Goal: Task Accomplishment & Management: Manage account settings

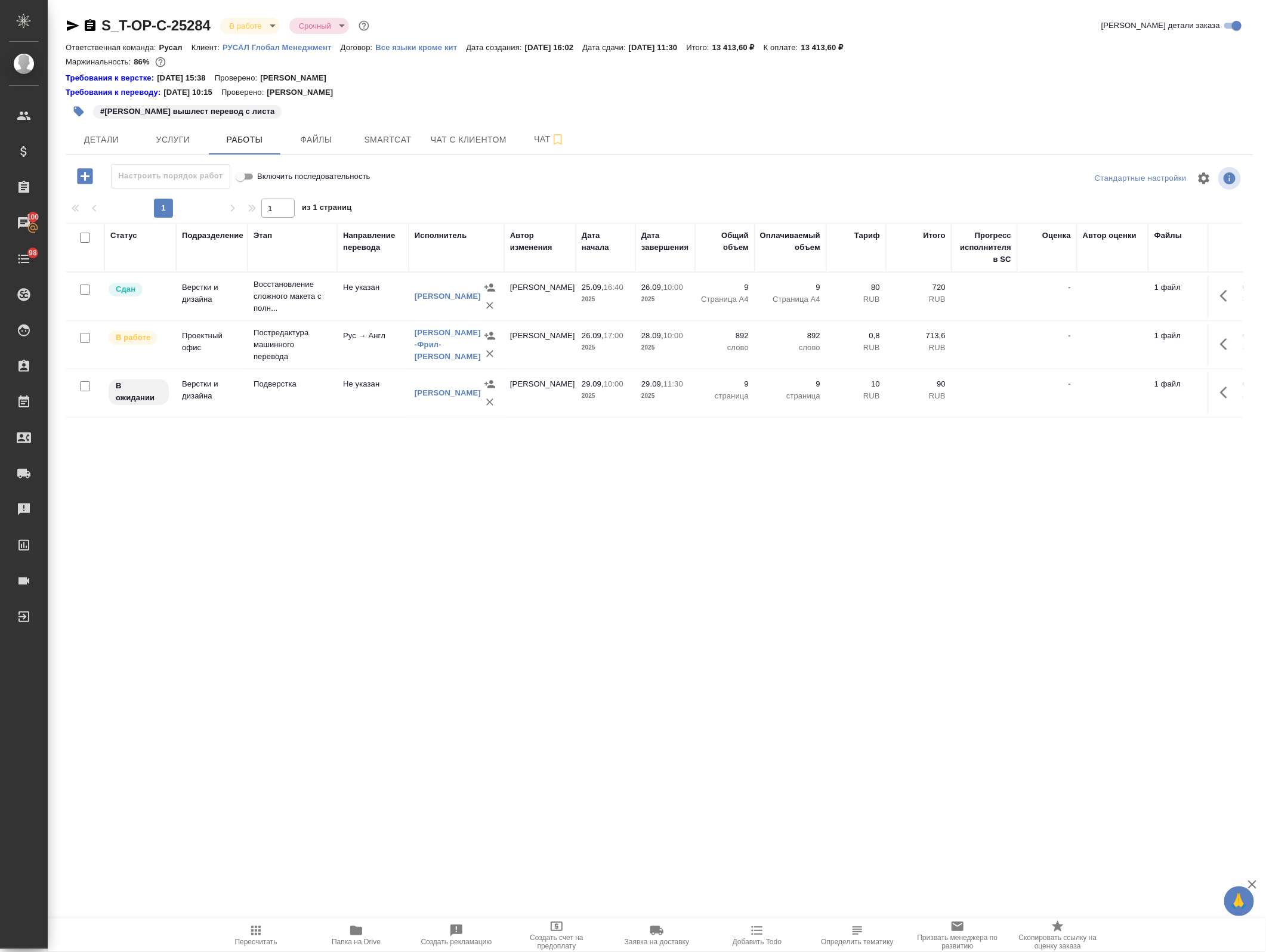
click at [1213, 392] on button "button" at bounding box center [1227, 393] width 29 height 29
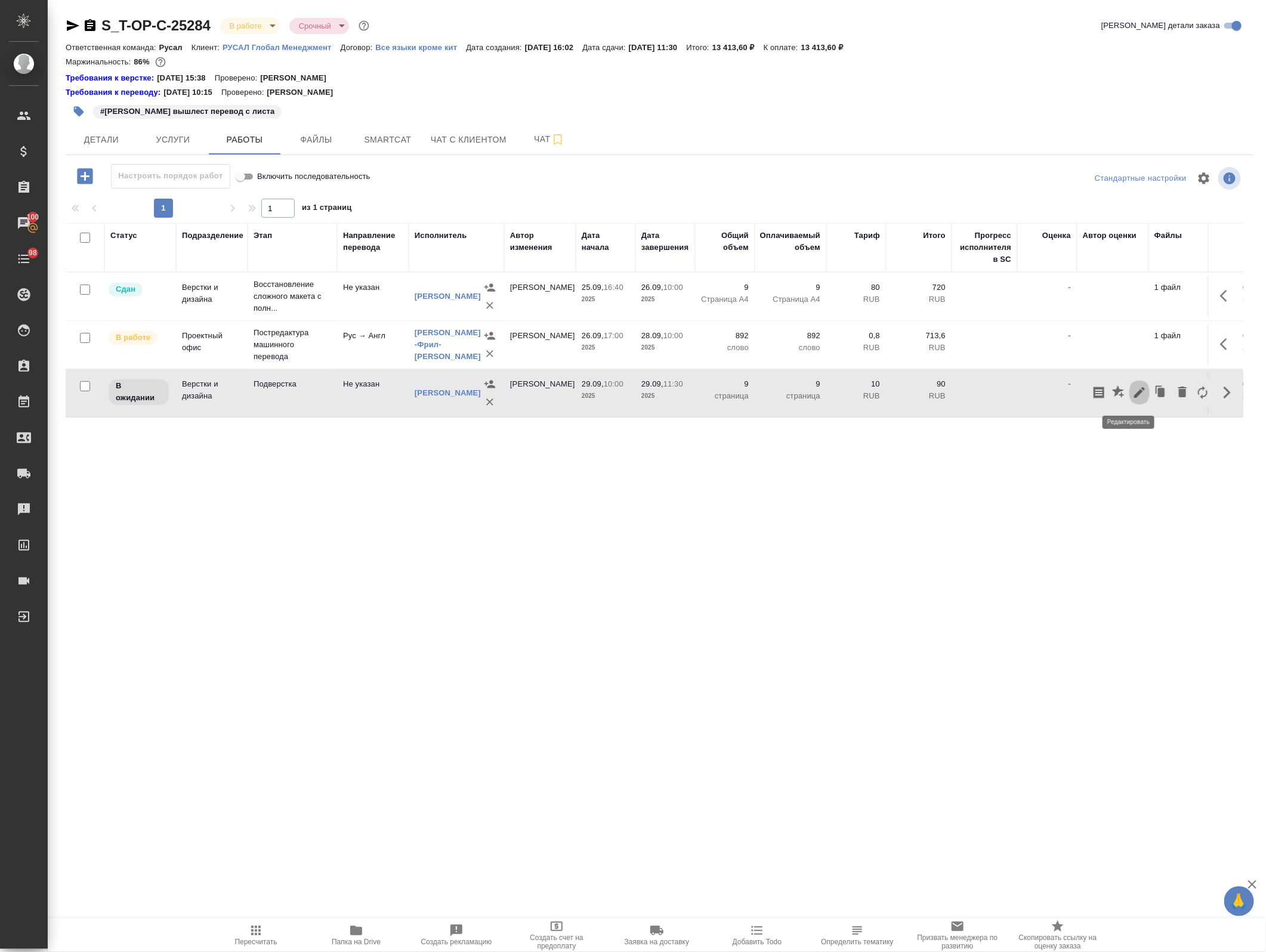
click at [1132, 397] on icon "button" at bounding box center [1139, 392] width 14 height 14
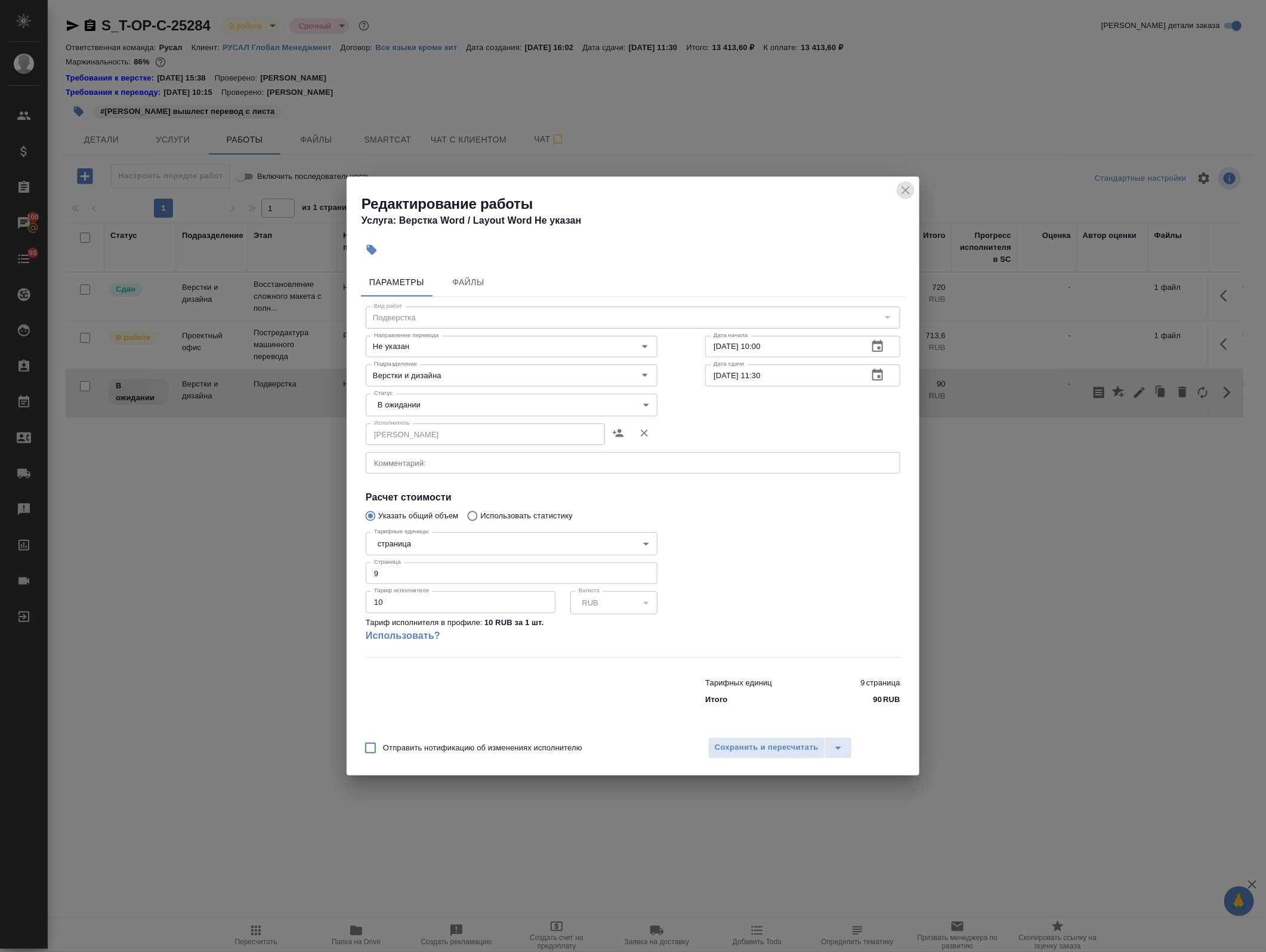
click at [909, 189] on icon "close" at bounding box center [905, 190] width 14 height 14
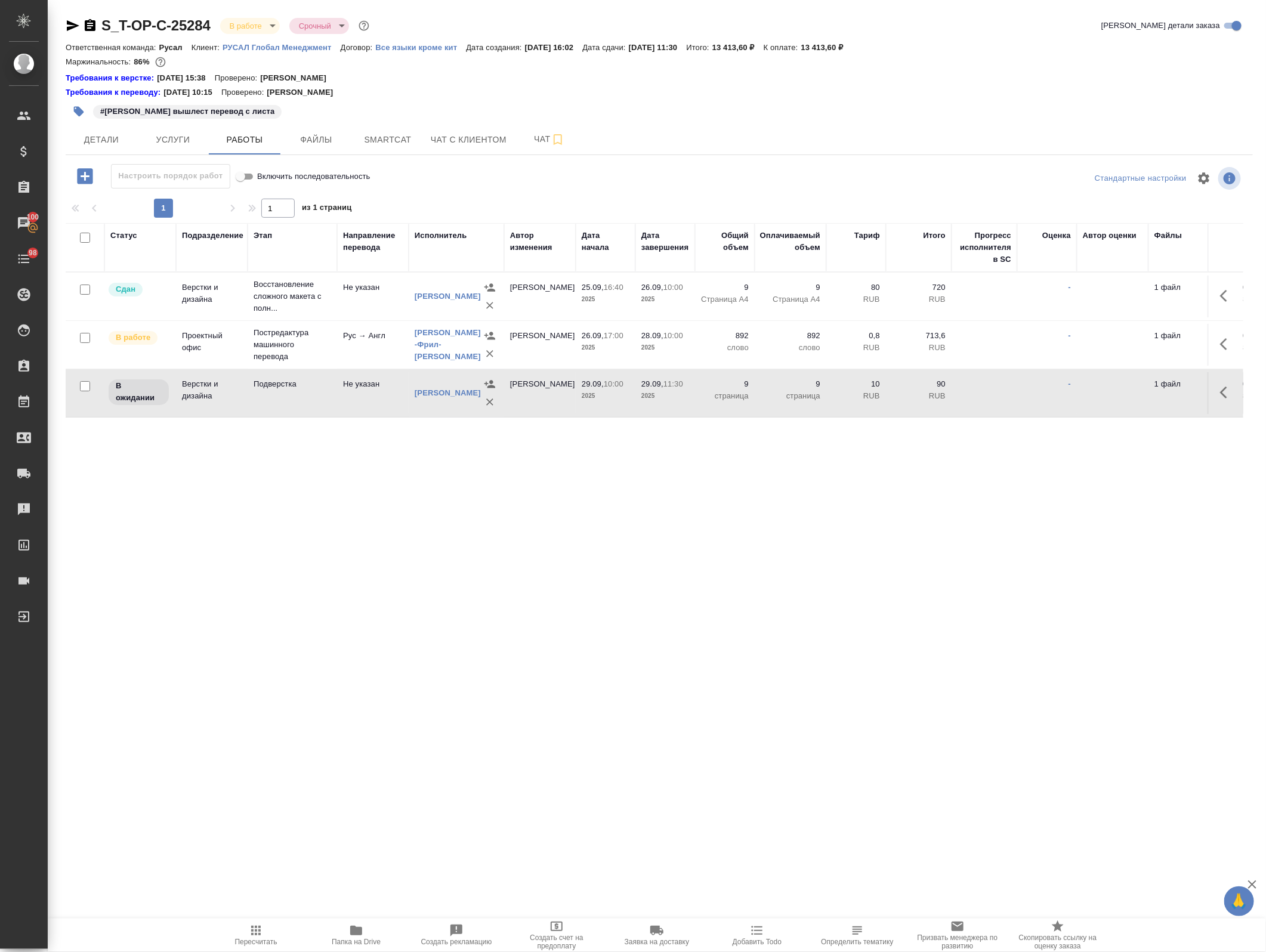
click at [308, 407] on td "Подверстка" at bounding box center [292, 393] width 89 height 42
click at [1032, 349] on td "-" at bounding box center [1047, 345] width 60 height 42
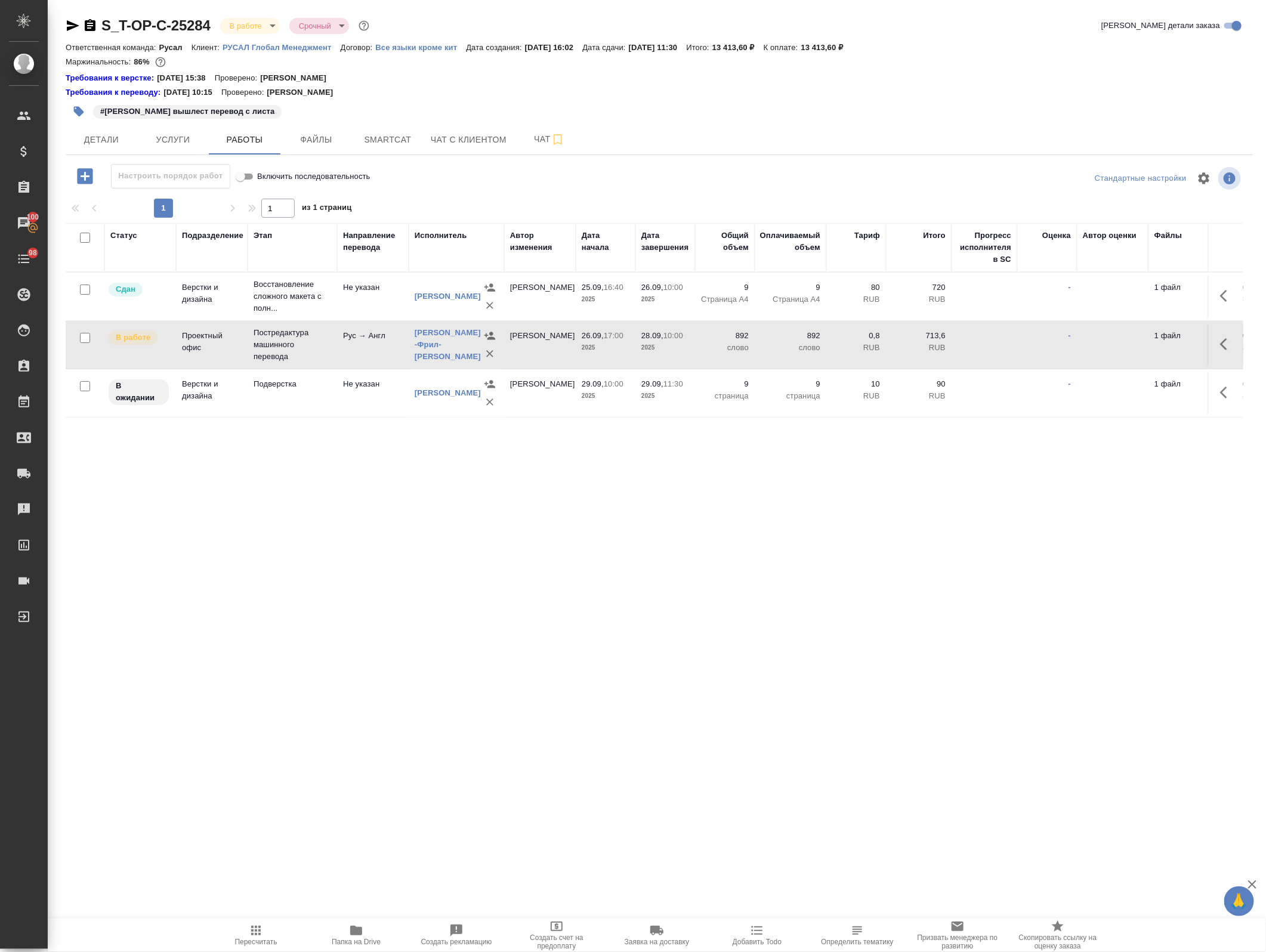
click at [1032, 349] on td "-" at bounding box center [1047, 345] width 60 height 42
click at [108, 132] on button "Детали" at bounding box center [101, 140] width 72 height 30
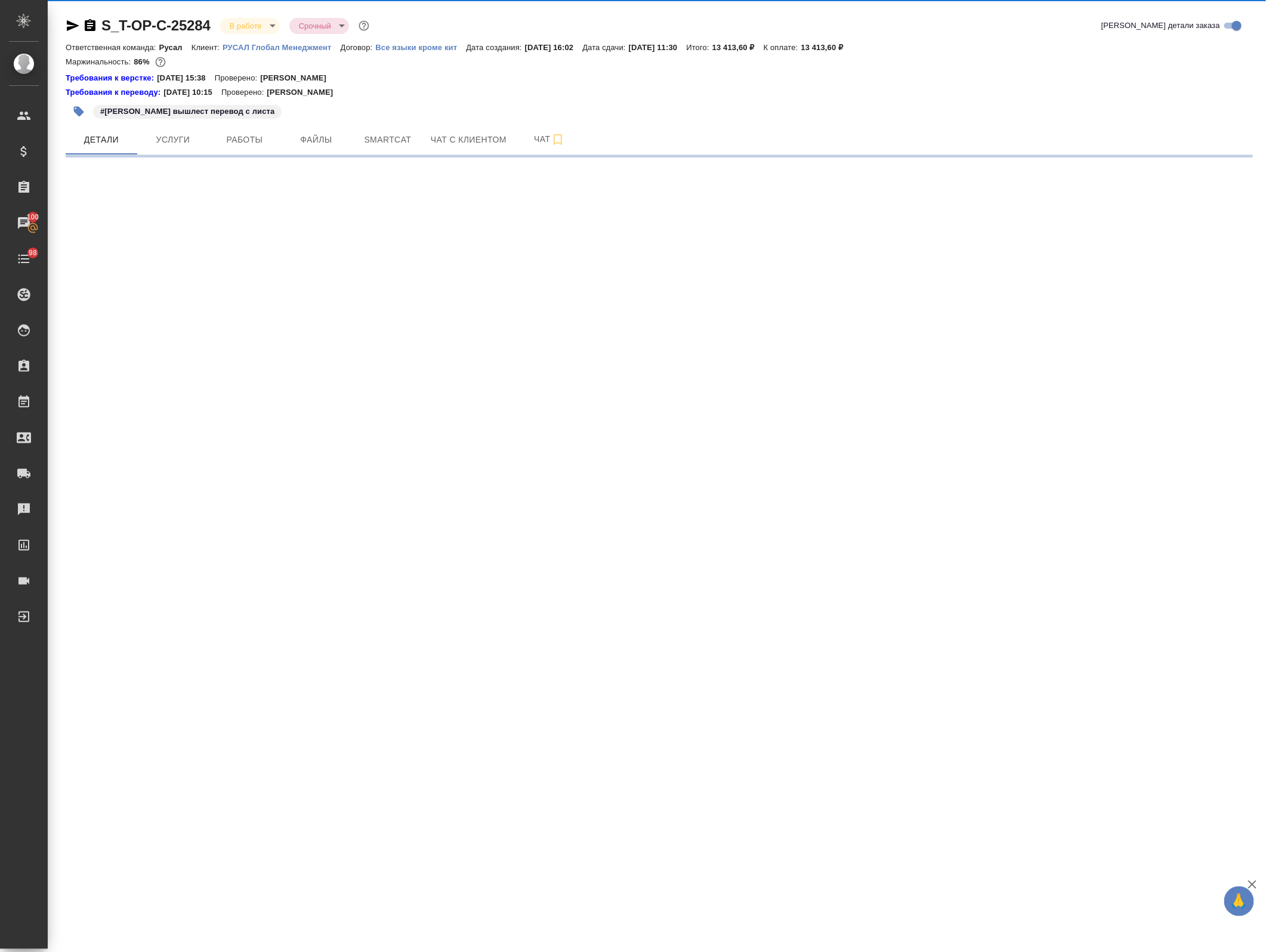
select select "RU"
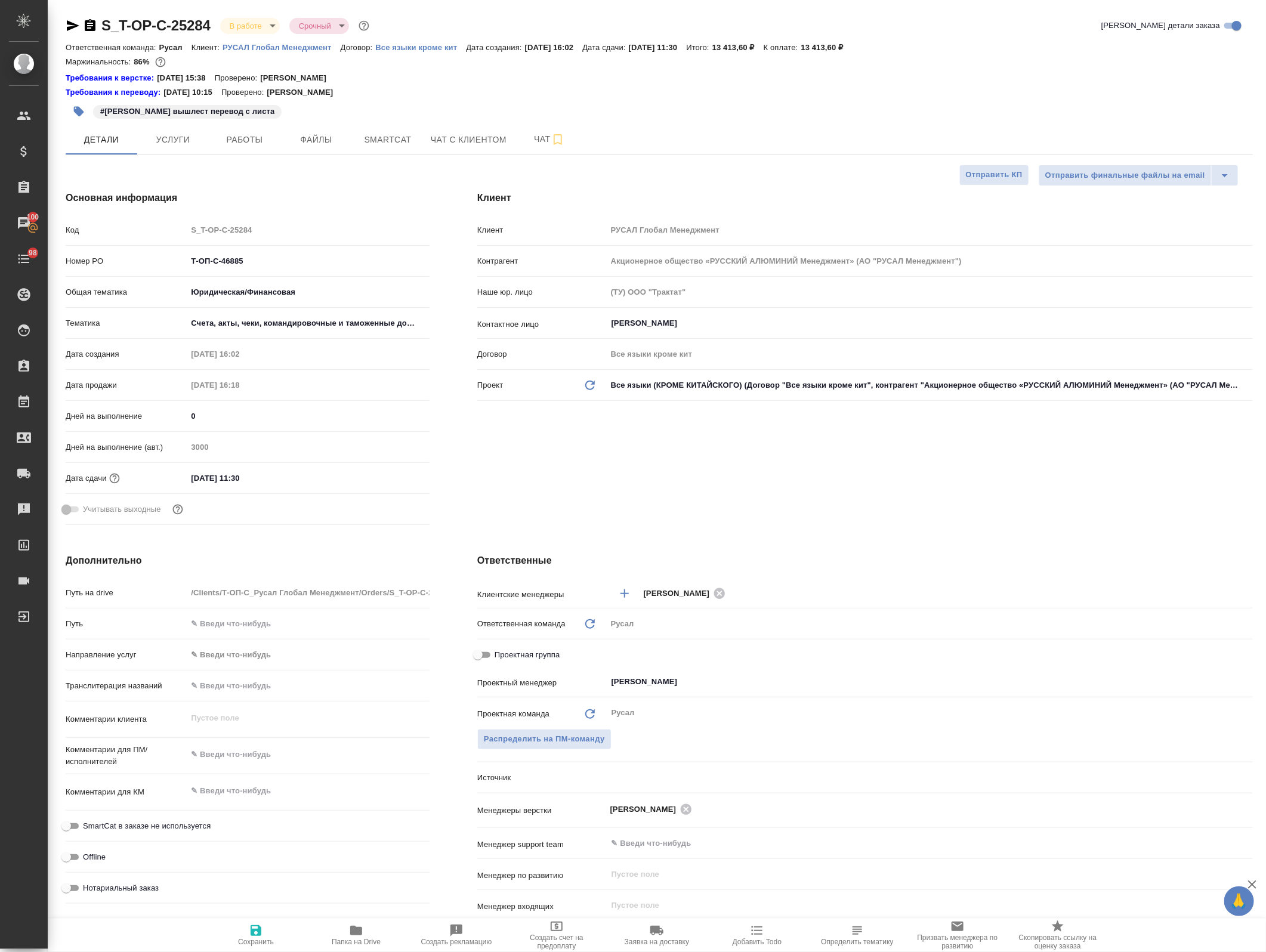
type textarea "x"
click at [478, 653] on input "Проектная группа" at bounding box center [478, 655] width 43 height 14
checkbox input "true"
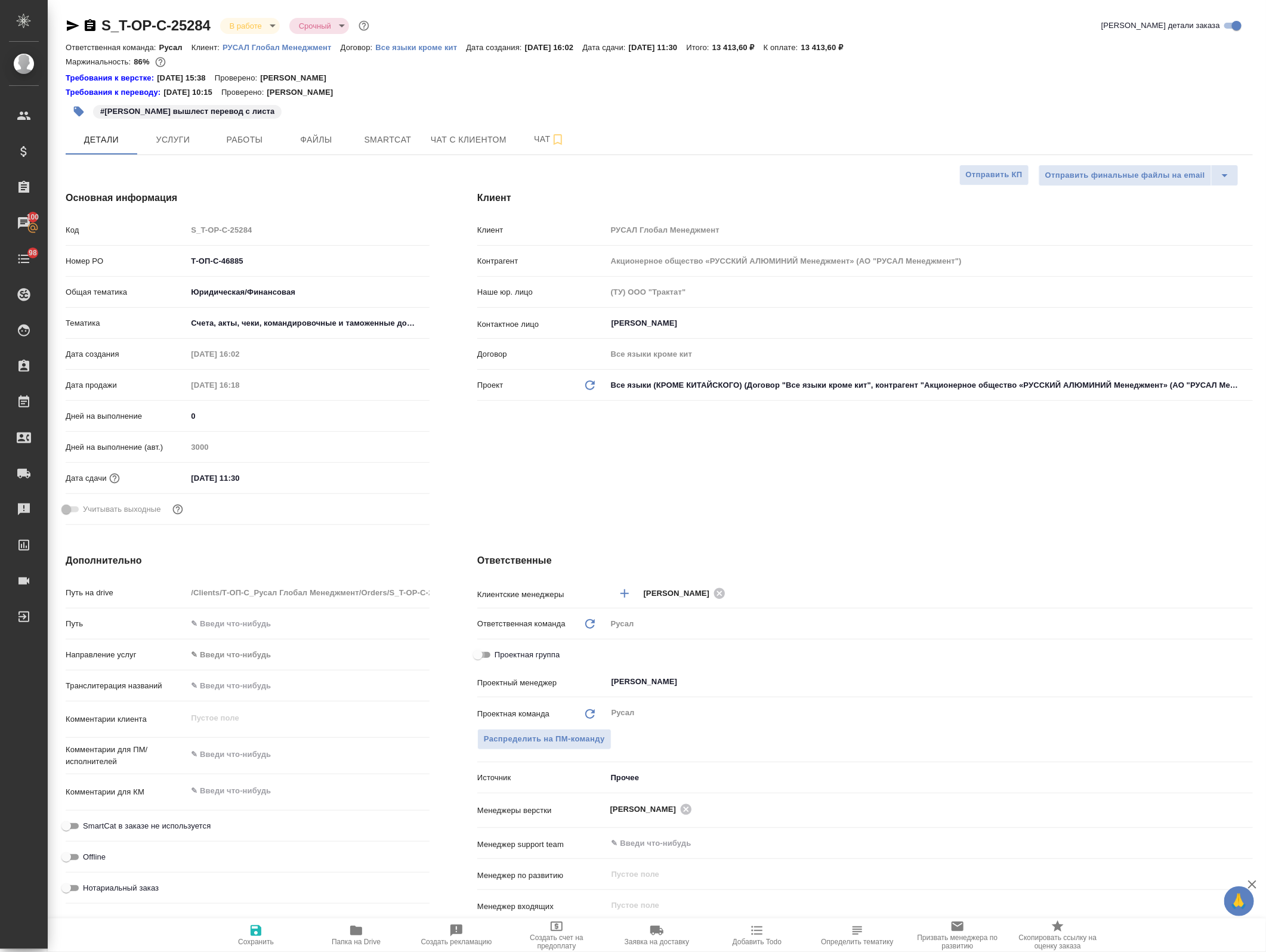
type textarea "x"
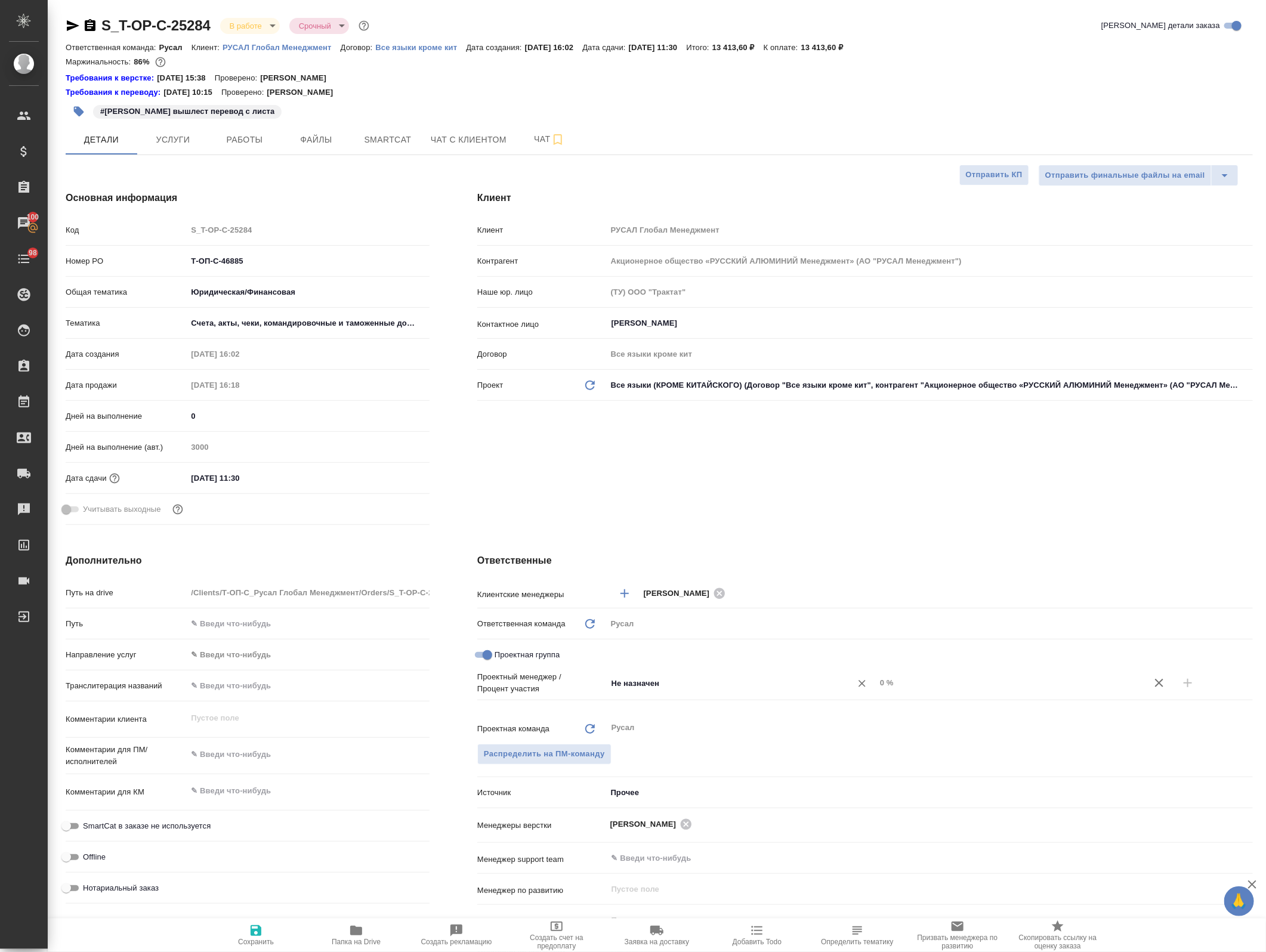
click at [701, 685] on input "Не назначен" at bounding box center [721, 683] width 222 height 14
type input "авде"
click at [728, 733] on li "[PERSON_NAME]" at bounding box center [734, 732] width 267 height 21
type textarea "x"
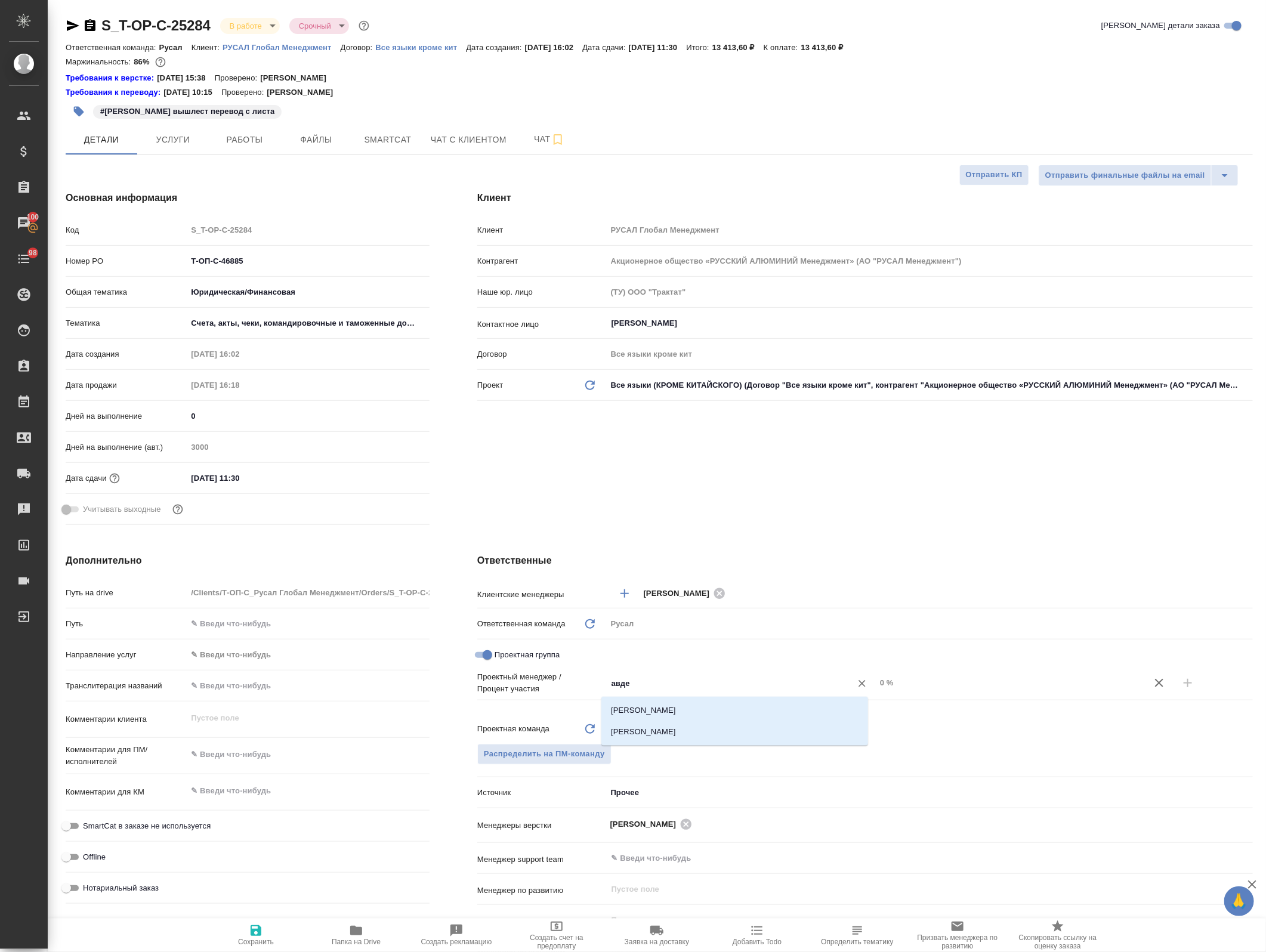
type textarea "x"
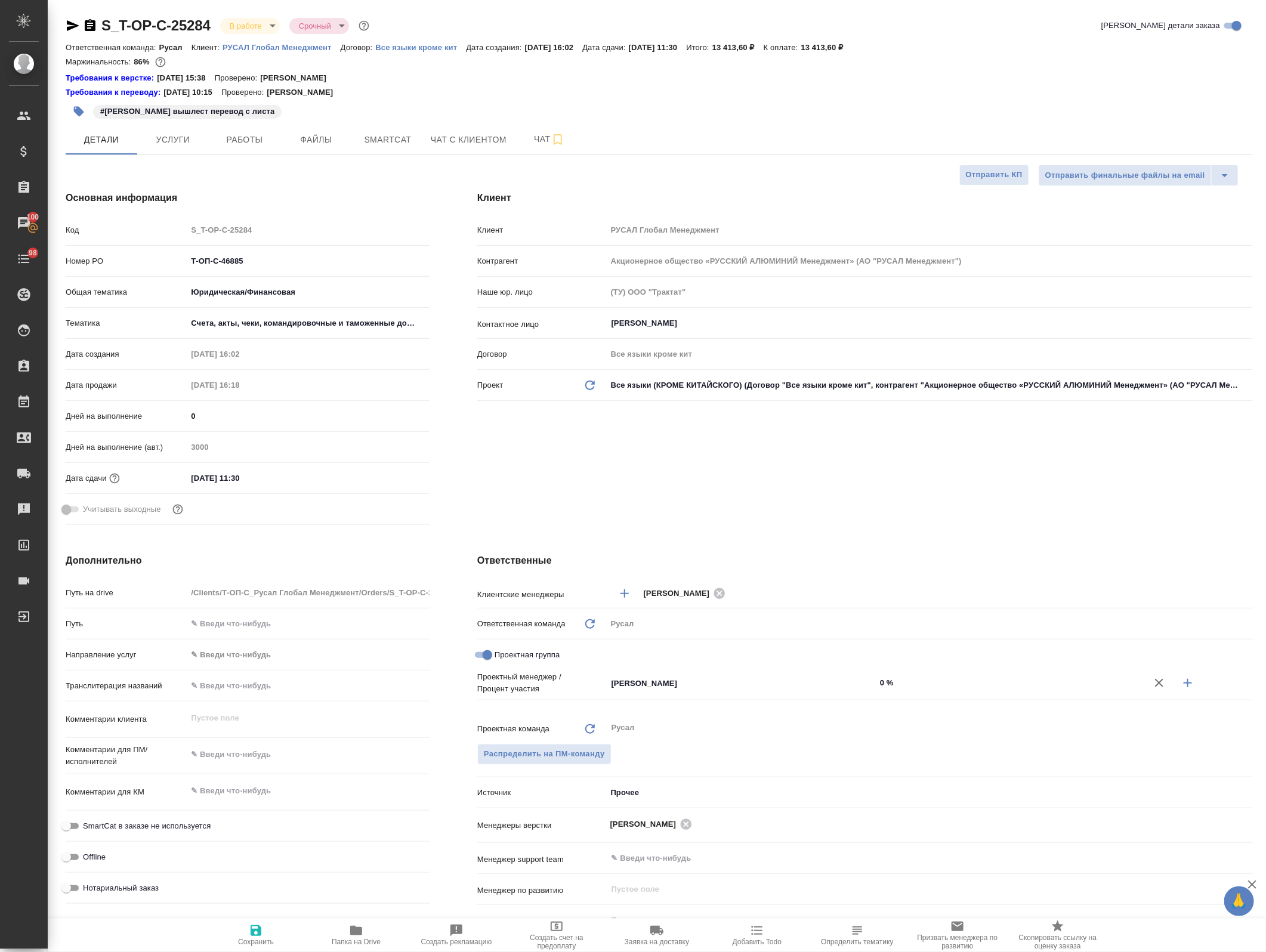
drag, startPoint x: 1174, startPoint y: 683, endPoint x: 981, endPoint y: 723, distance: 197.1
click at [1180, 682] on icon "button" at bounding box center [1187, 683] width 14 height 14
type textarea "x"
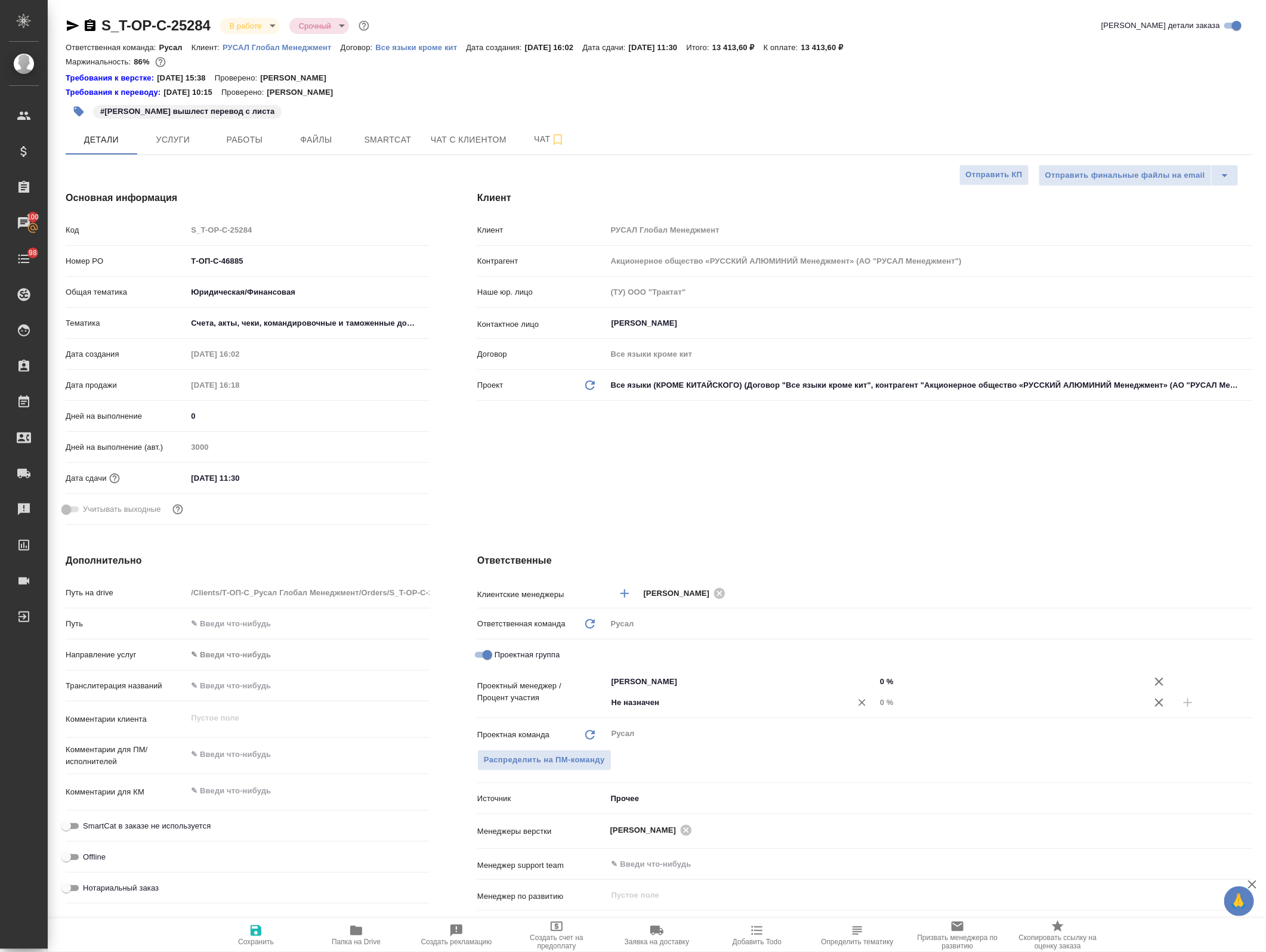
click at [753, 700] on input "Не назначен" at bounding box center [721, 703] width 222 height 14
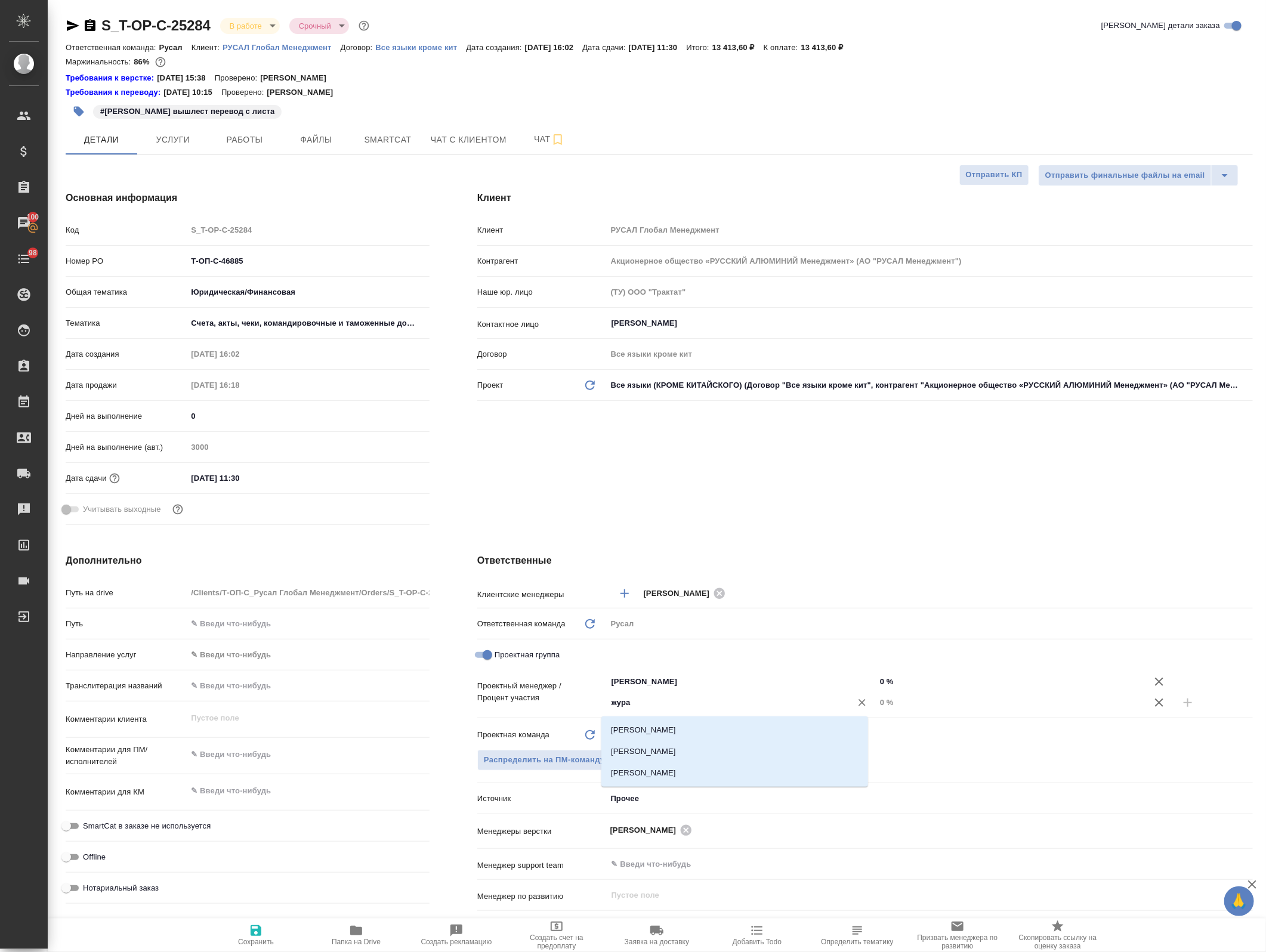
type input "журав"
click at [780, 746] on li "Журавлева Александра" at bounding box center [734, 751] width 267 height 21
type textarea "x"
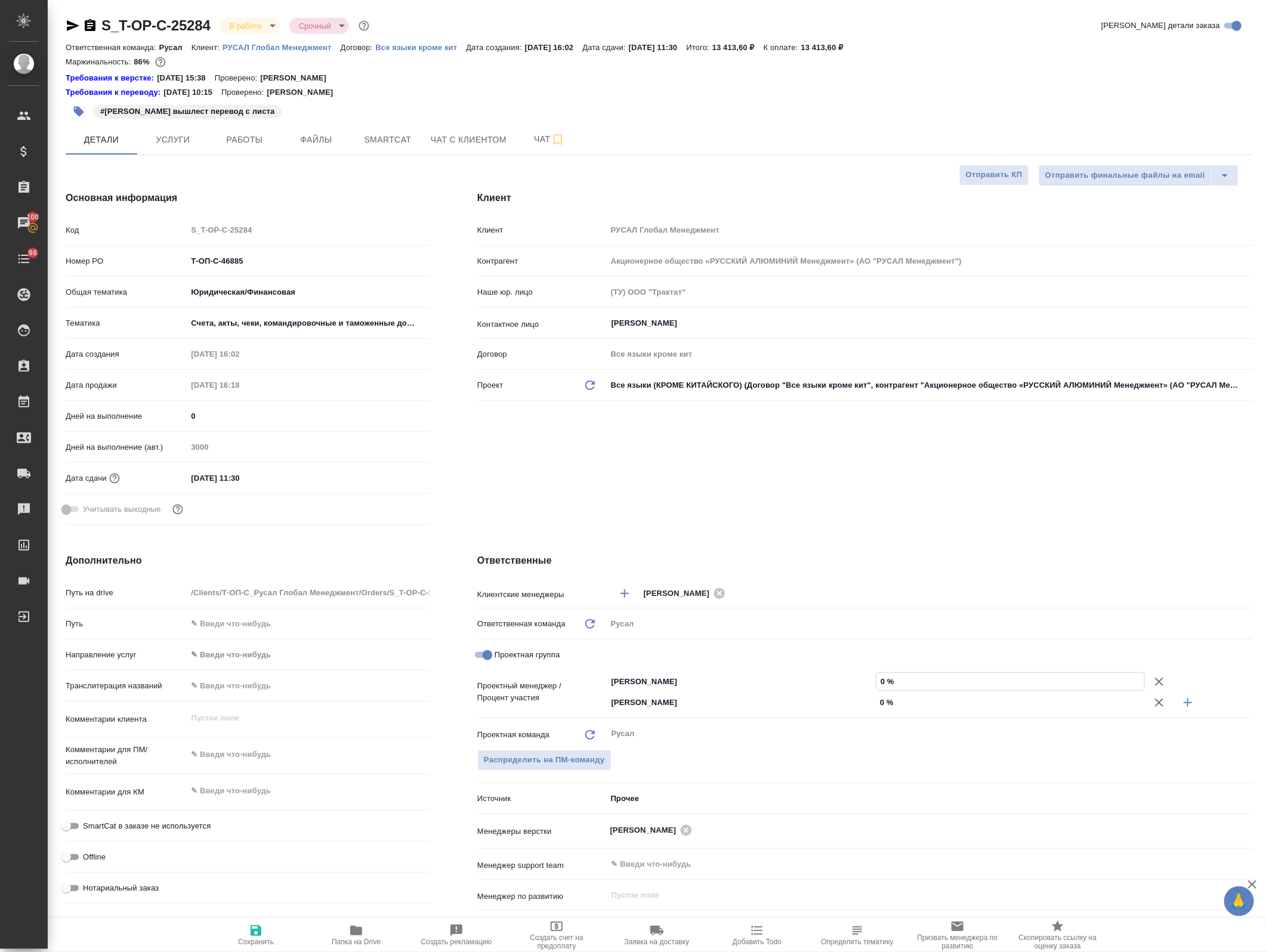
click at [876, 682] on input "0 %" at bounding box center [1010, 682] width 268 height 17
type textarea "x"
type input "90 %"
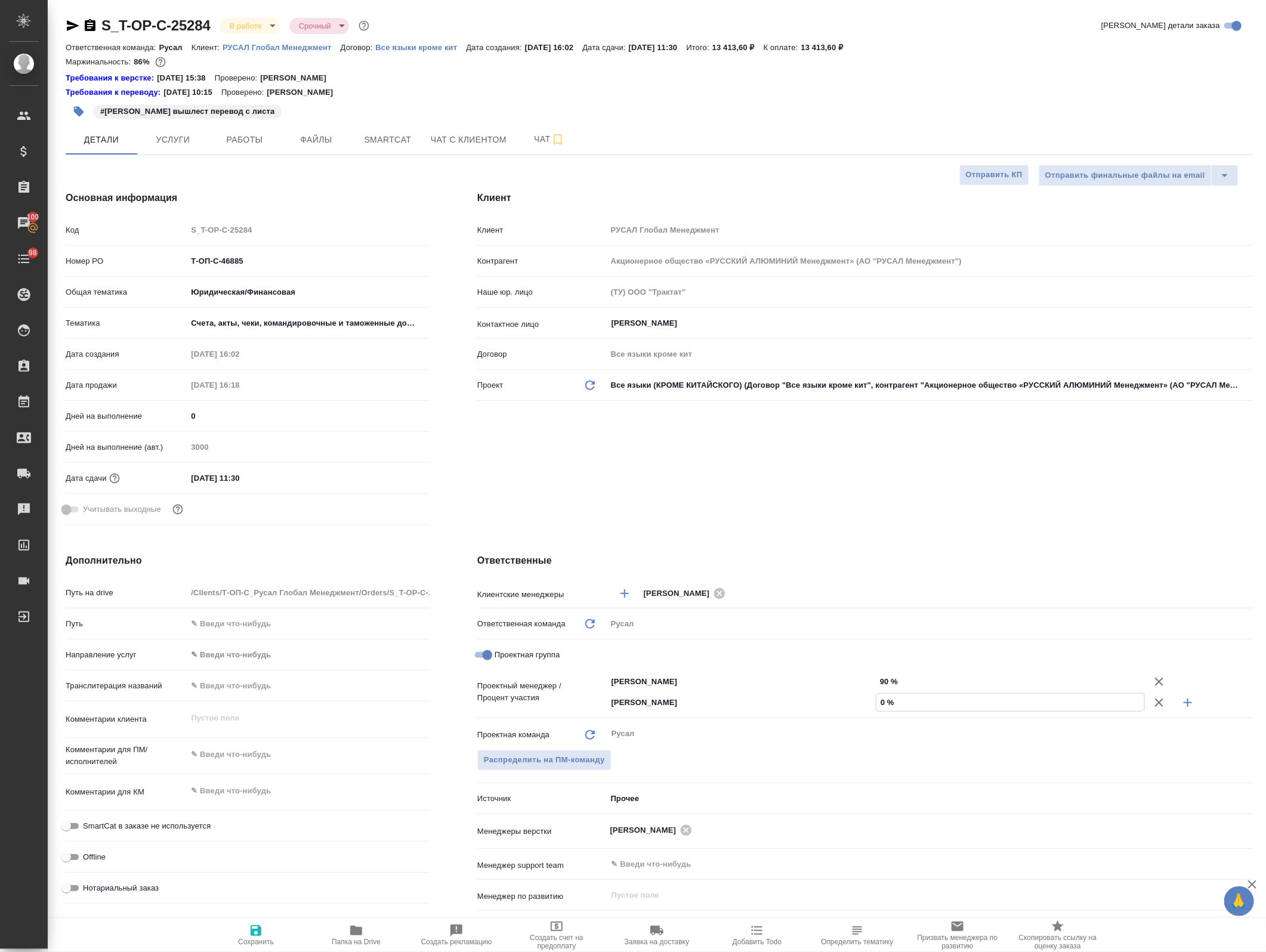
click at [876, 702] on input "0 %" at bounding box center [1010, 703] width 268 height 17
type textarea "x"
type input "10 %"
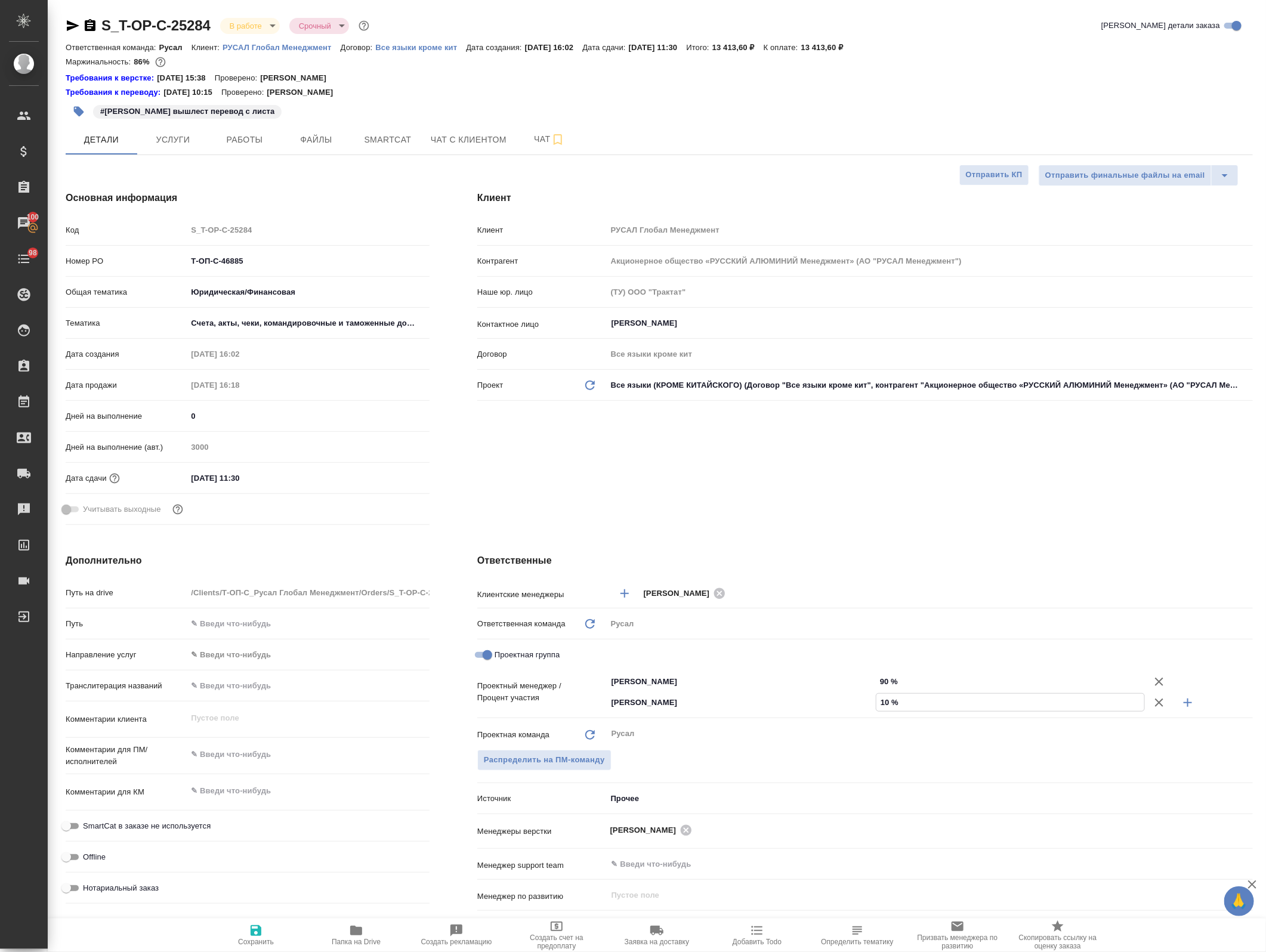
type textarea "x"
type input "10 %"
type textarea "x"
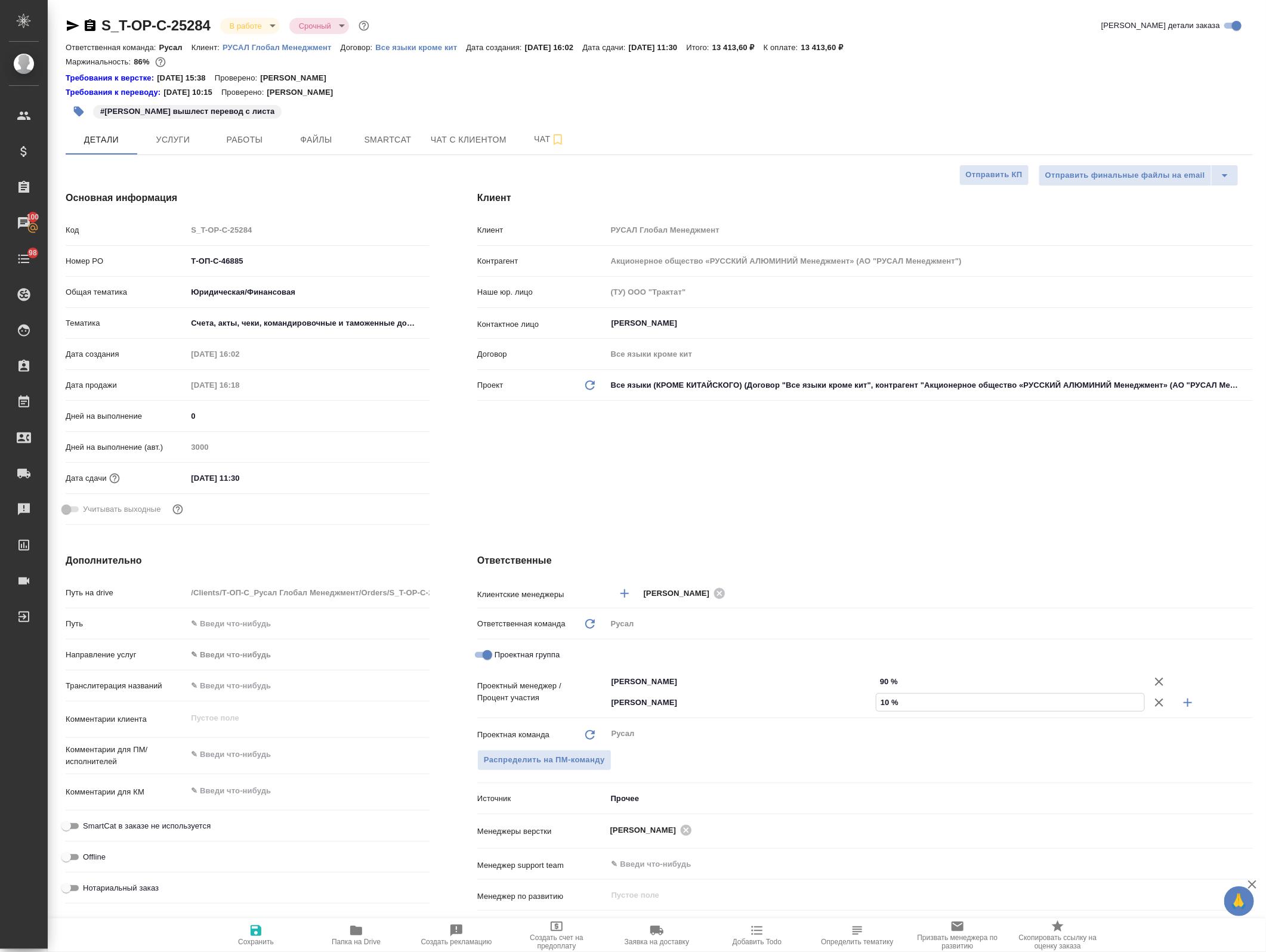
type textarea "x"
type input "10 %"
click at [262, 925] on icon "button" at bounding box center [255, 931] width 14 height 14
type textarea "x"
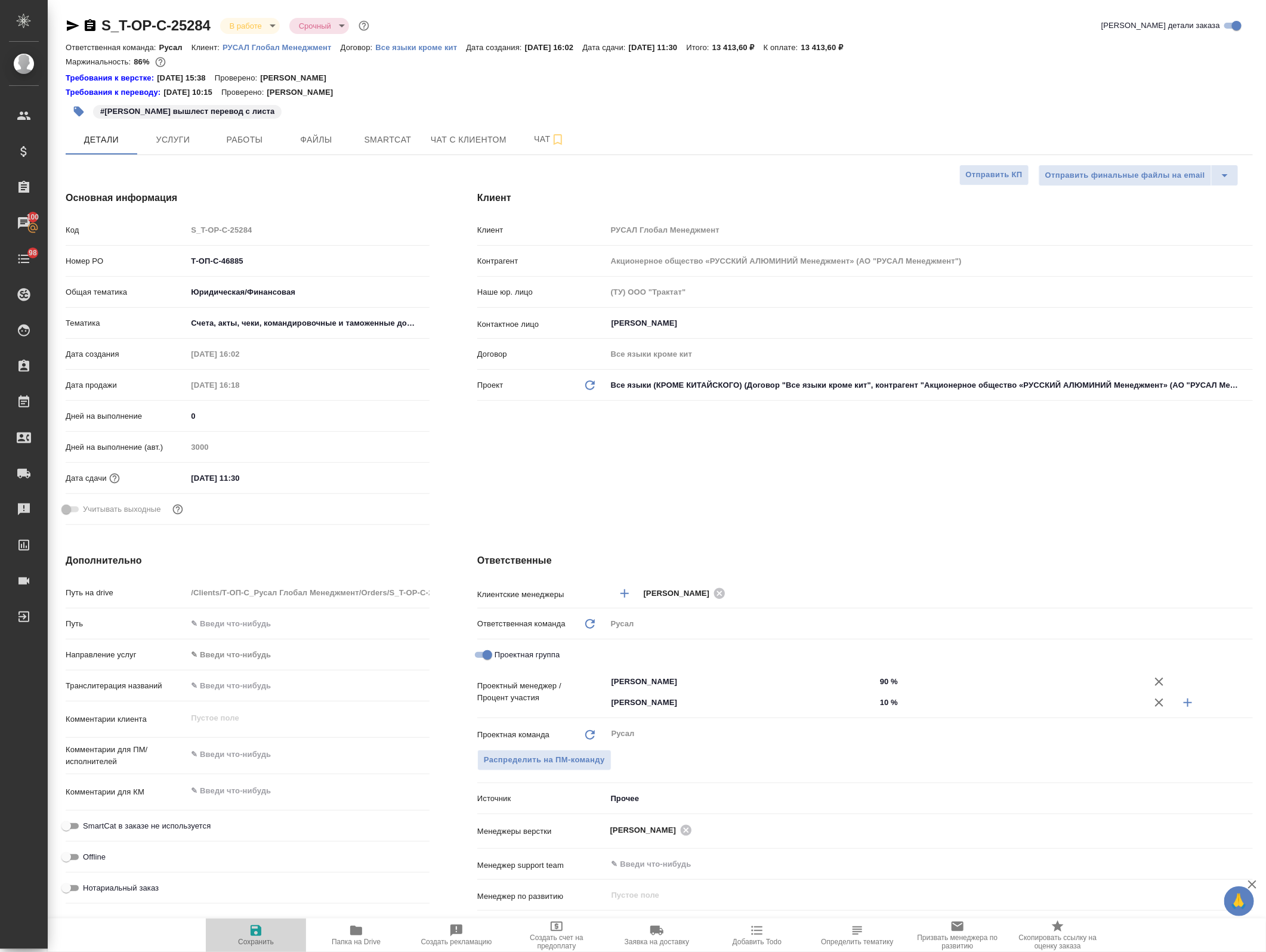
type textarea "x"
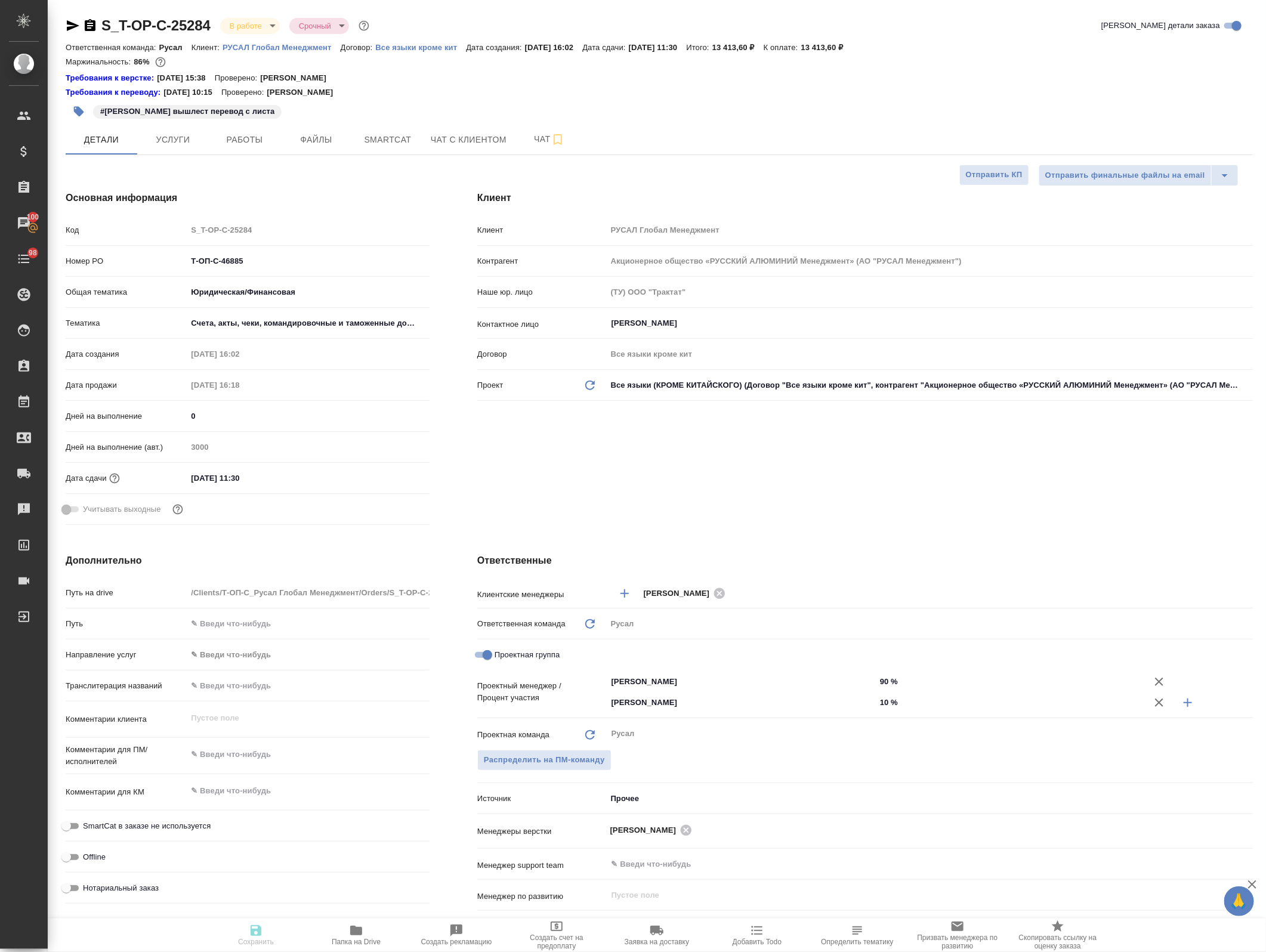
type textarea "x"
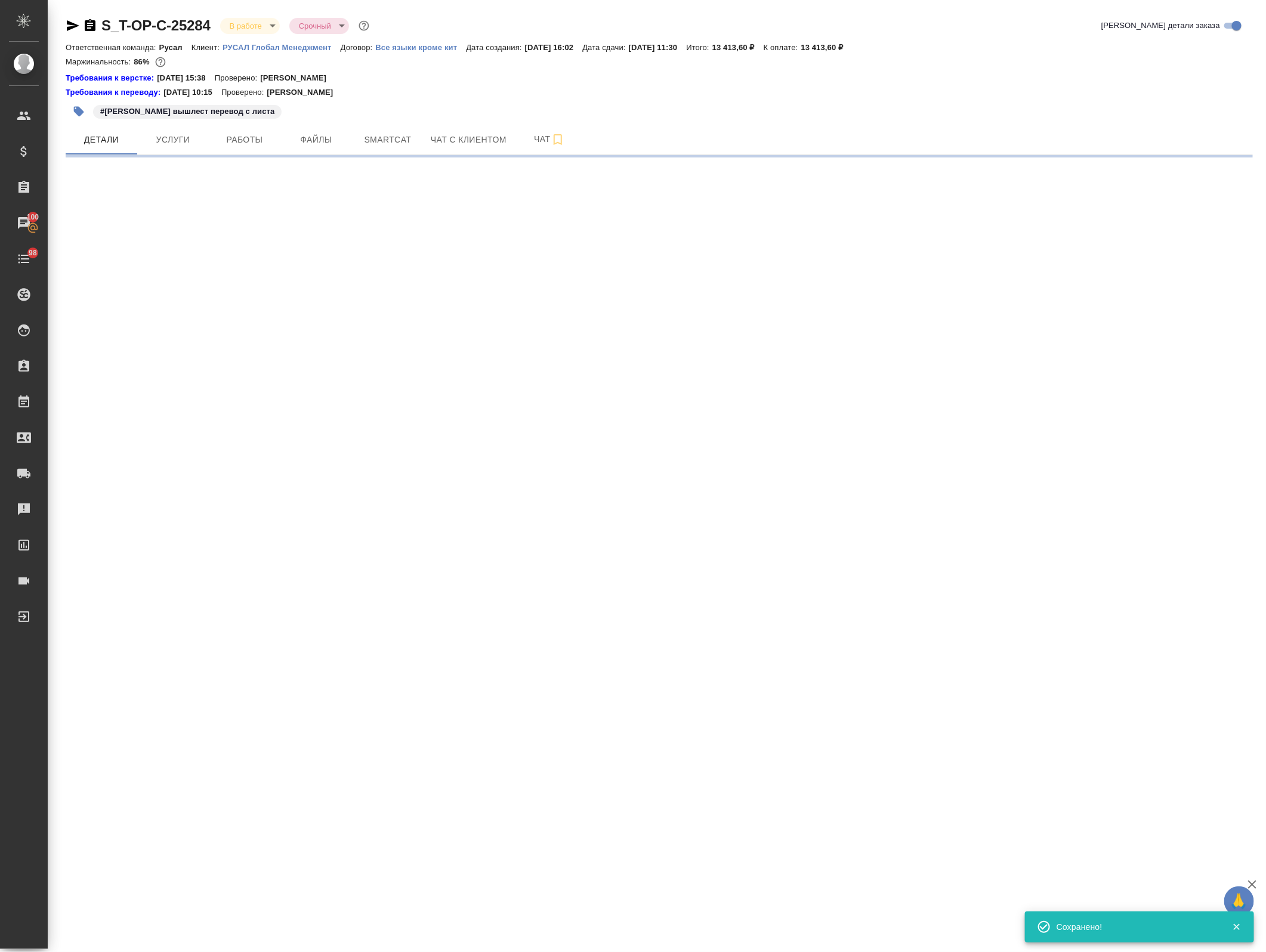
select select "RU"
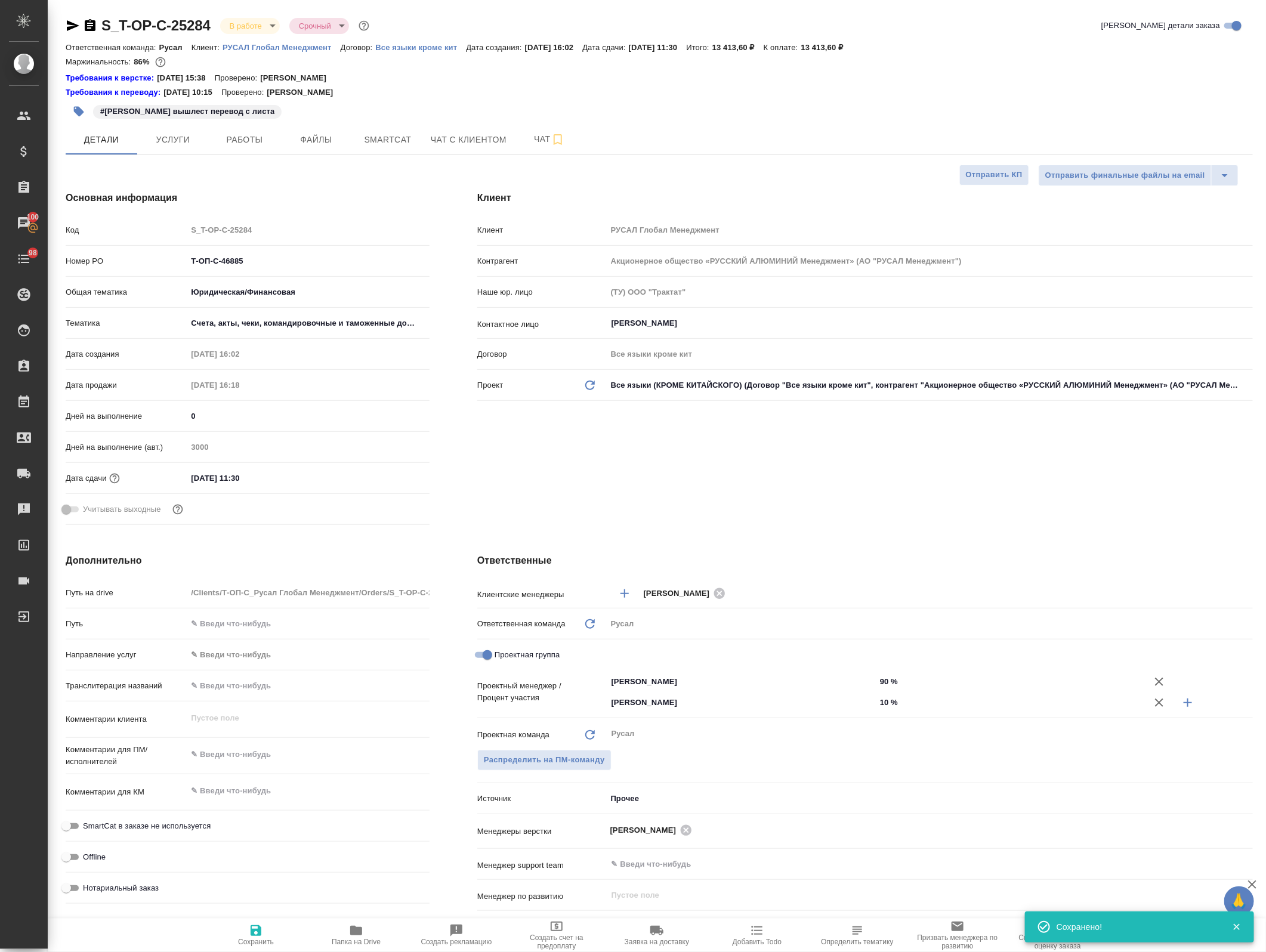
type textarea "x"
click at [242, 136] on span "Работы" at bounding box center [245, 140] width 57 height 15
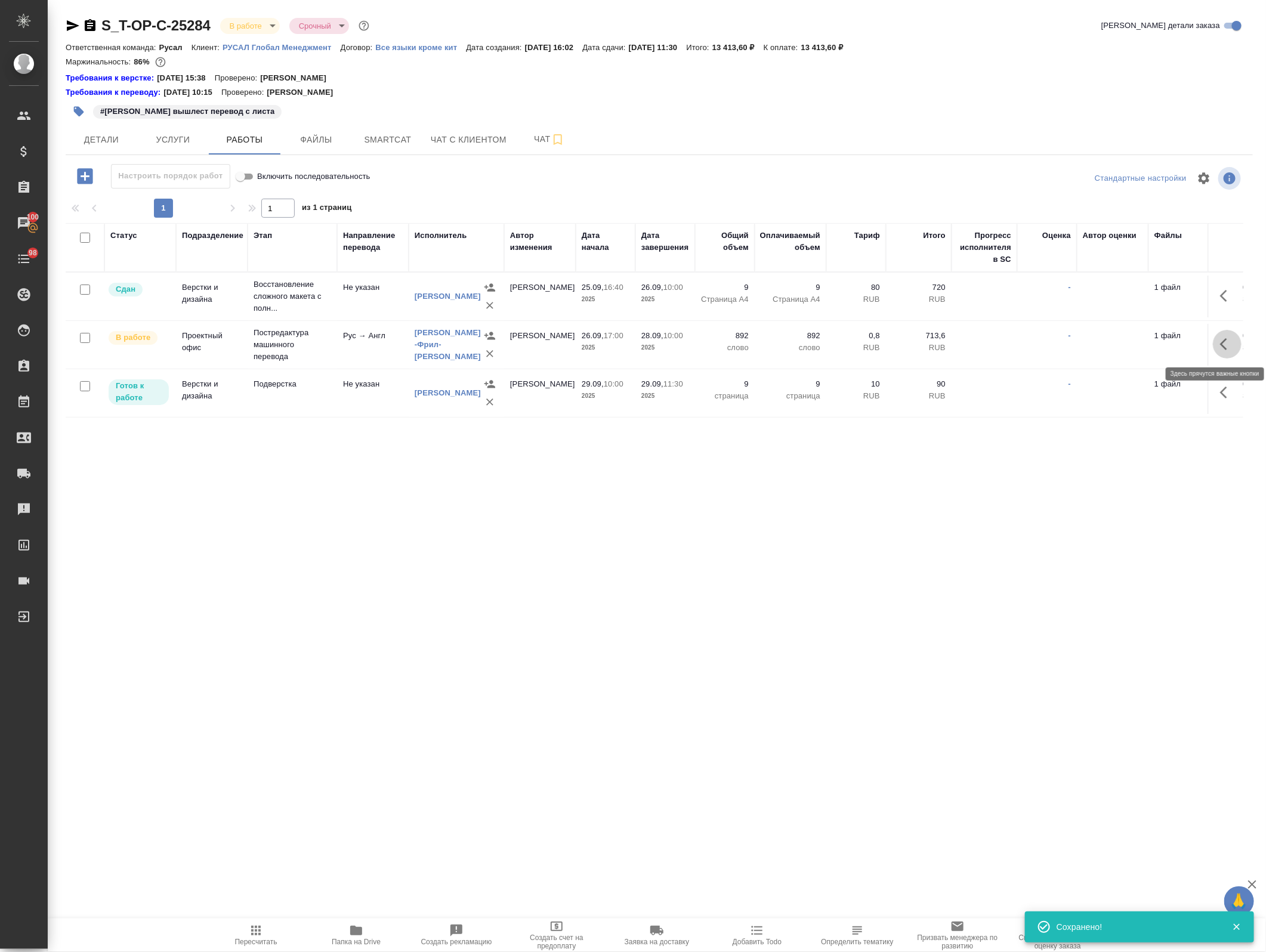
click at [1220, 345] on icon "button" at bounding box center [1223, 344] width 7 height 12
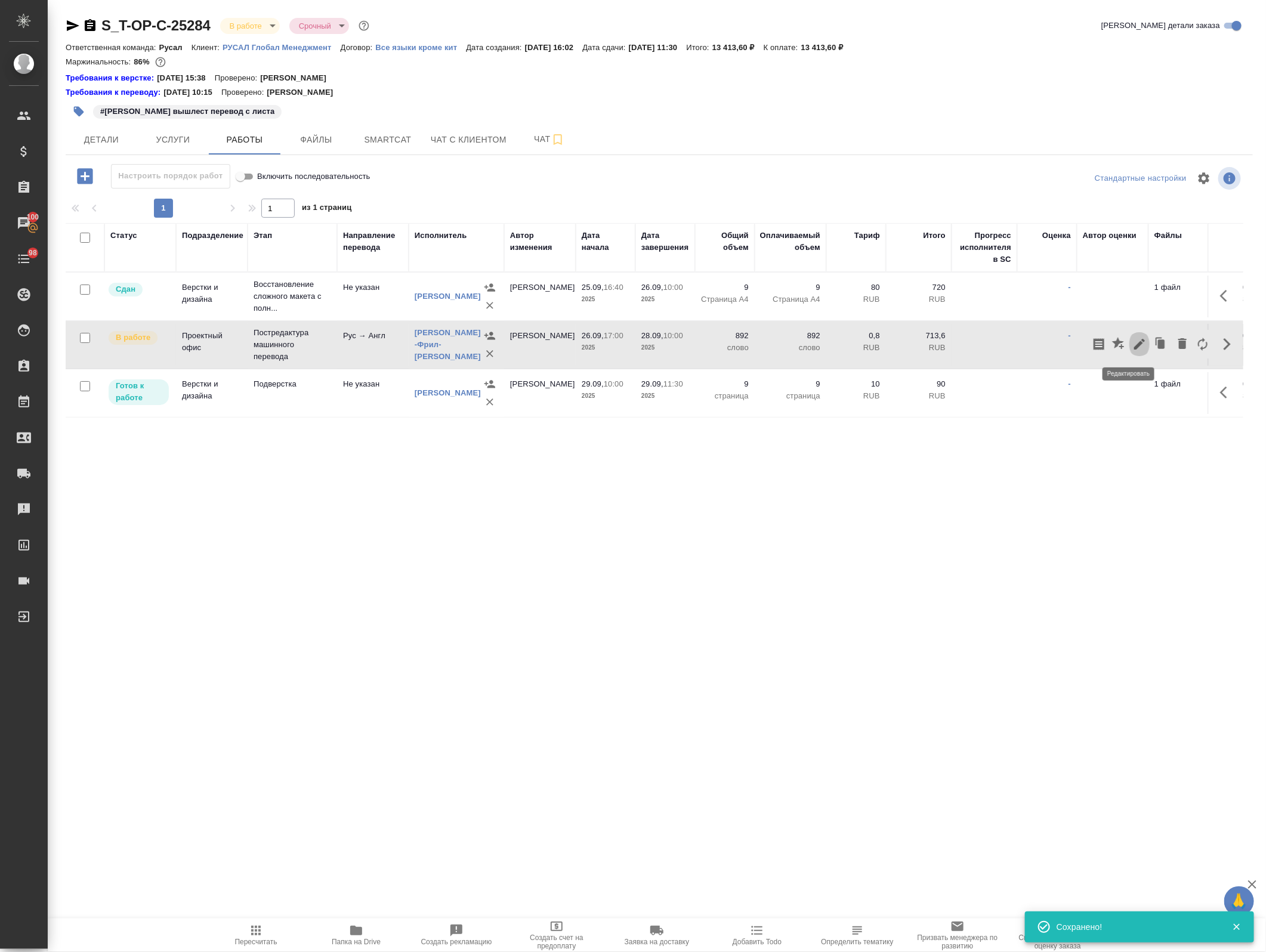
click at [1134, 347] on icon "button" at bounding box center [1139, 344] width 11 height 11
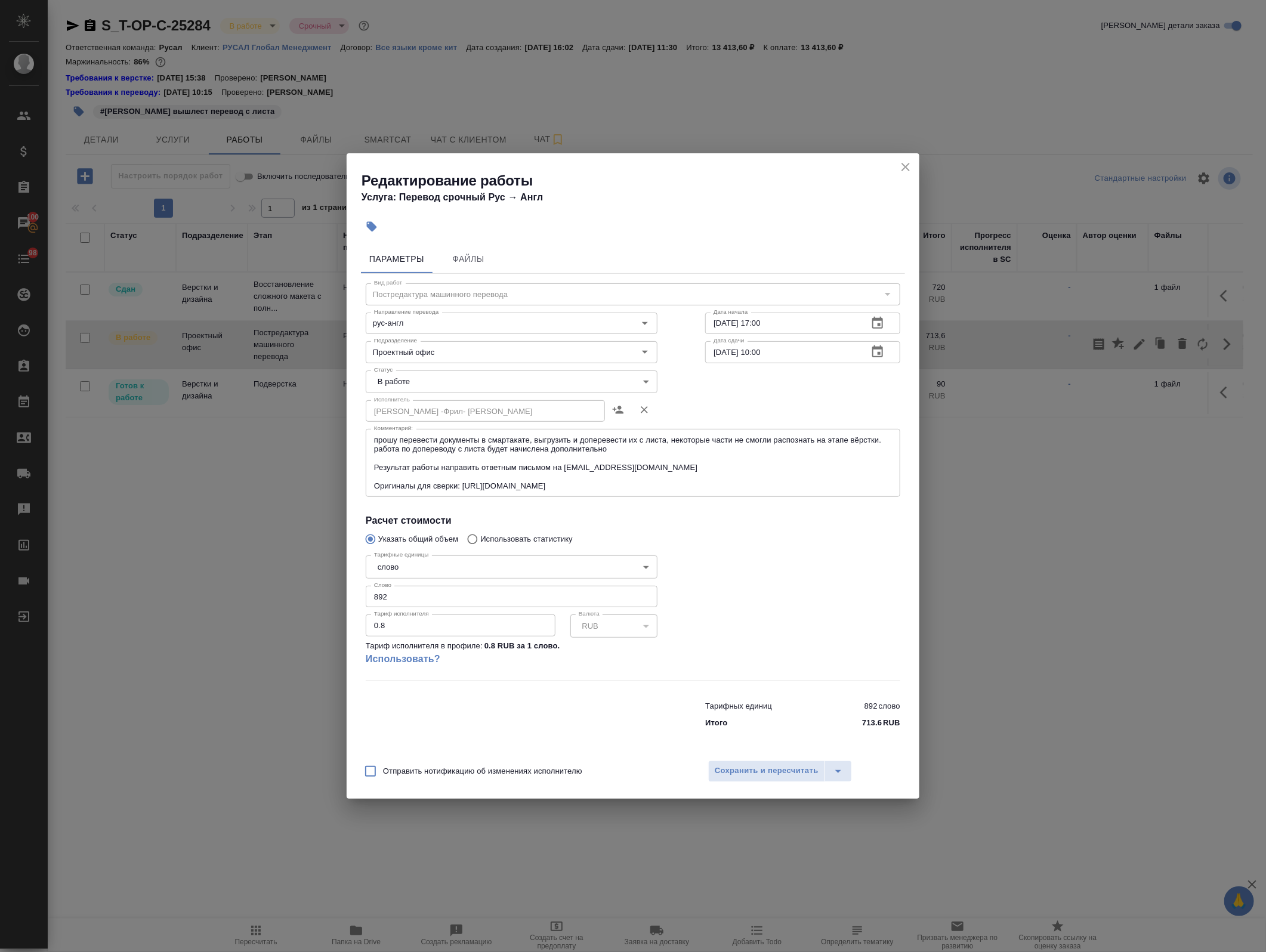
click at [427, 568] on body "🙏 .cls-1 fill:#fff; AWATERA Avdeenko Kirill Клиенты Спецификации Заказы 100 Чат…" at bounding box center [633, 476] width 1266 height 952
drag, startPoint x: 862, startPoint y: 556, endPoint x: 871, endPoint y: 538, distance: 20.1
click at [862, 555] on div at bounding box center [633, 476] width 1266 height 952
click at [905, 168] on icon "close" at bounding box center [905, 167] width 8 height 8
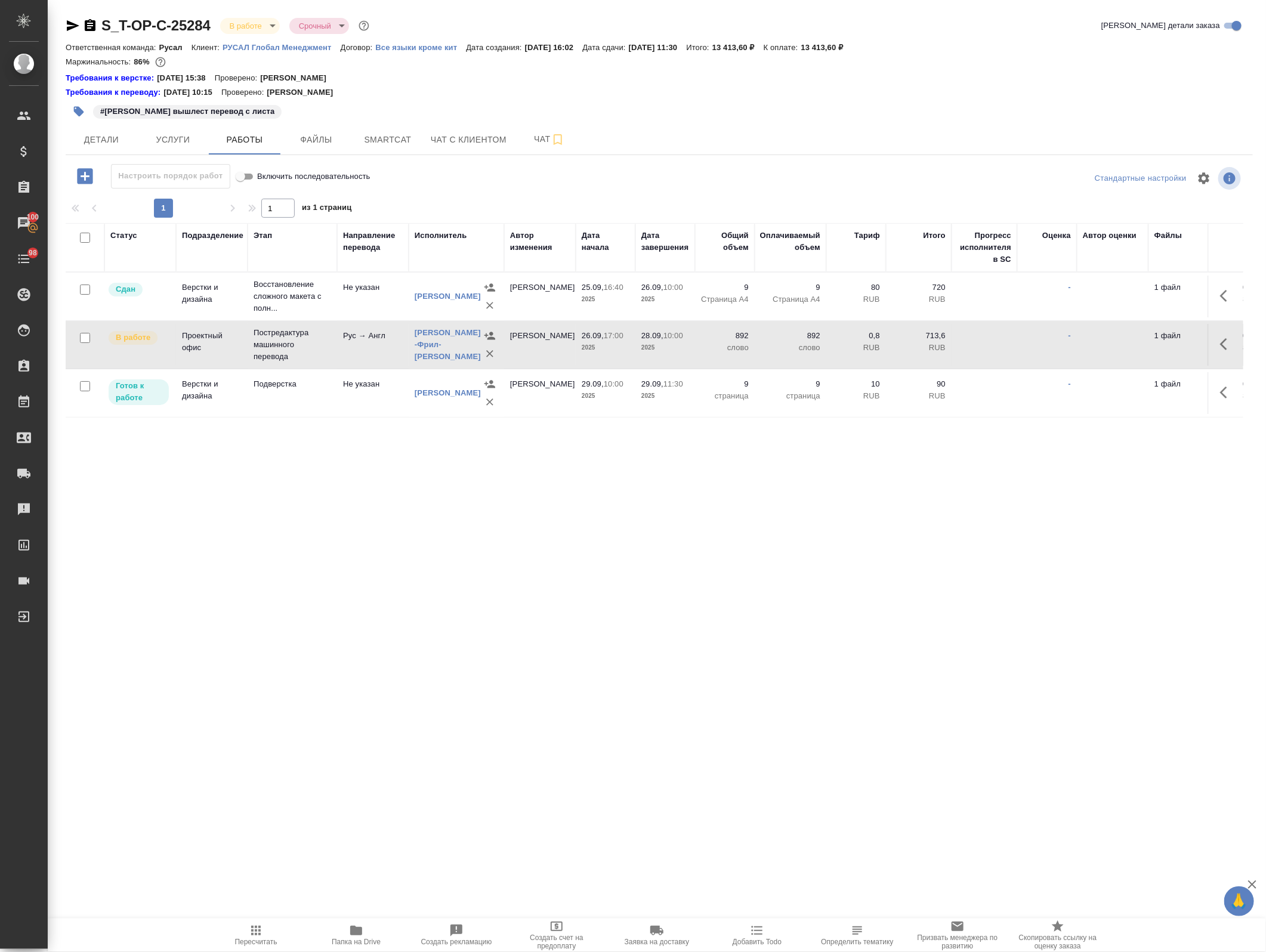
click at [1213, 338] on button "button" at bounding box center [1227, 344] width 29 height 29
click at [1132, 340] on icon "button" at bounding box center [1139, 344] width 14 height 14
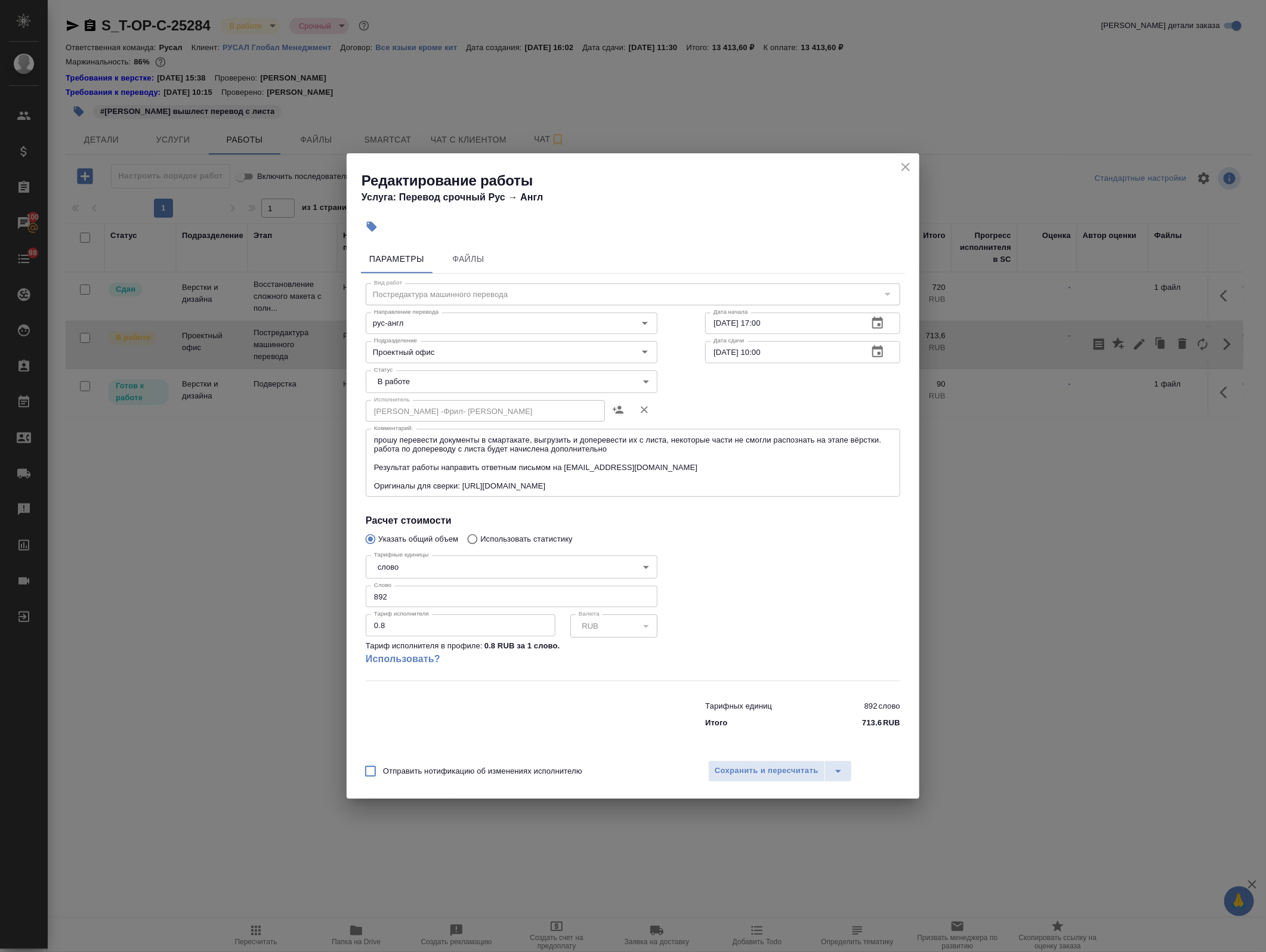
click at [337, 601] on div "Редактирование работы Услуга: Перевод срочный Рус → Англ Параметры Файлы Вид ра…" at bounding box center [633, 476] width 1266 height 952
type input "8"
type input "1000"
click at [773, 768] on span "Сохранить и пересчитать" at bounding box center [766, 771] width 104 height 14
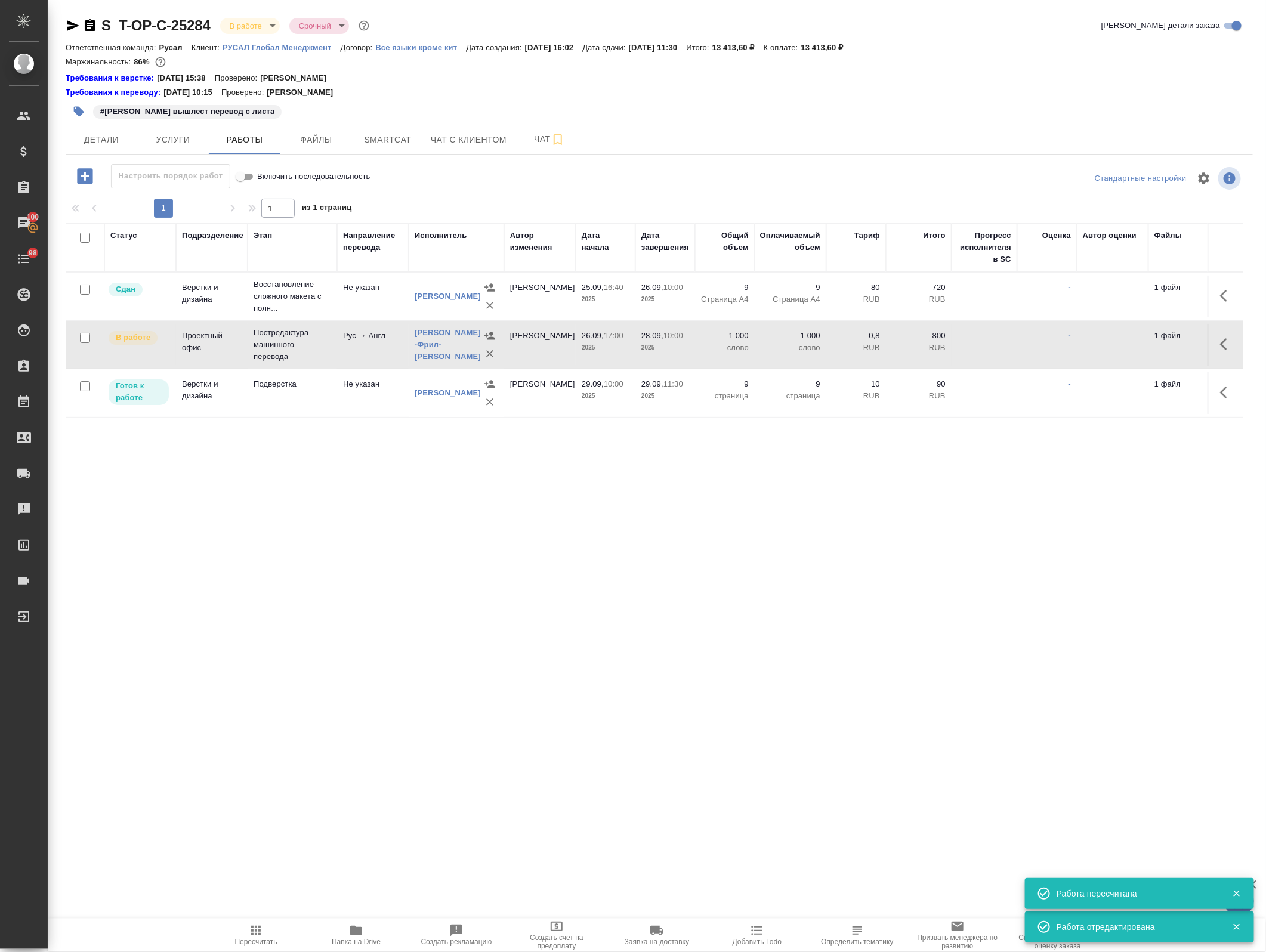
click at [1207, 347] on td at bounding box center [1225, 345] width 36 height 42
drag, startPoint x: 1212, startPoint y: 344, endPoint x: 1202, endPoint y: 347, distance: 10.4
click at [1220, 344] on icon "button" at bounding box center [1227, 344] width 14 height 14
click at [1132, 340] on icon "button" at bounding box center [1139, 344] width 14 height 14
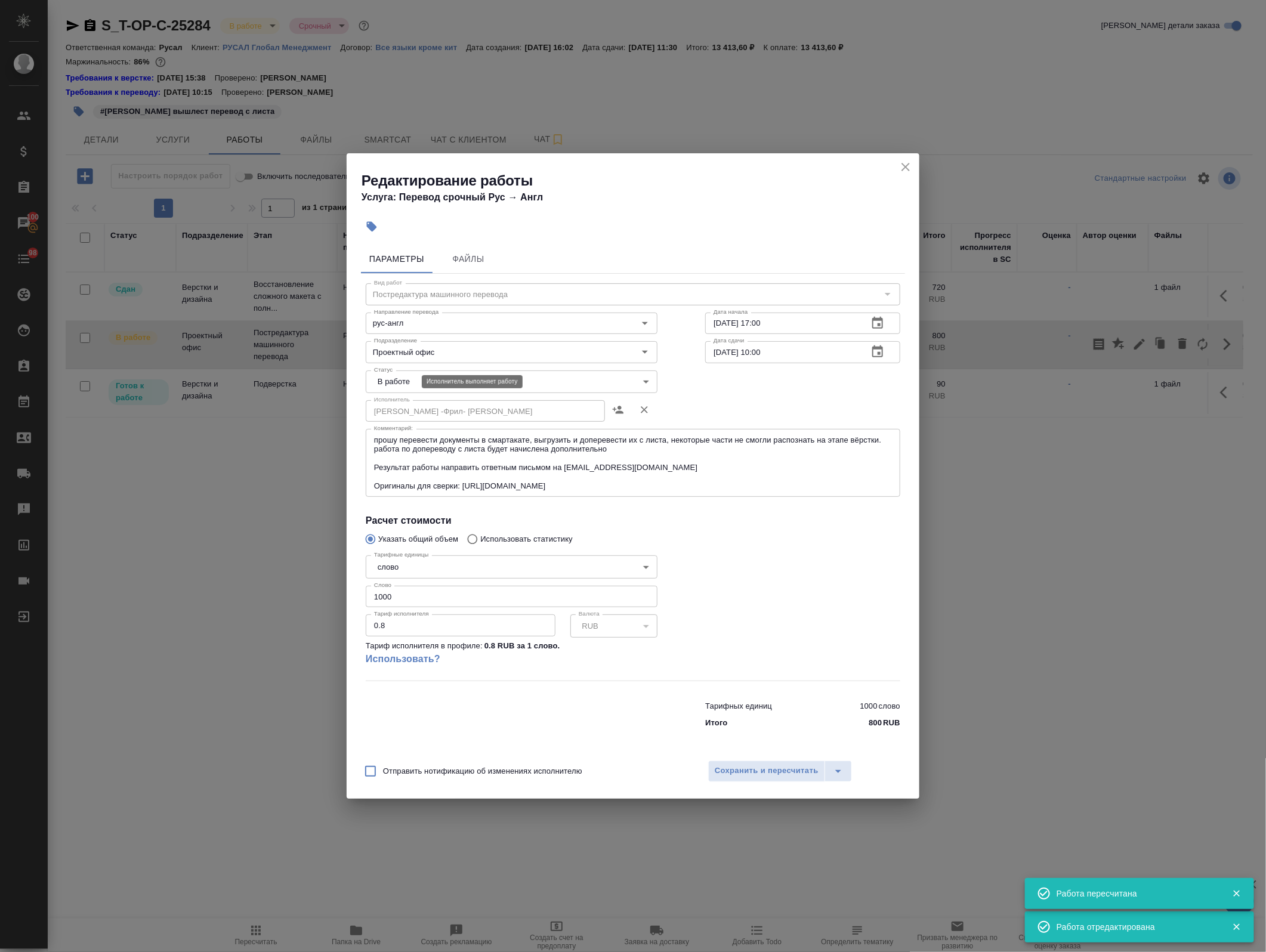
click at [404, 380] on body "🙏 .cls-1 fill:#fff; AWATERA Avdeenko Kirill Клиенты Спецификации Заказы 100 Чат…" at bounding box center [633, 476] width 1266 height 952
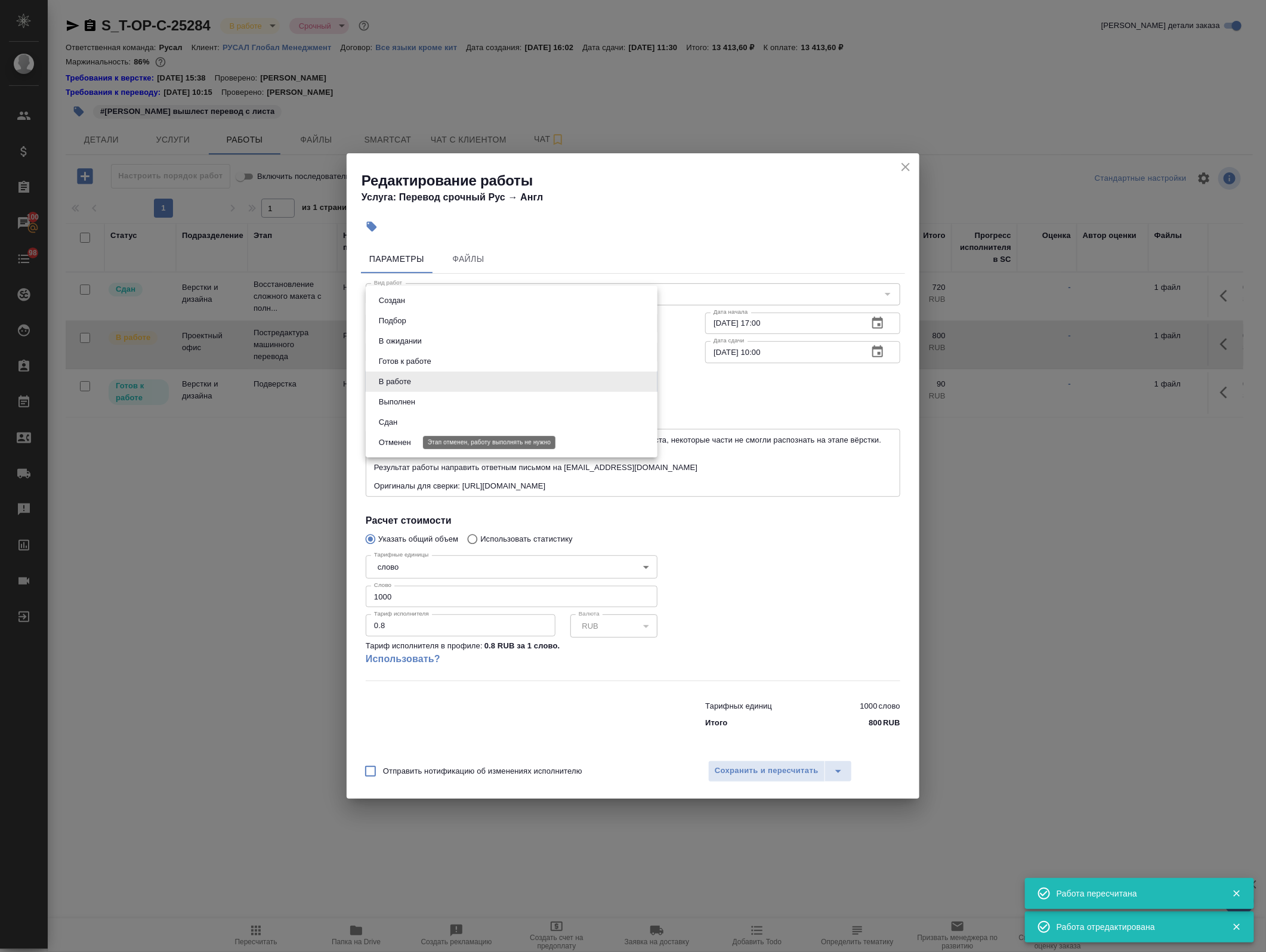
click at [395, 419] on button "Сдан" at bounding box center [388, 422] width 26 height 13
type input "closed"
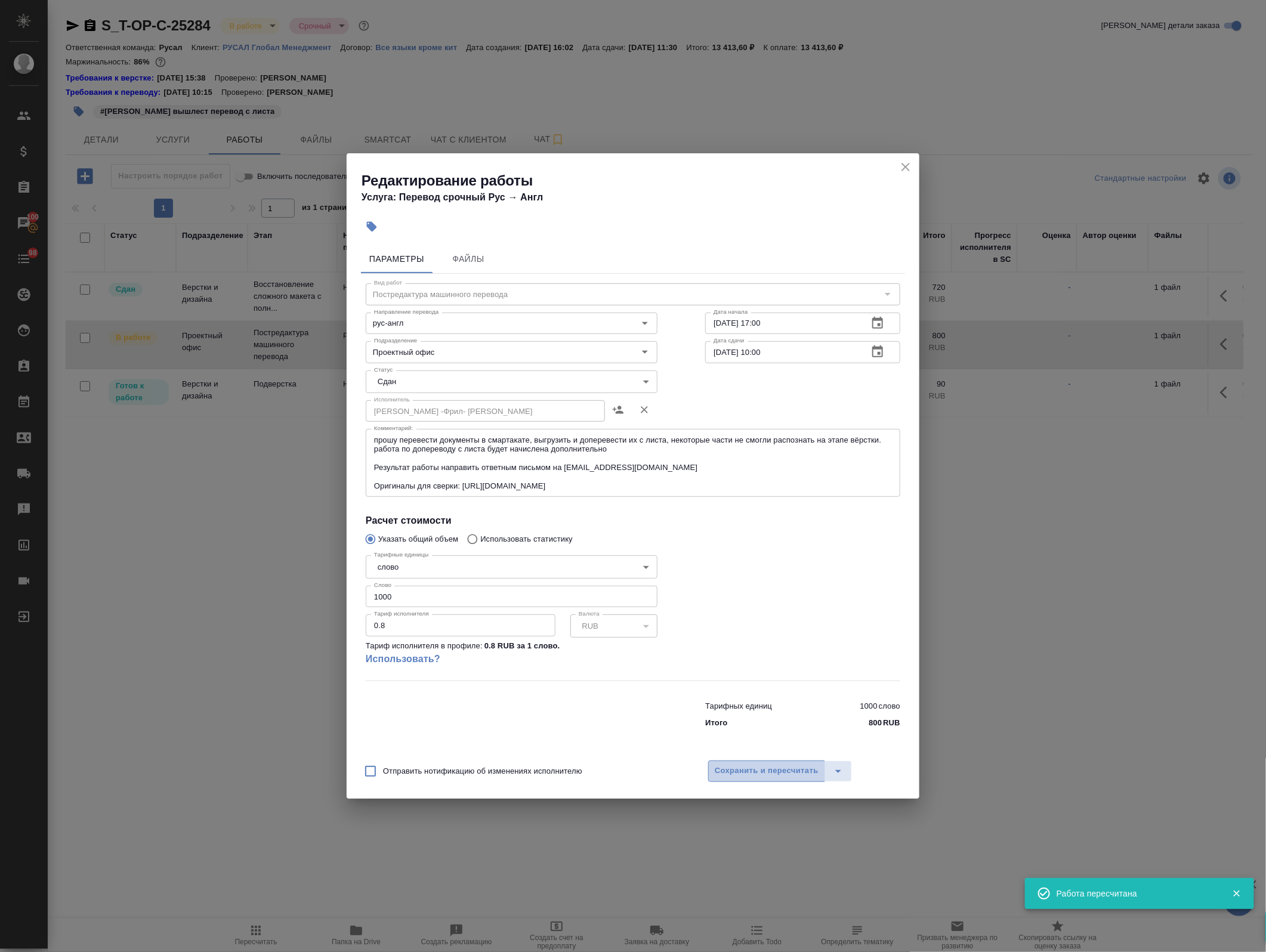
click at [786, 773] on span "Сохранить и пересчитать" at bounding box center [766, 771] width 104 height 14
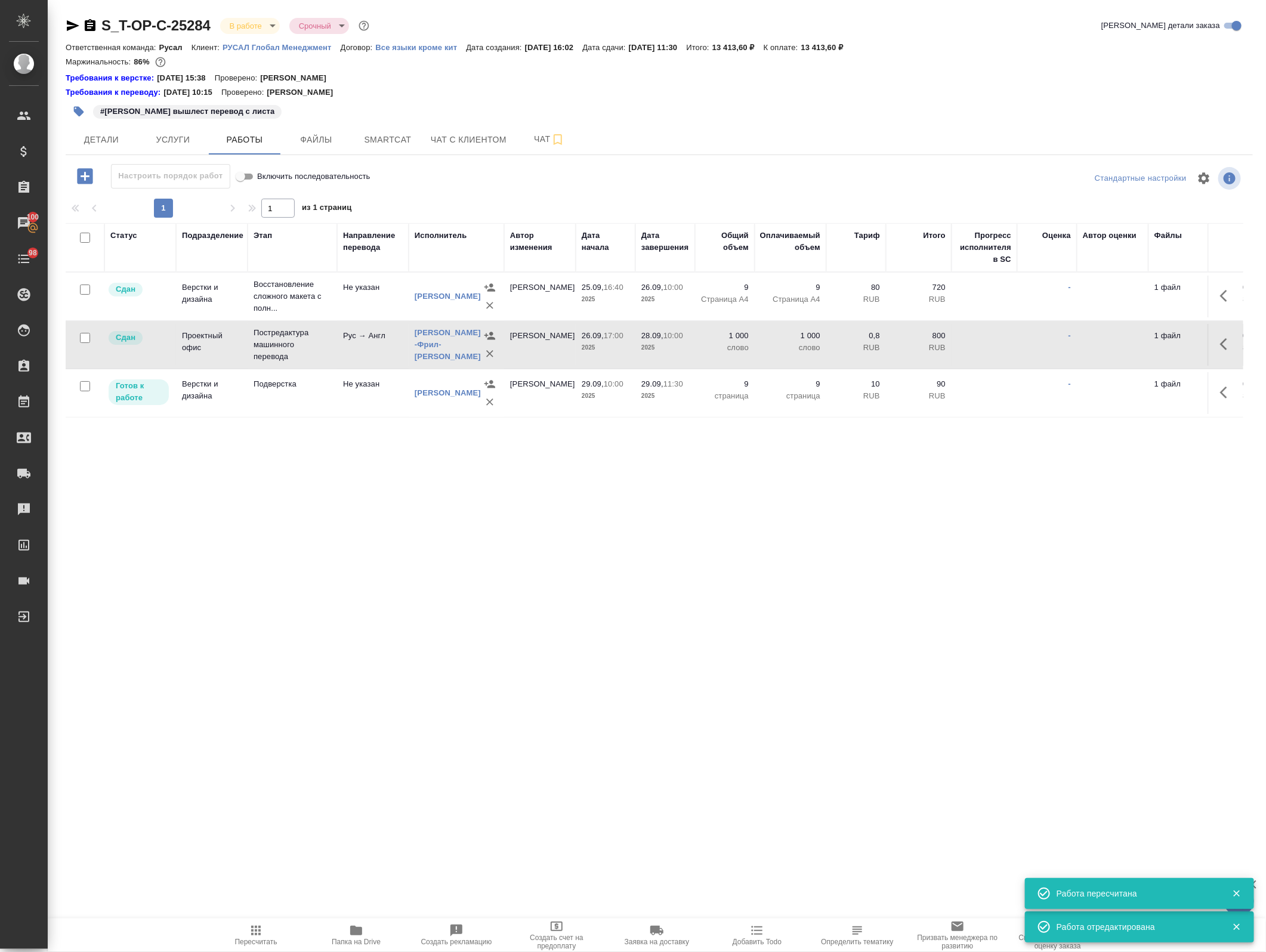
click at [71, 34] on div "S_T-OP-C-25284 В работе inProgress Срочный urgent" at bounding box center [219, 26] width 306 height 19
click at [61, 22] on div "S_T-OP-C-25284 В работе inProgress Срочный urgent Кратко детали заказа Ответств…" at bounding box center [660, 485] width 1200 height 969
click at [73, 25] on icon "button" at bounding box center [72, 26] width 14 height 14
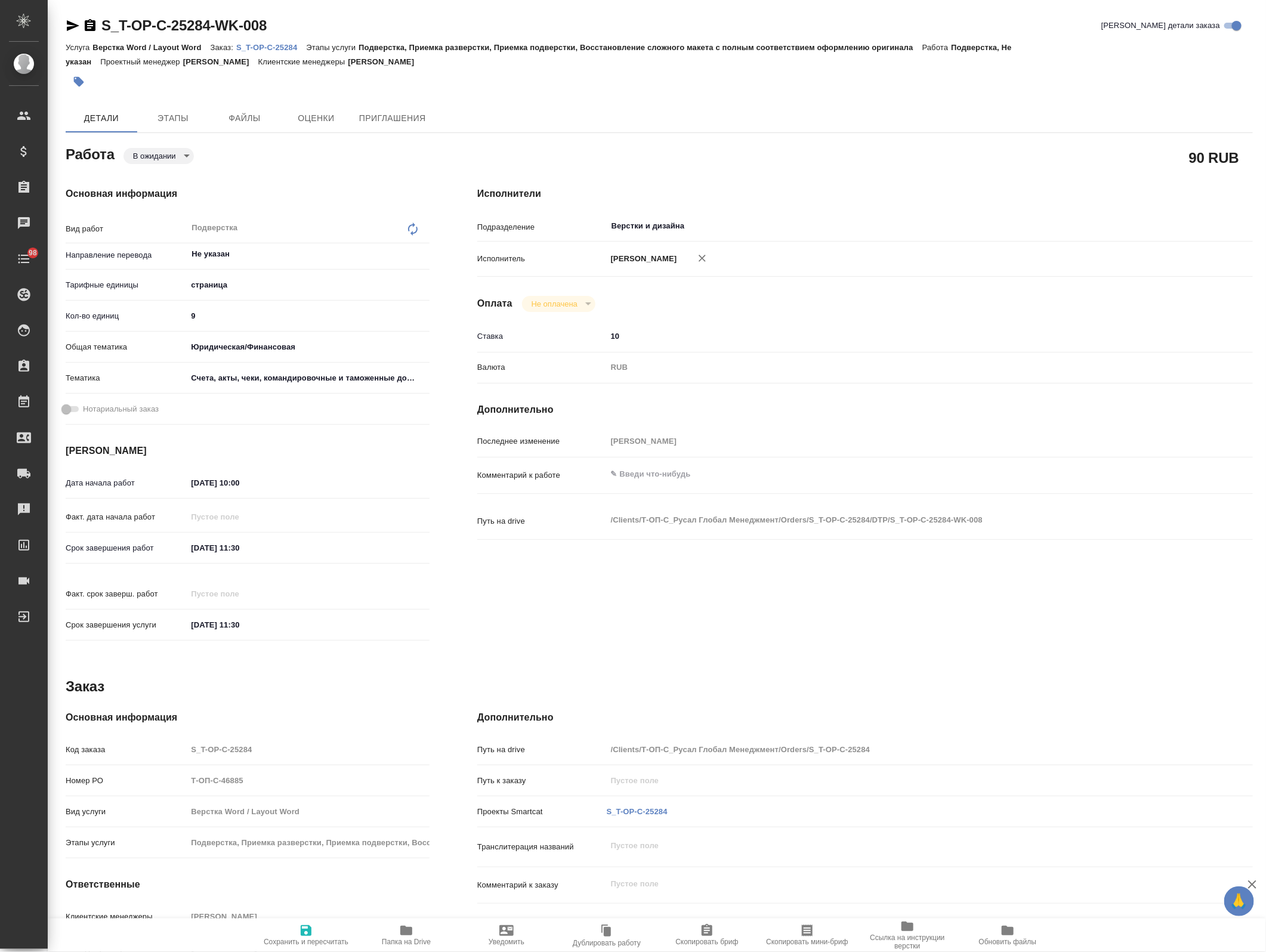
type textarea "x"
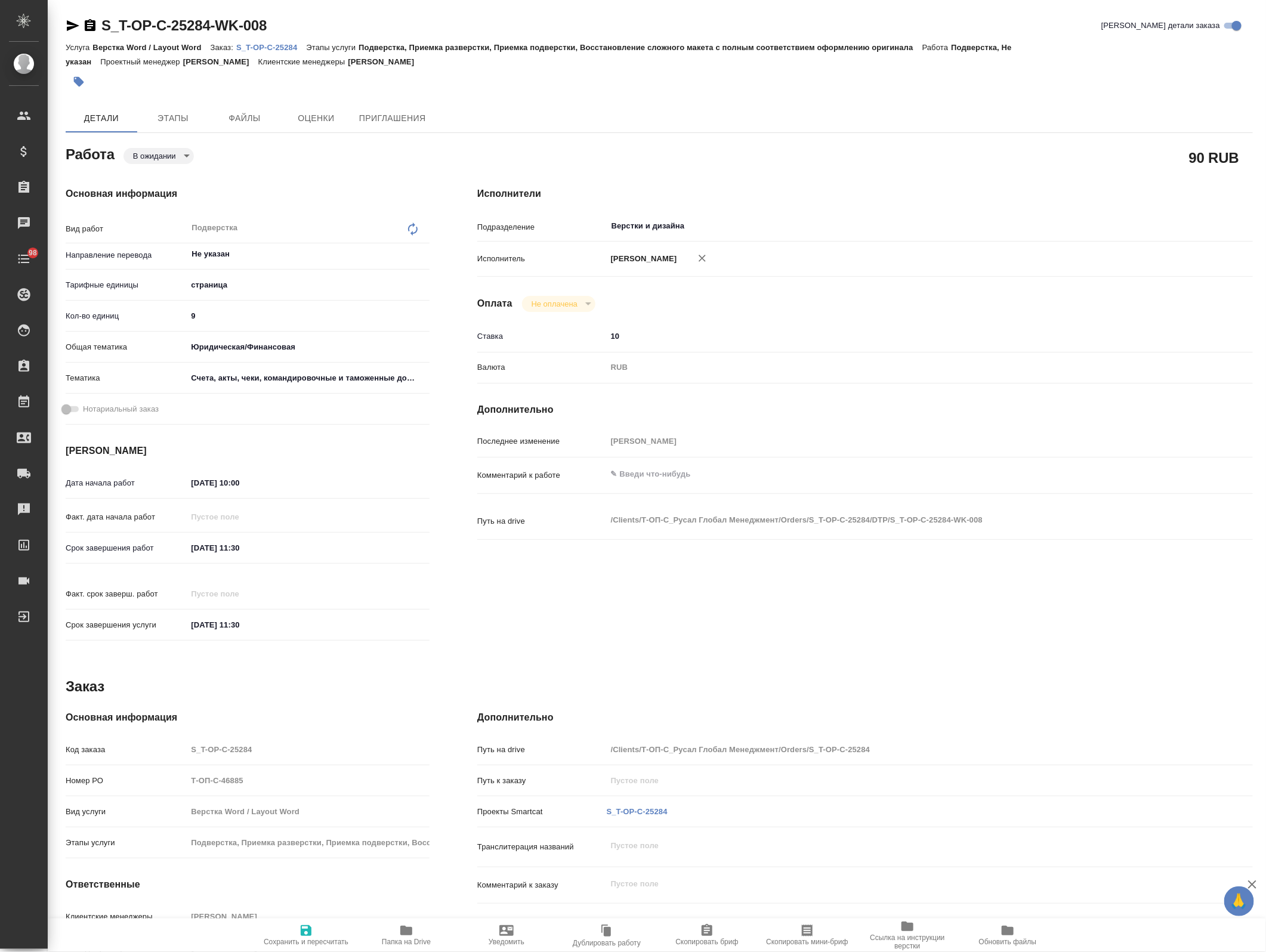
type textarea "x"
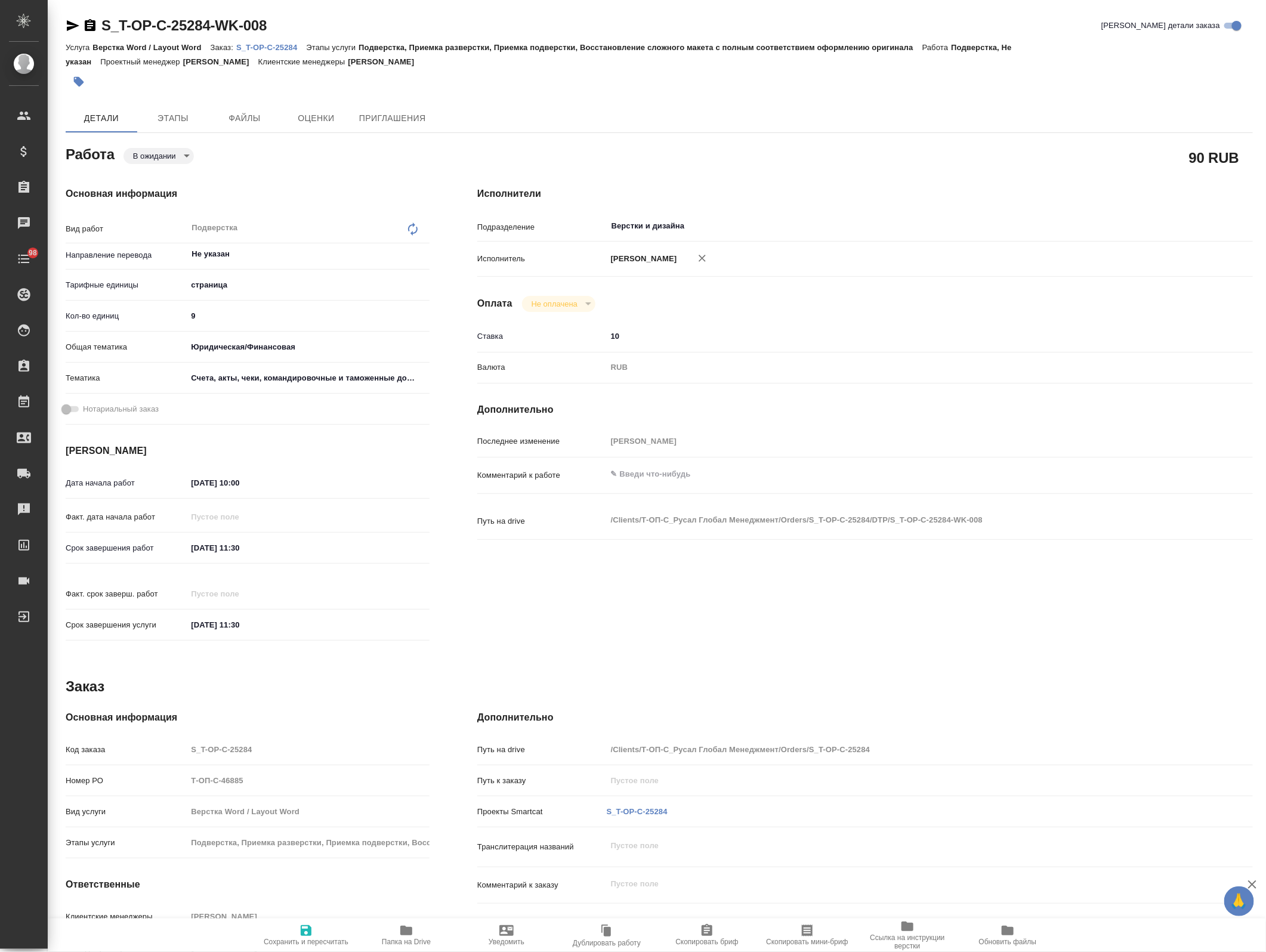
type textarea "x"
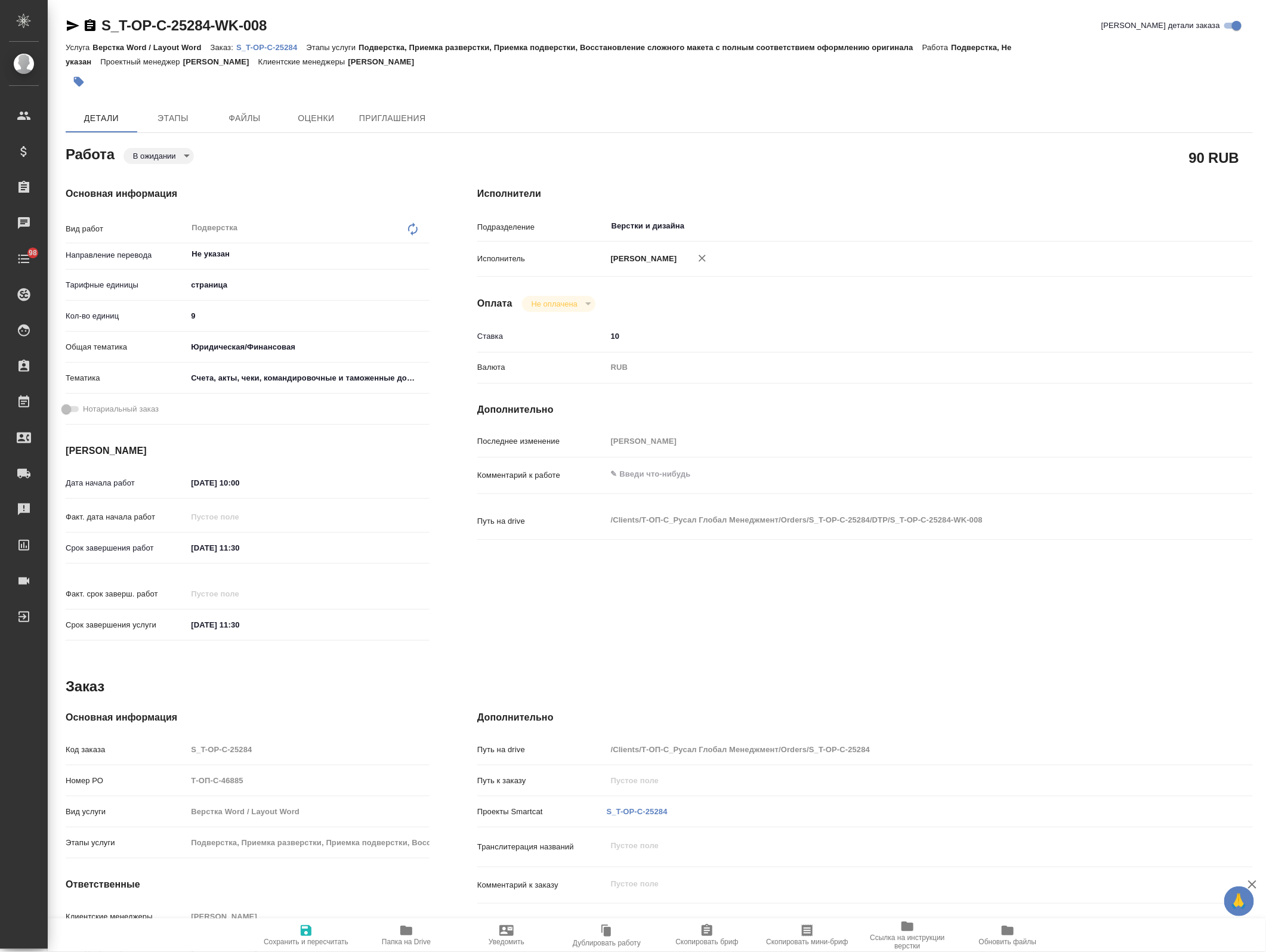
click at [391, 941] on span "Папка на Drive" at bounding box center [406, 941] width 49 height 8
type textarea "x"
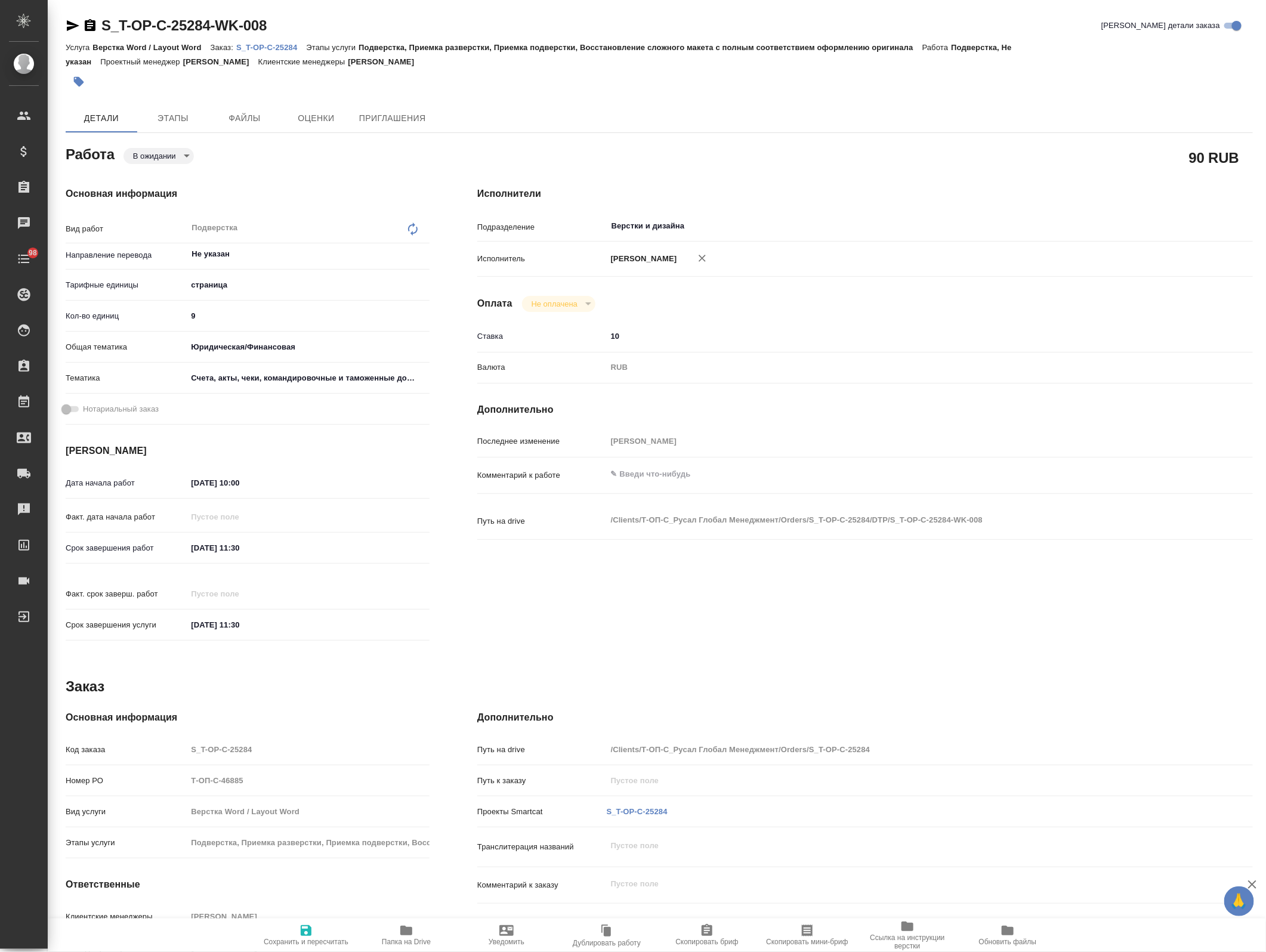
type textarea "x"
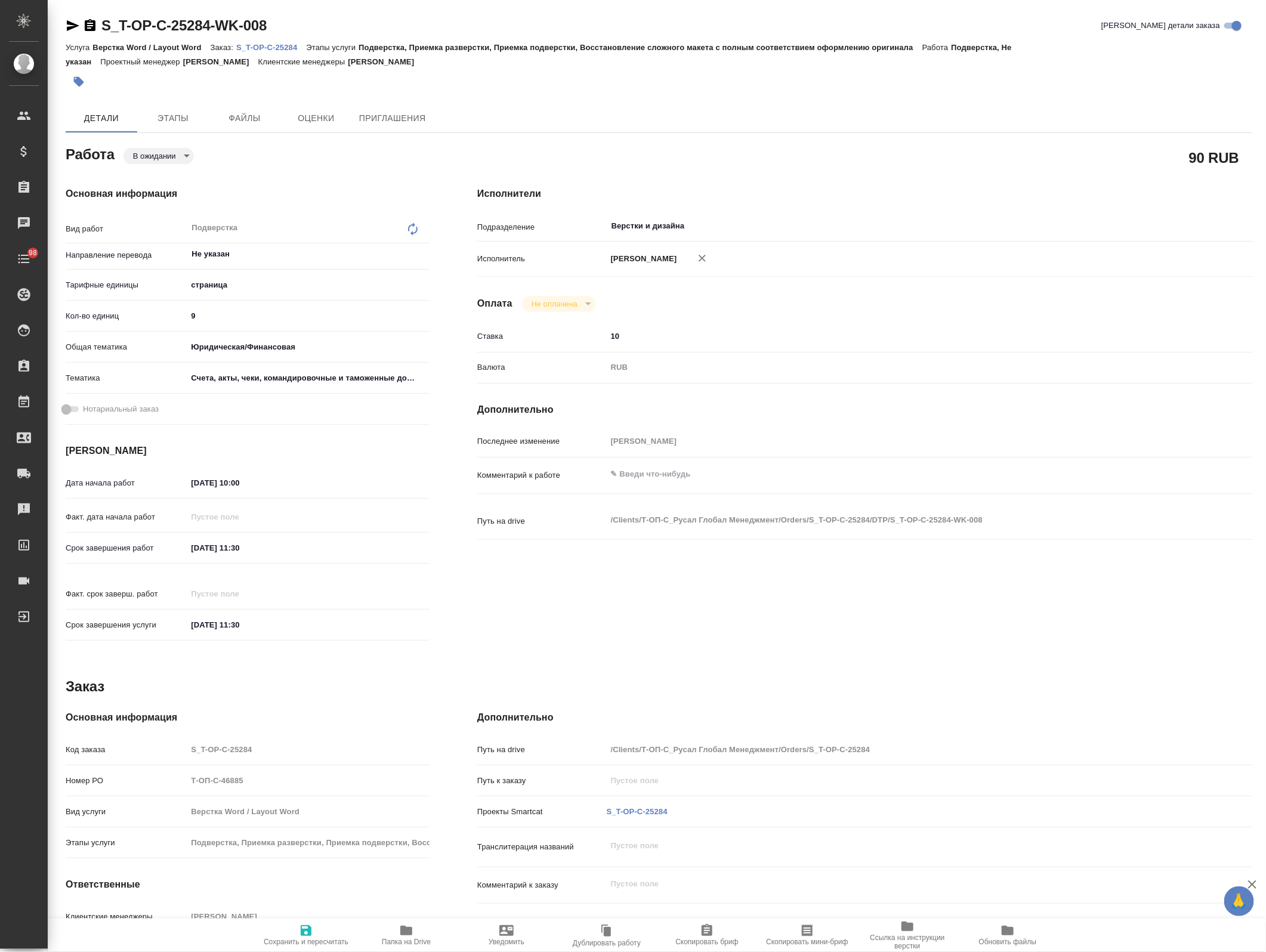
type textarea "x"
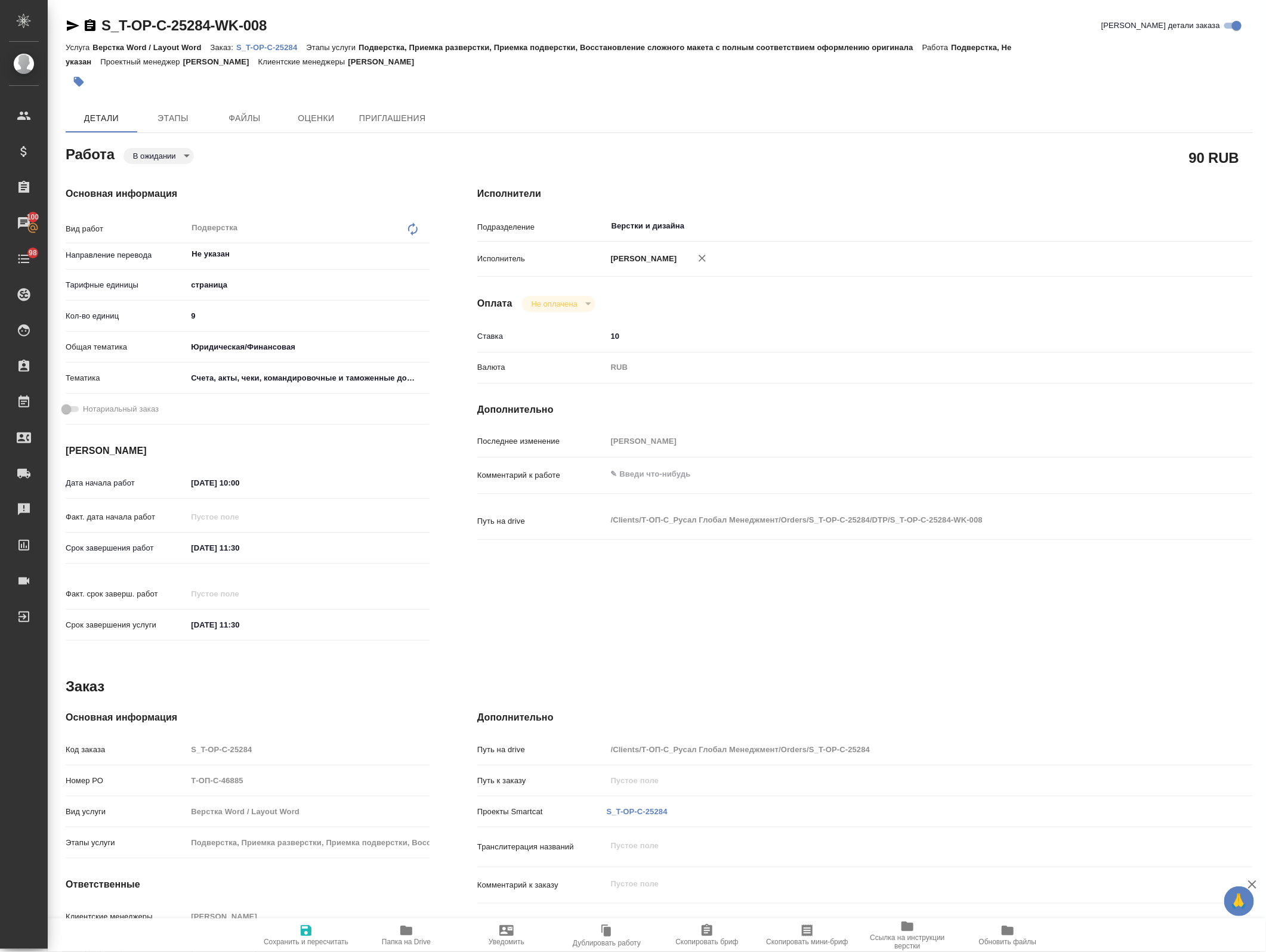
type textarea "x"
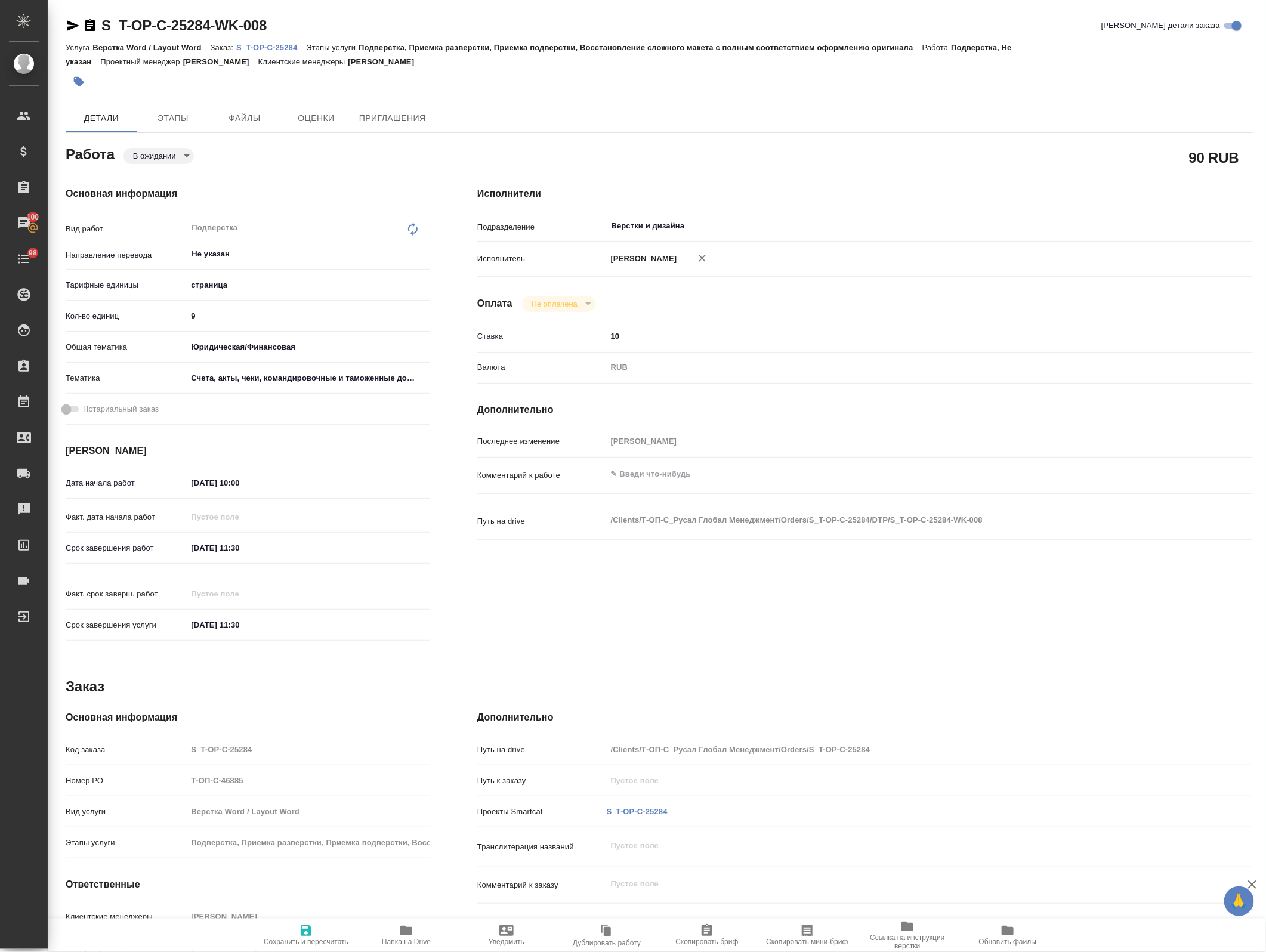
type textarea "x"
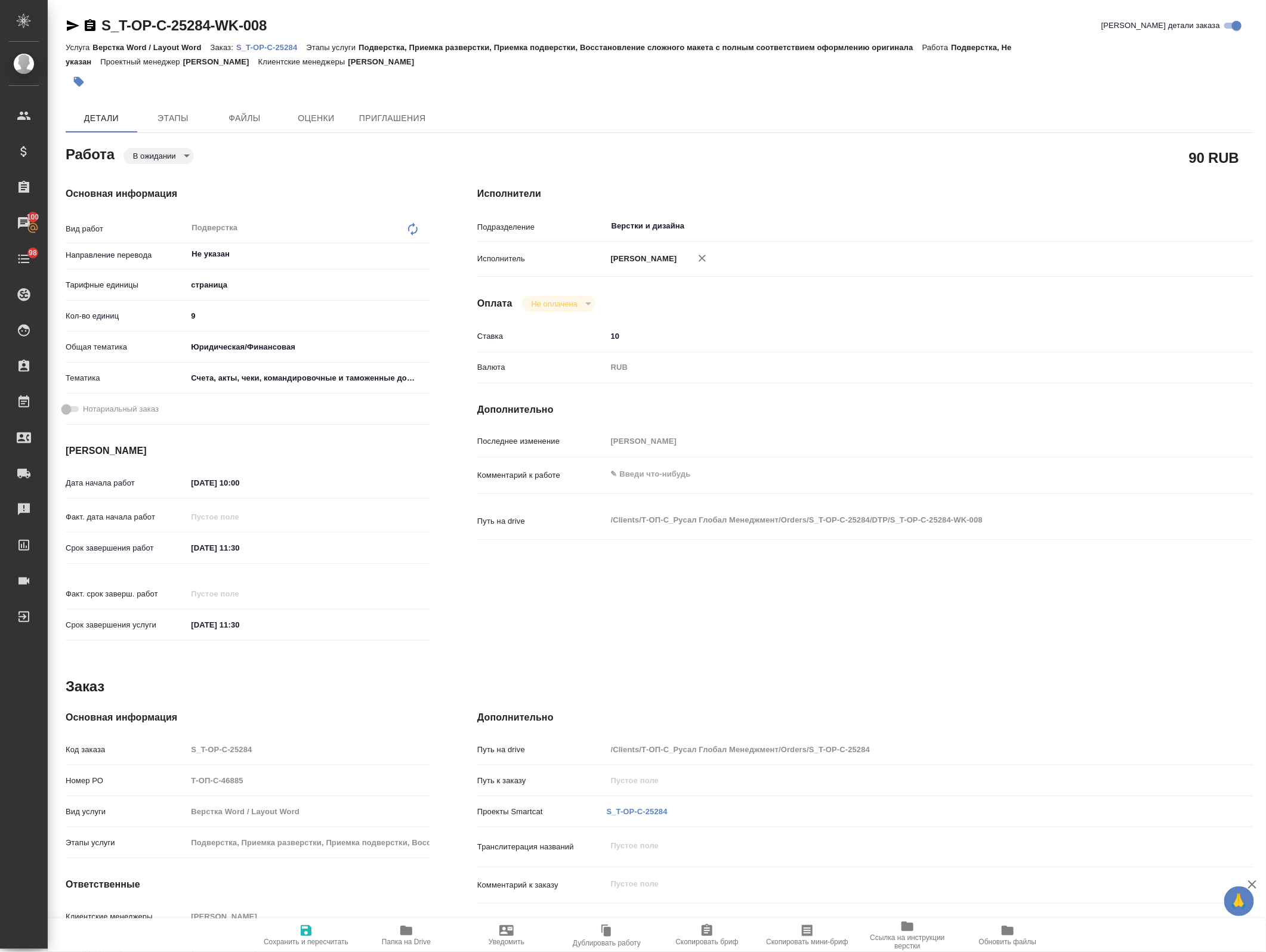
type textarea "x"
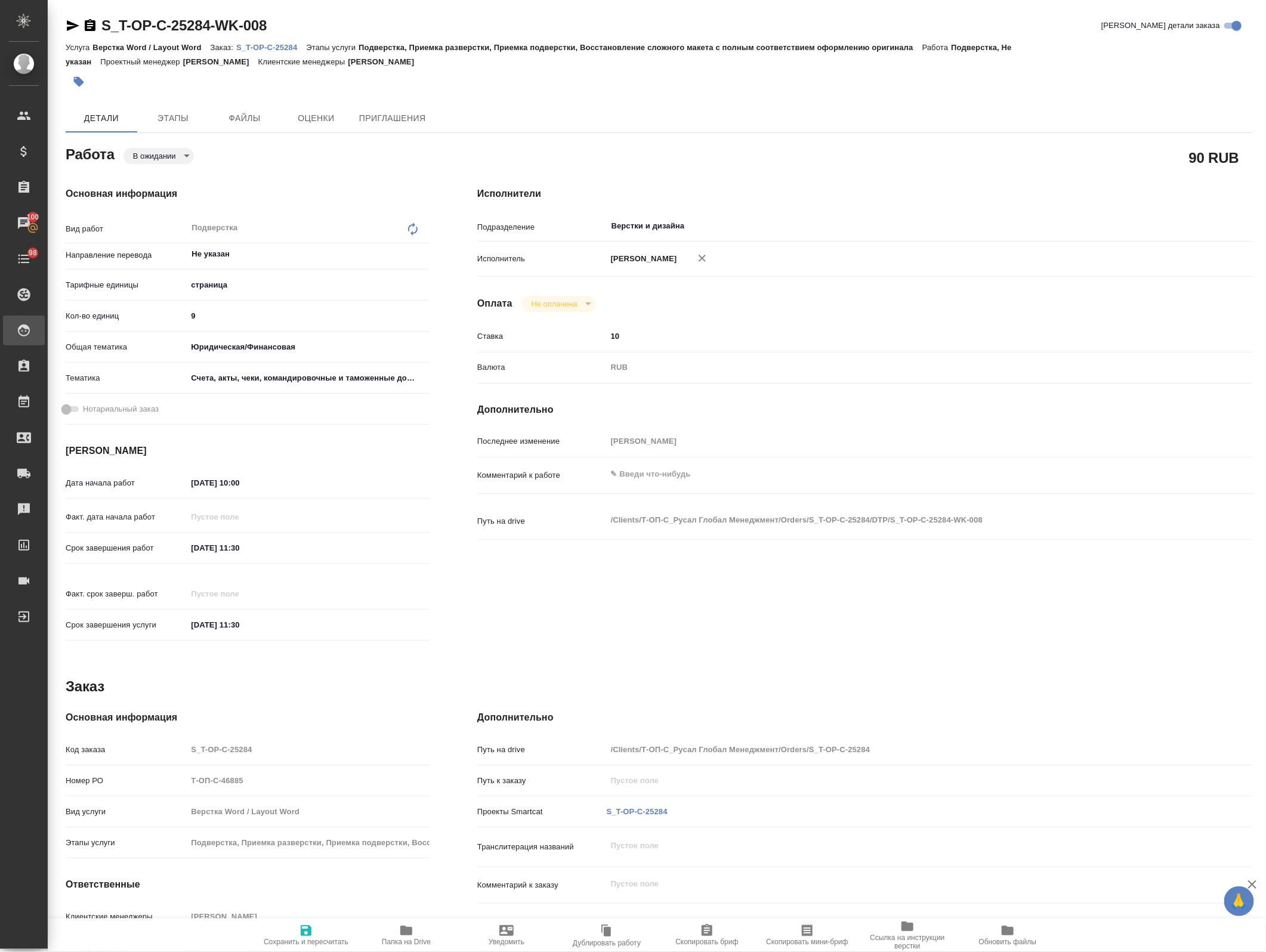
type textarea "x"
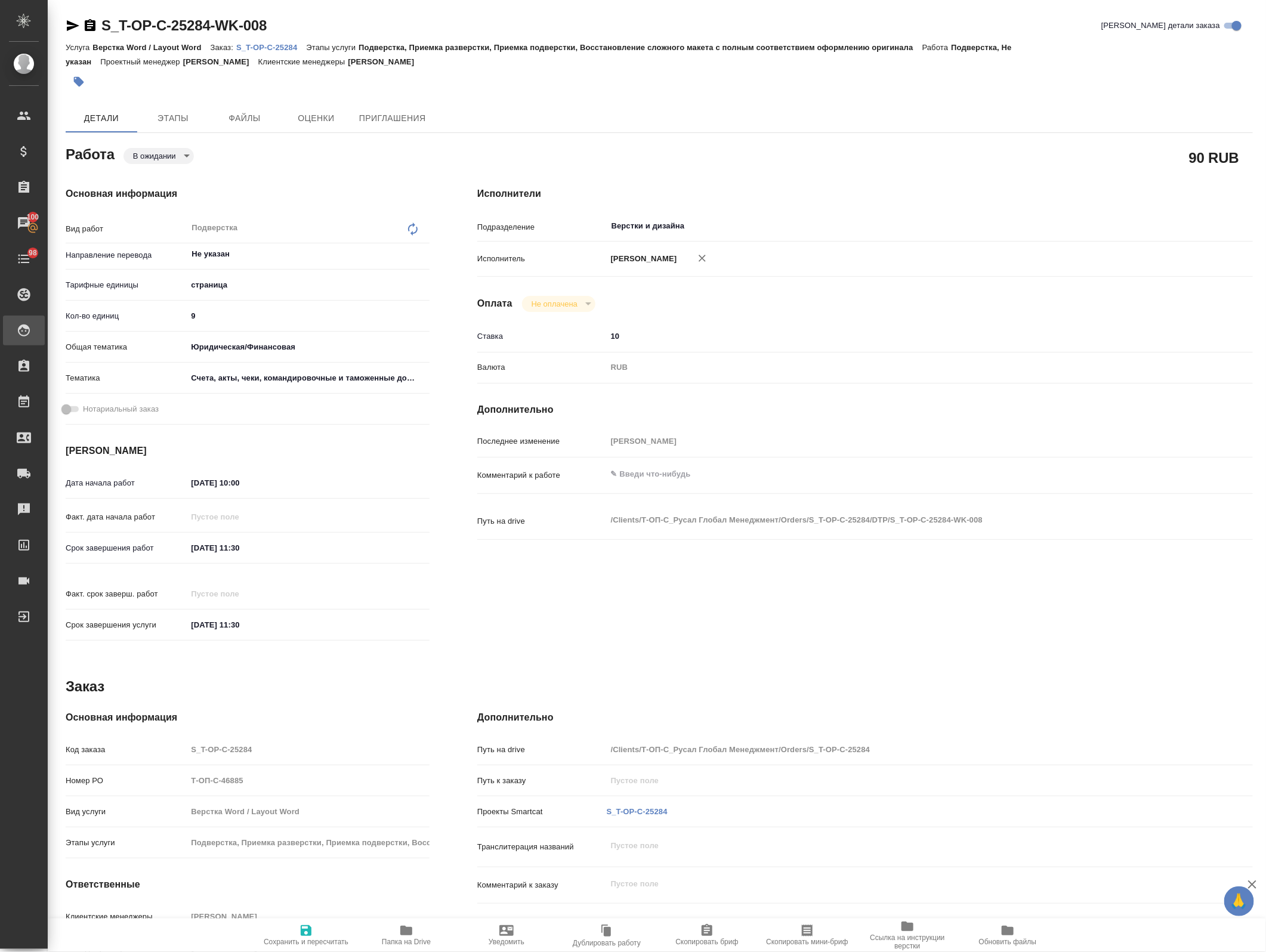
type textarea "x"
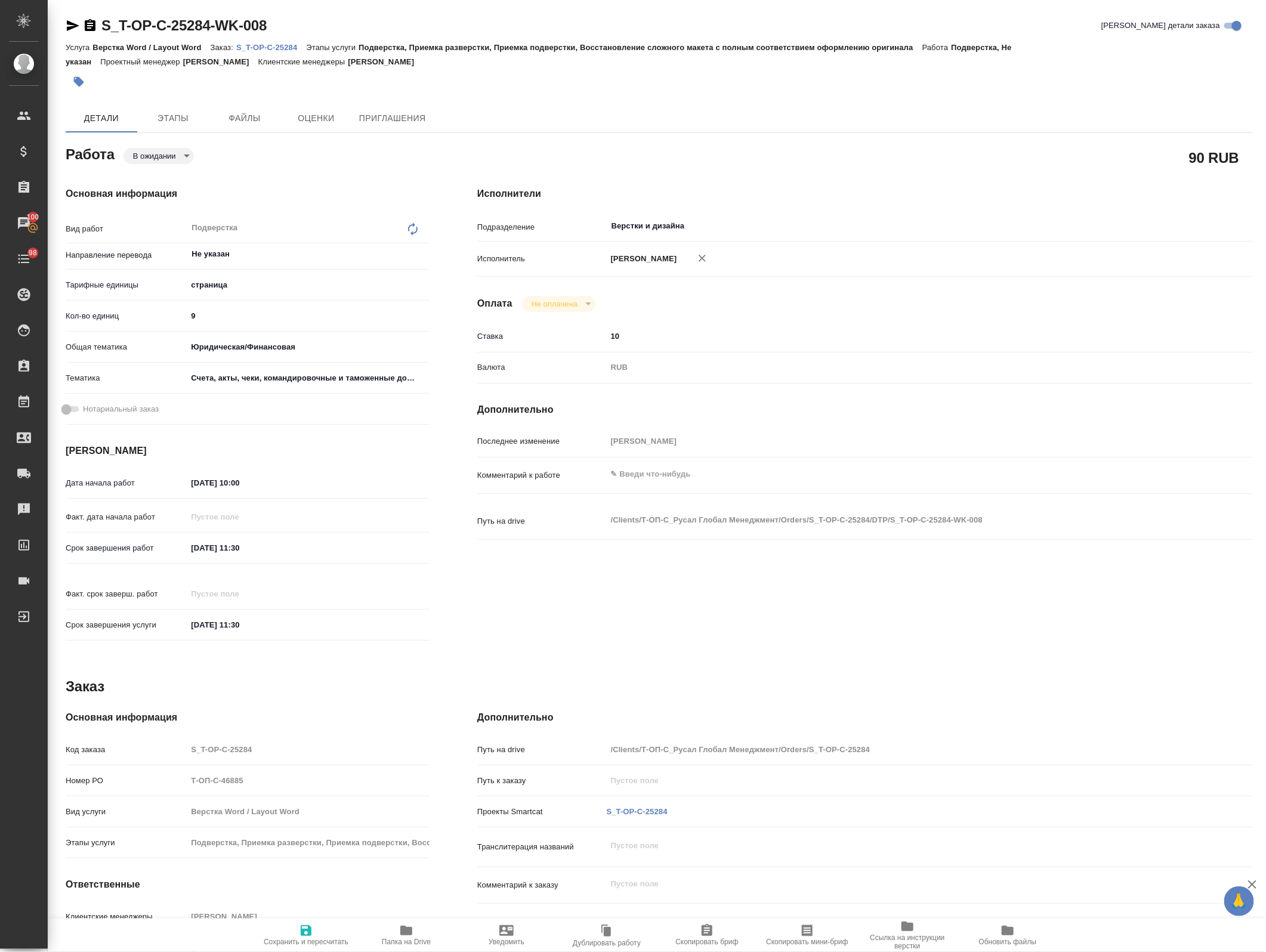
type textarea "x"
click at [161, 146] on div "Работа В ожидании pending" at bounding box center [247, 153] width 364 height 21
click at [166, 153] on body "🙏 .cls-1 fill:#fff; AWATERA Avdeenko Kirill Клиенты Спецификации Заказы 100 Чат…" at bounding box center [633, 476] width 1266 height 952
click at [161, 177] on button "Готов к работе" at bounding box center [163, 176] width 60 height 13
type textarea "x"
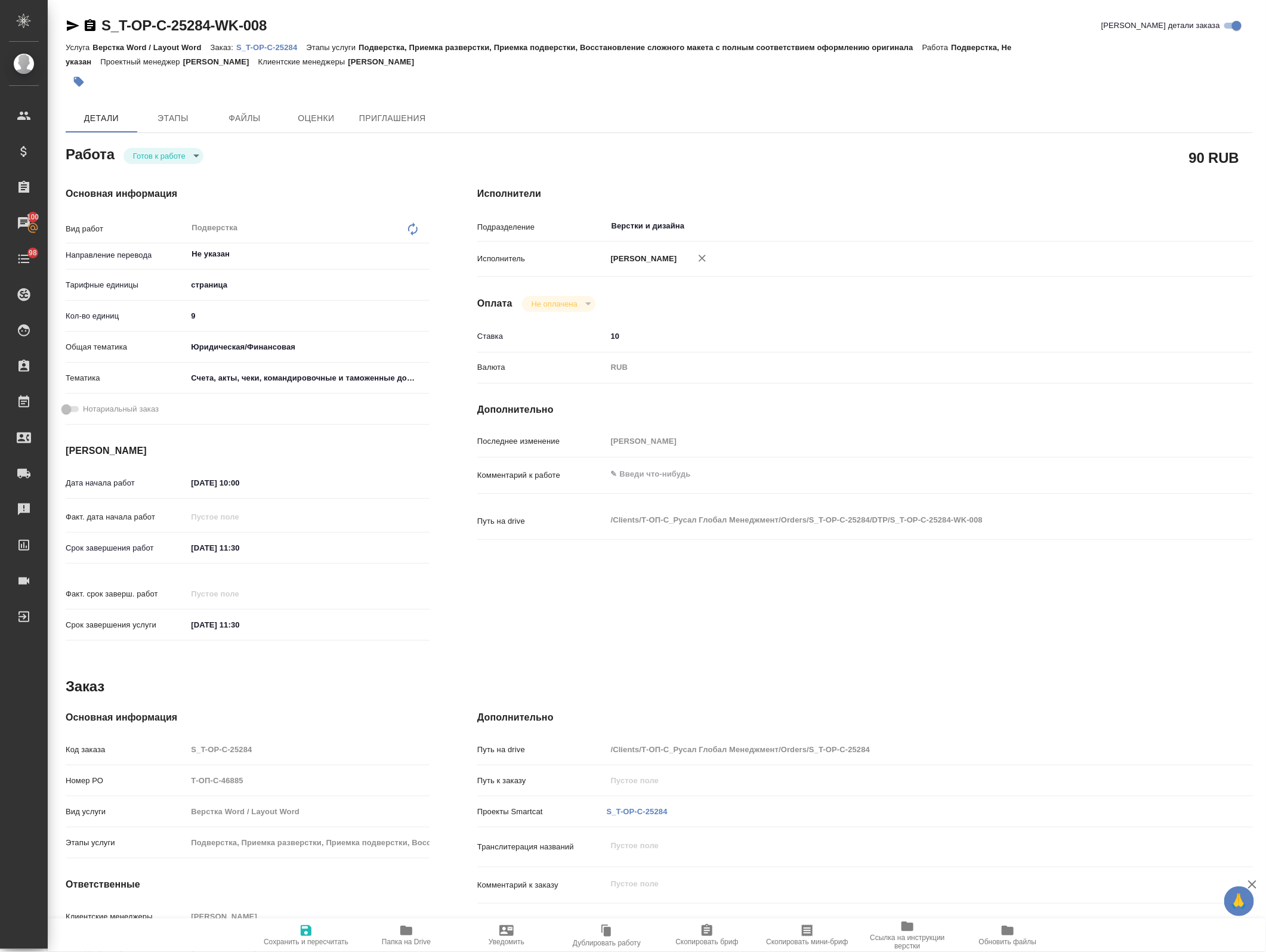
type textarea "x"
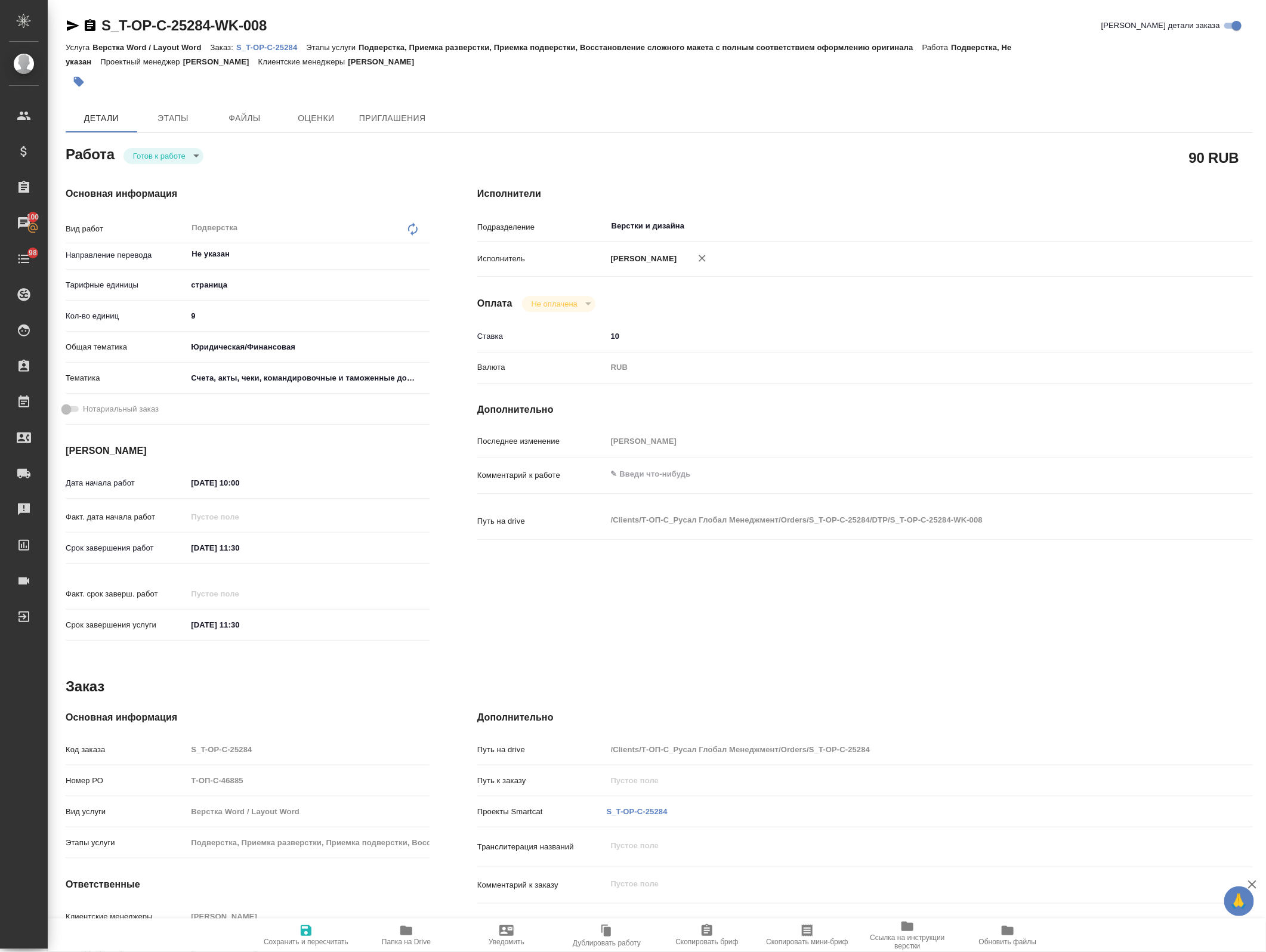
type textarea "x"
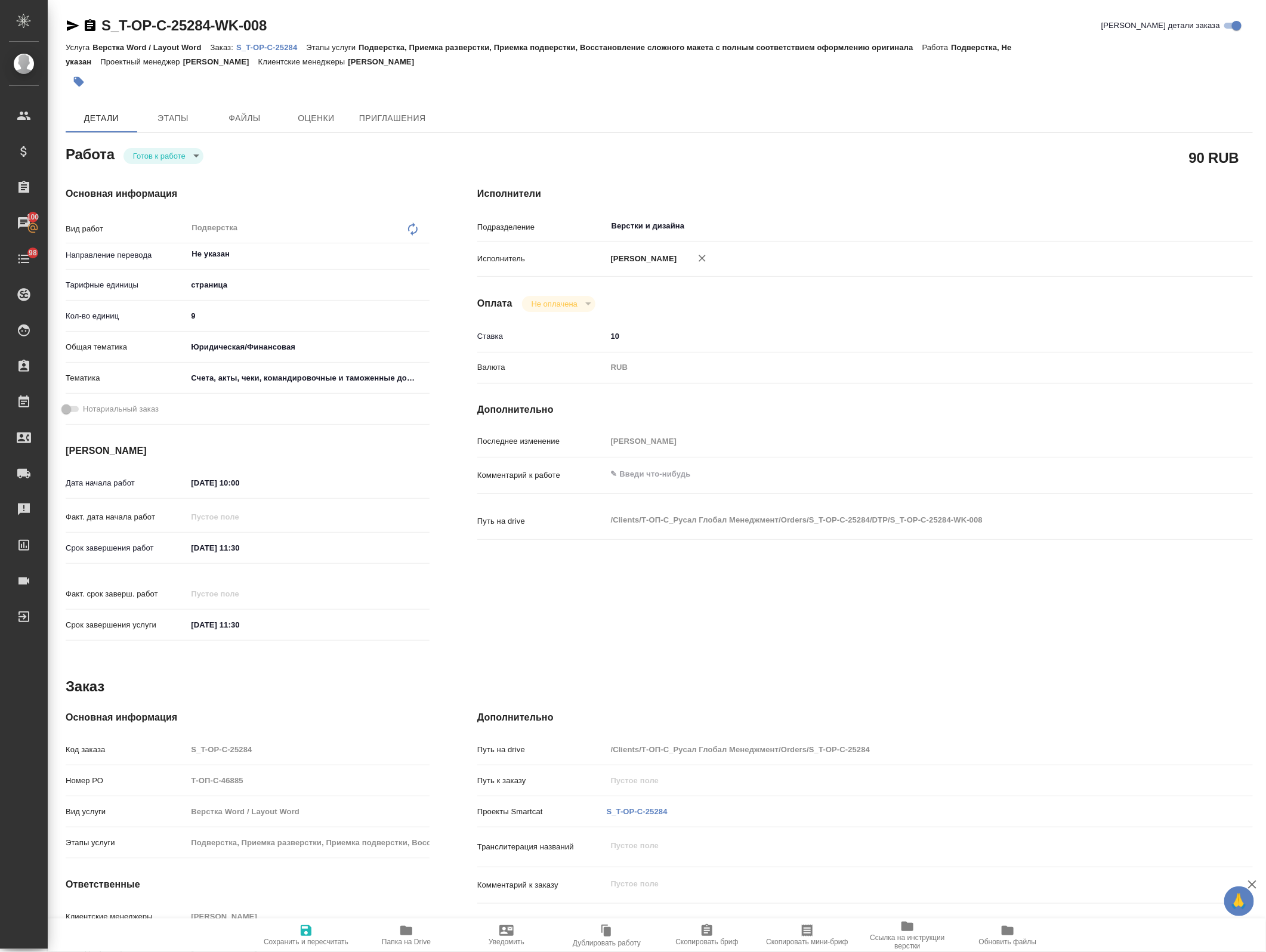
type textarea "x"
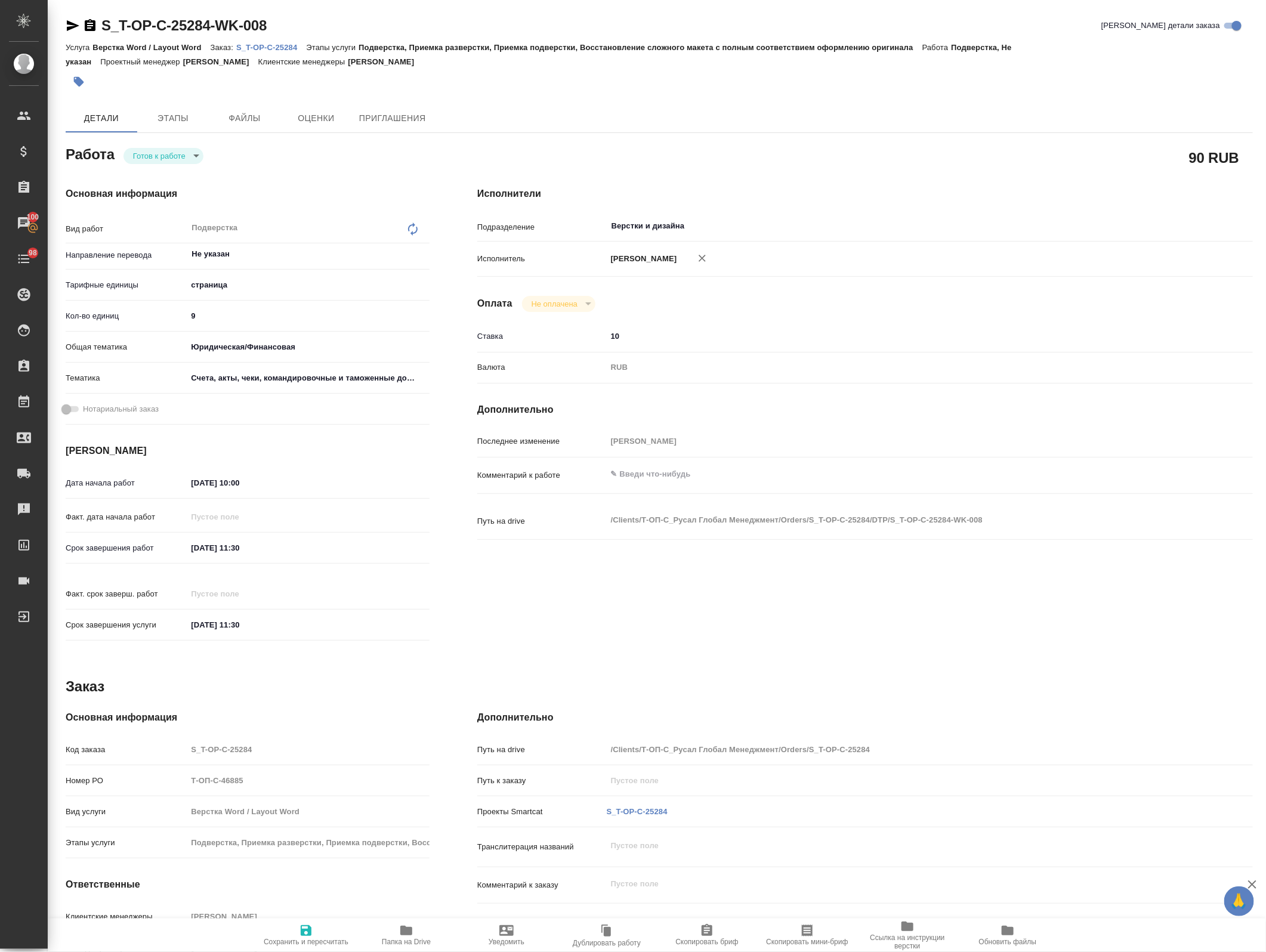
click at [653, 470] on textarea at bounding box center [897, 474] width 581 height 20
paste textarea "https://drive.awatera.com/s/SMWoqPNq7mYDQjj"
type textarea "x"
type textarea "https://drive.awatera.com/s/SMWoqPNq7mYDQjj"
type textarea "x"
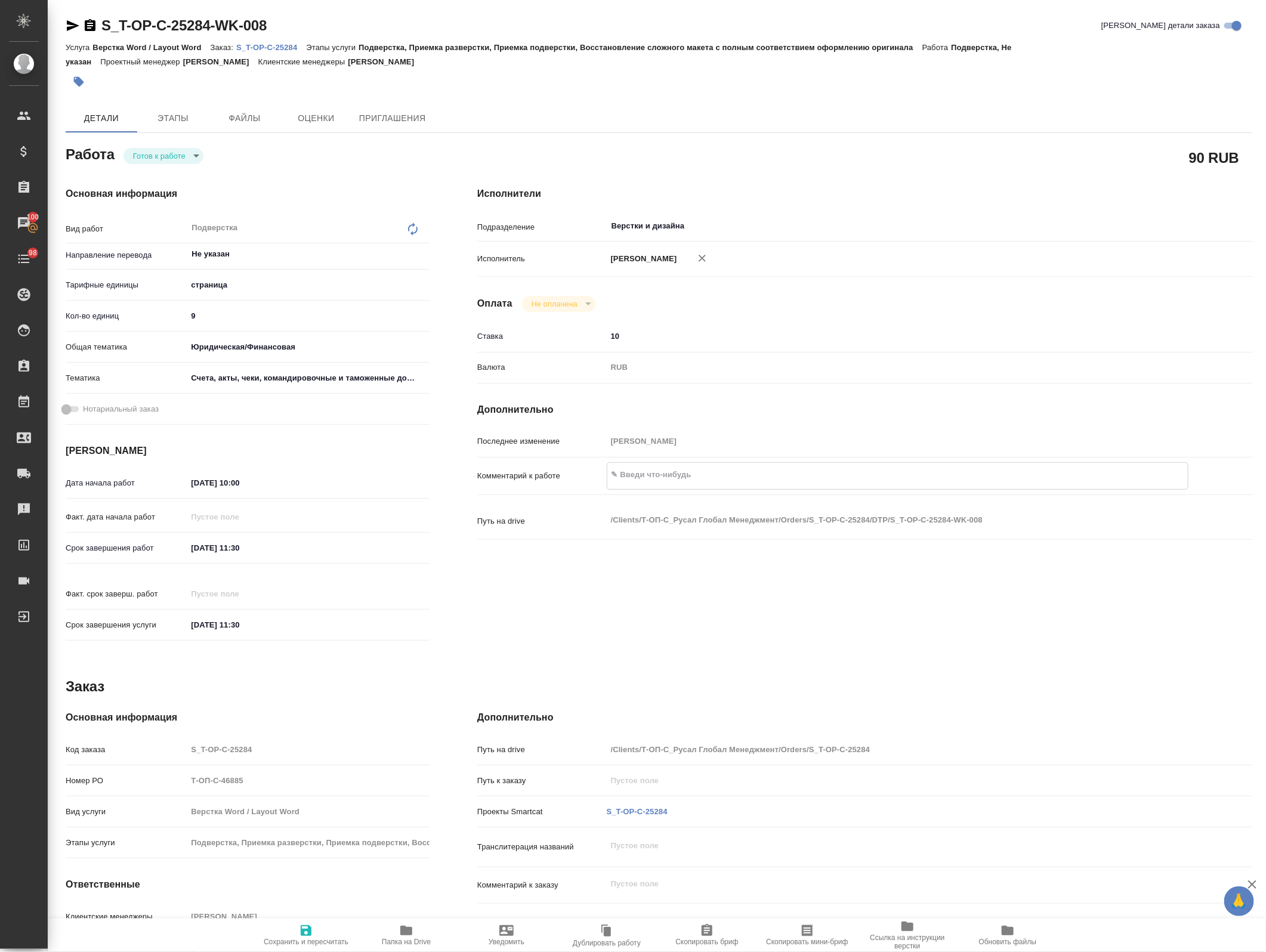
type textarea "x"
type textarea "https://drive.awatera.com/s/SMWoqPNq7mYDQjj"
type textarea "x"
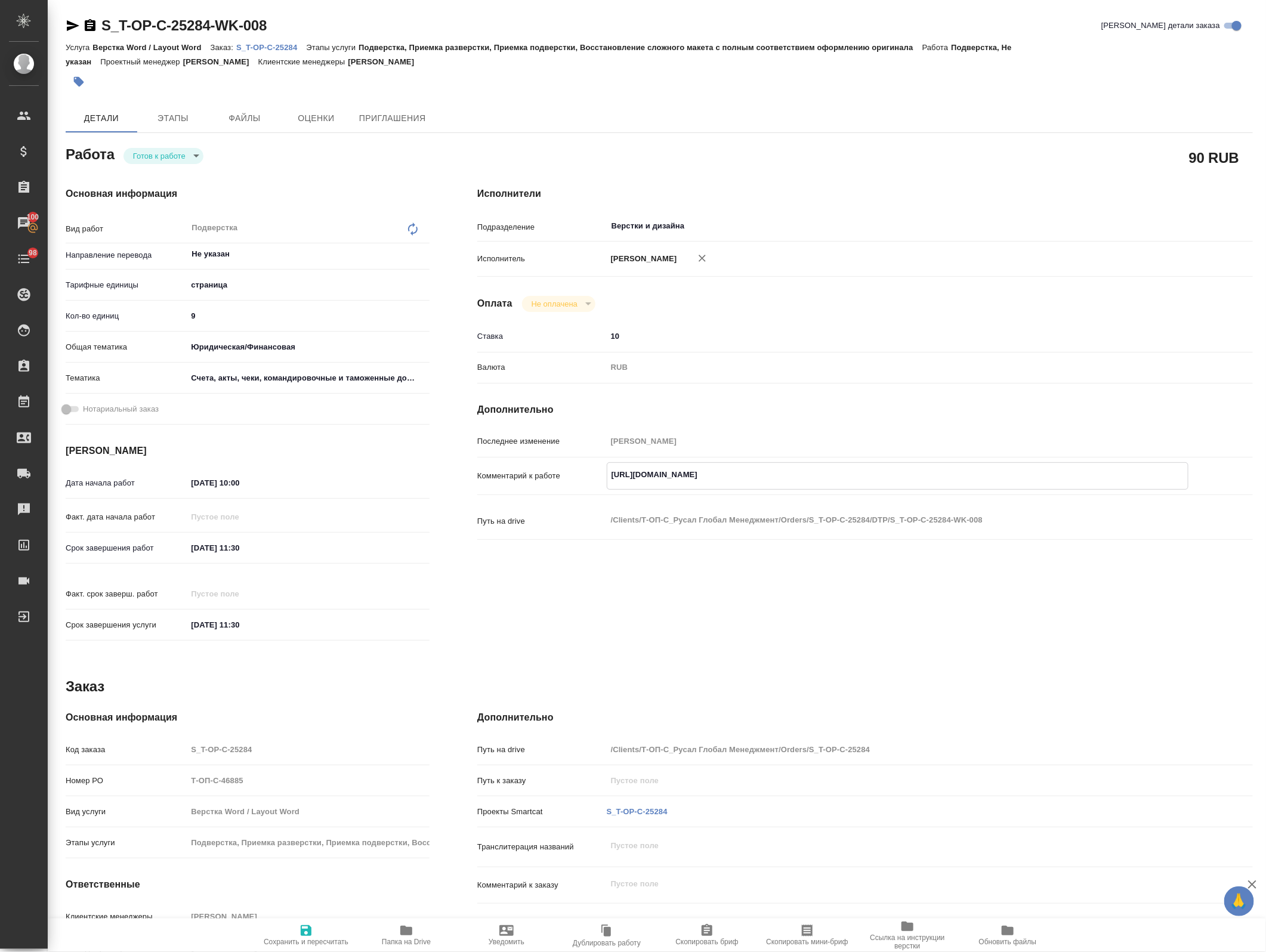
click at [303, 938] on span "Сохранить и пересчитать" at bounding box center [306, 941] width 85 height 8
type textarea "x"
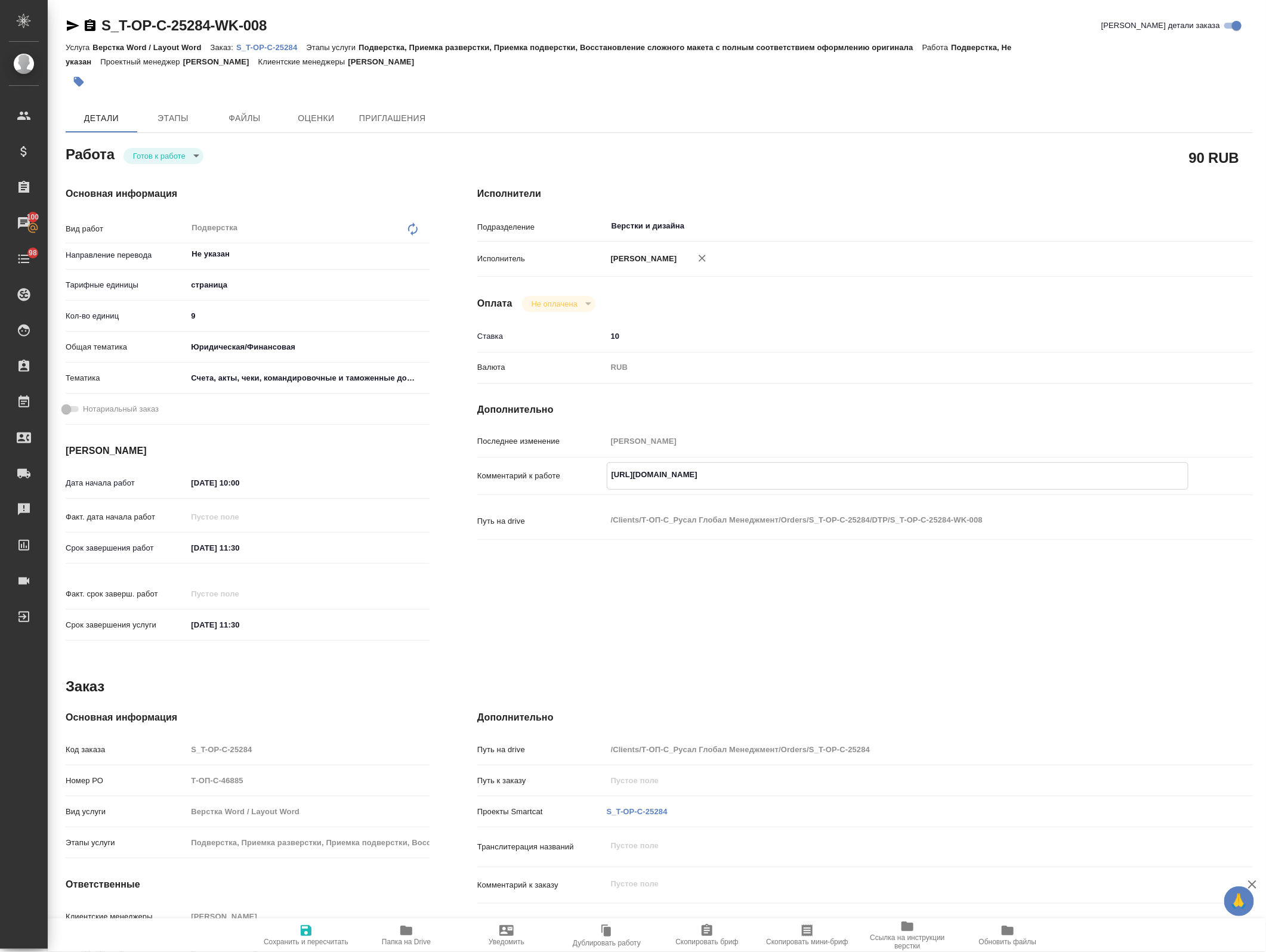
type textarea "x"
type input "readyForWork"
type textarea "Подверстка"
type textarea "x"
type input "Не указан"
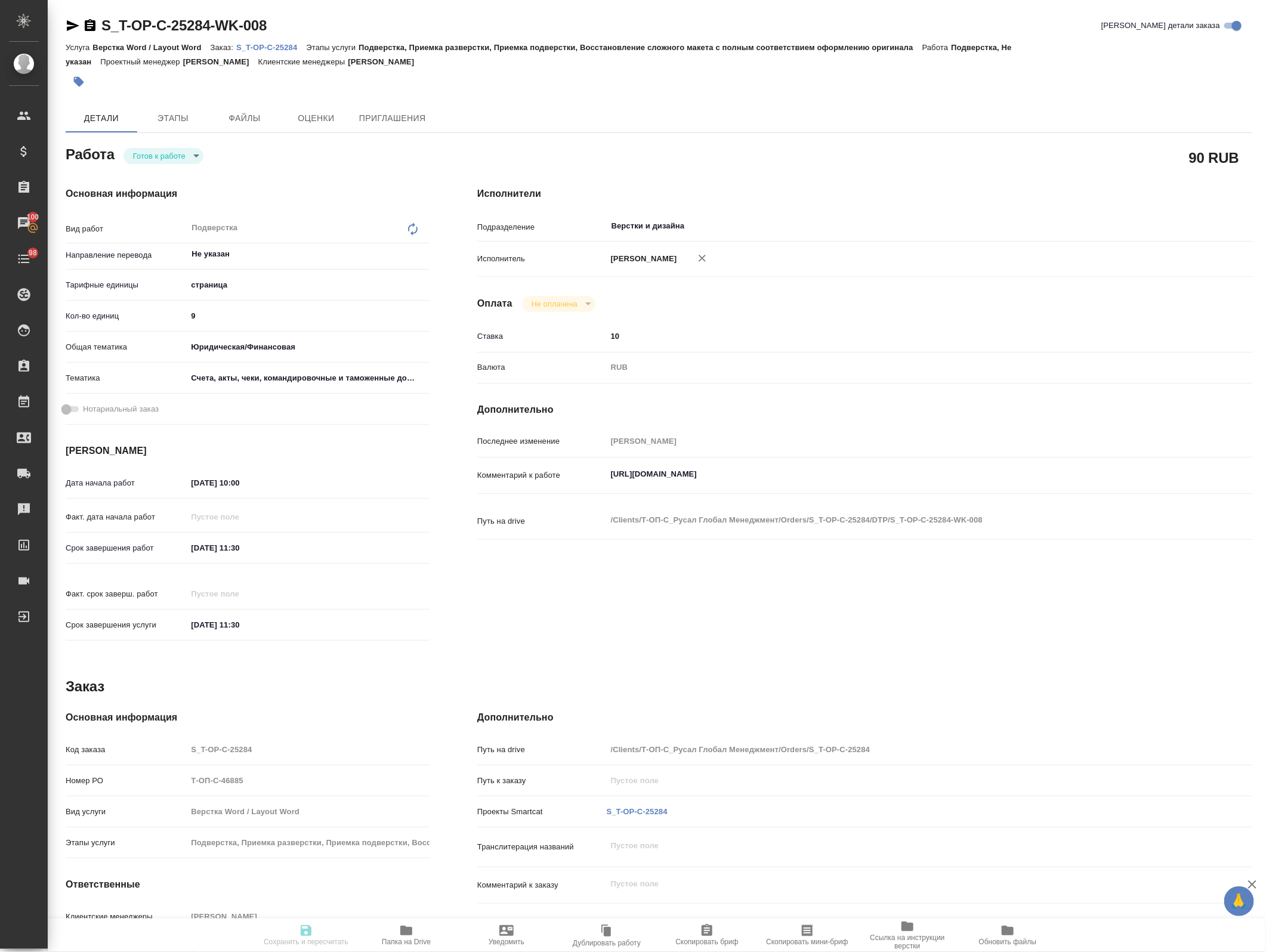
type input "5a8b1489cc6b4906c91bfdb2"
type input "9"
type input "yr-fn"
type input "5f647205b73bc97568ca66c0"
type input "29.09.2025 10:00"
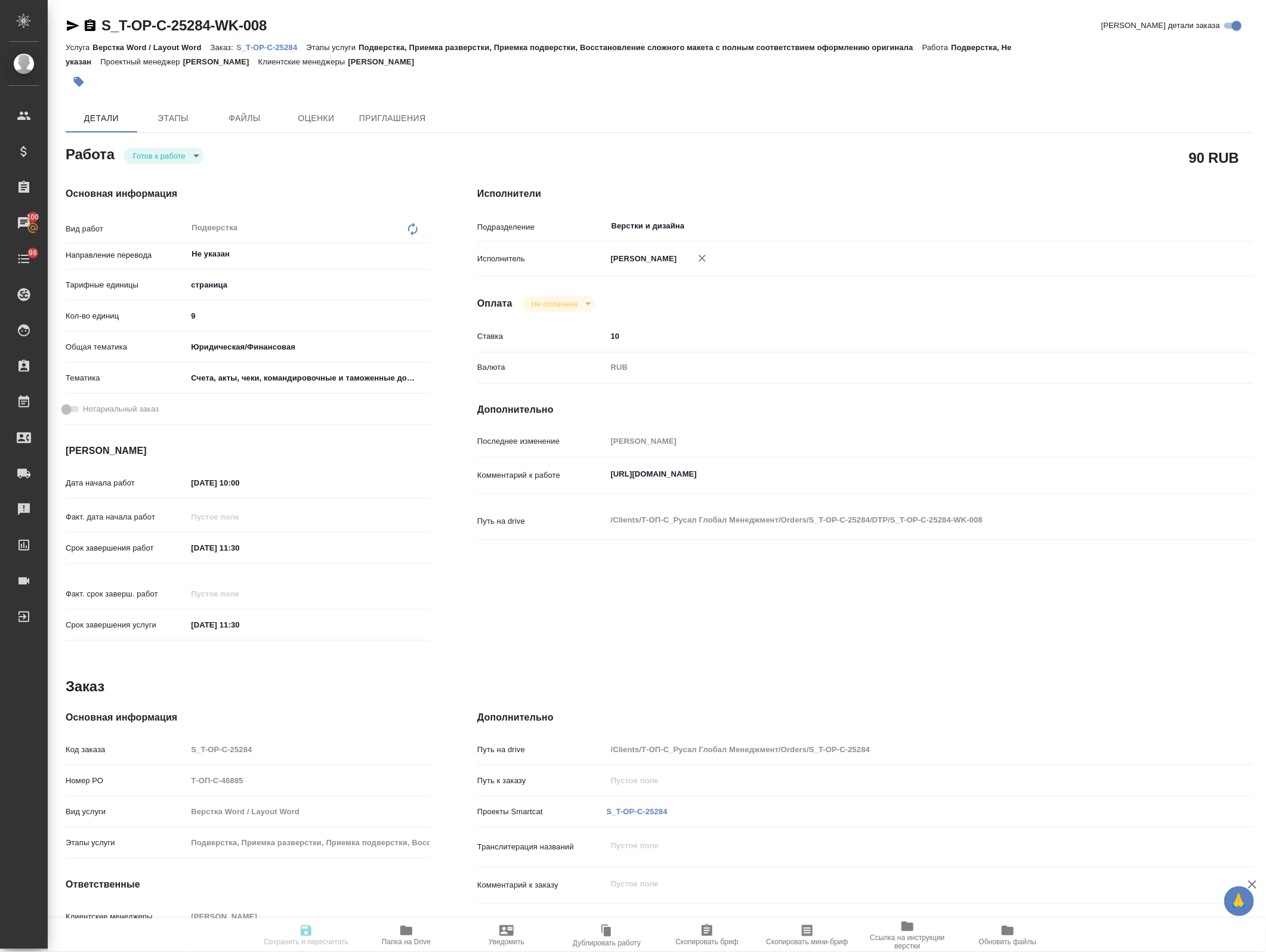
type input "[DATE] 11:30"
type input "Верстки и дизайна"
type input "notPayed"
type input "10"
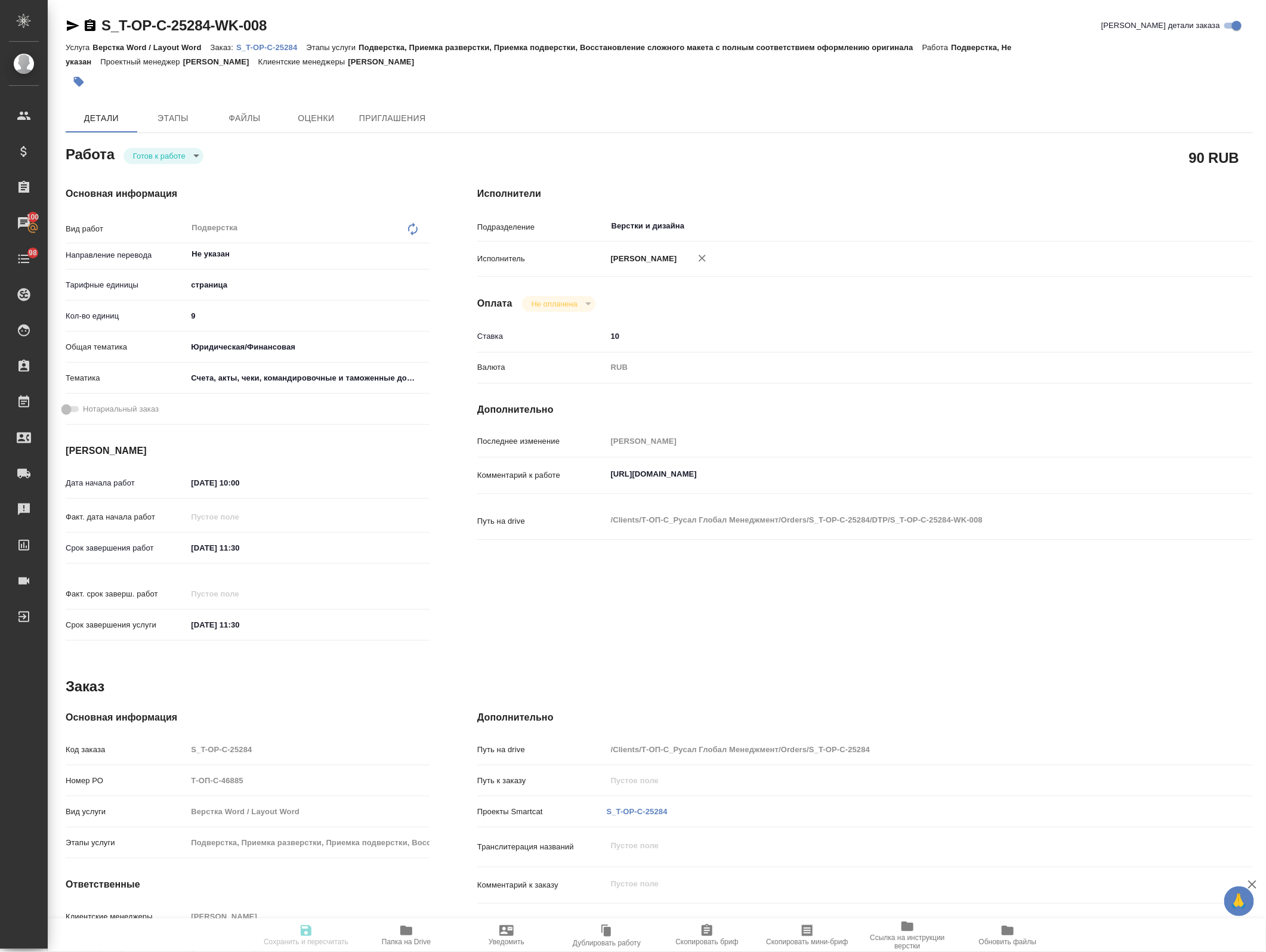
type input "RUB"
type input "[PERSON_NAME]"
type textarea "https://drive.awatera.com/s/SMWoqPNq7mYDQjj"
type textarea "x"
type textarea "/Clients/Т-ОП-С_Русал Глобал Менеджмент/Orders/S_T-OP-C-25284/DTP/S_T-OP-C-2528…"
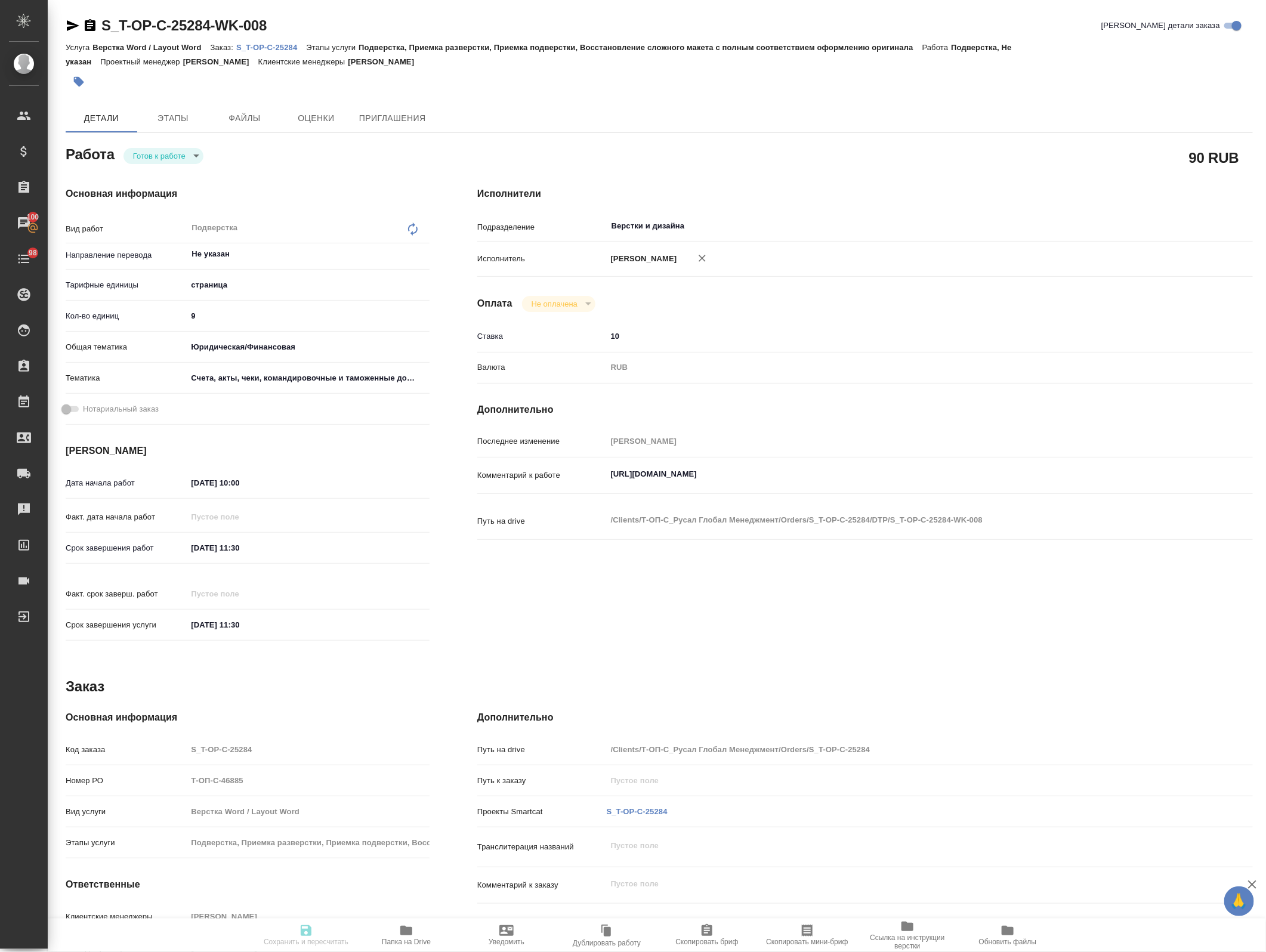
type textarea "x"
type input "S_T-OP-C-25284"
type input "Т-ОП-С-46885"
type input "Верстка Word / Layout Word"
type input "Подверстка, Приемка разверстки, Приемка подверстки, Восстановление сложного мак…"
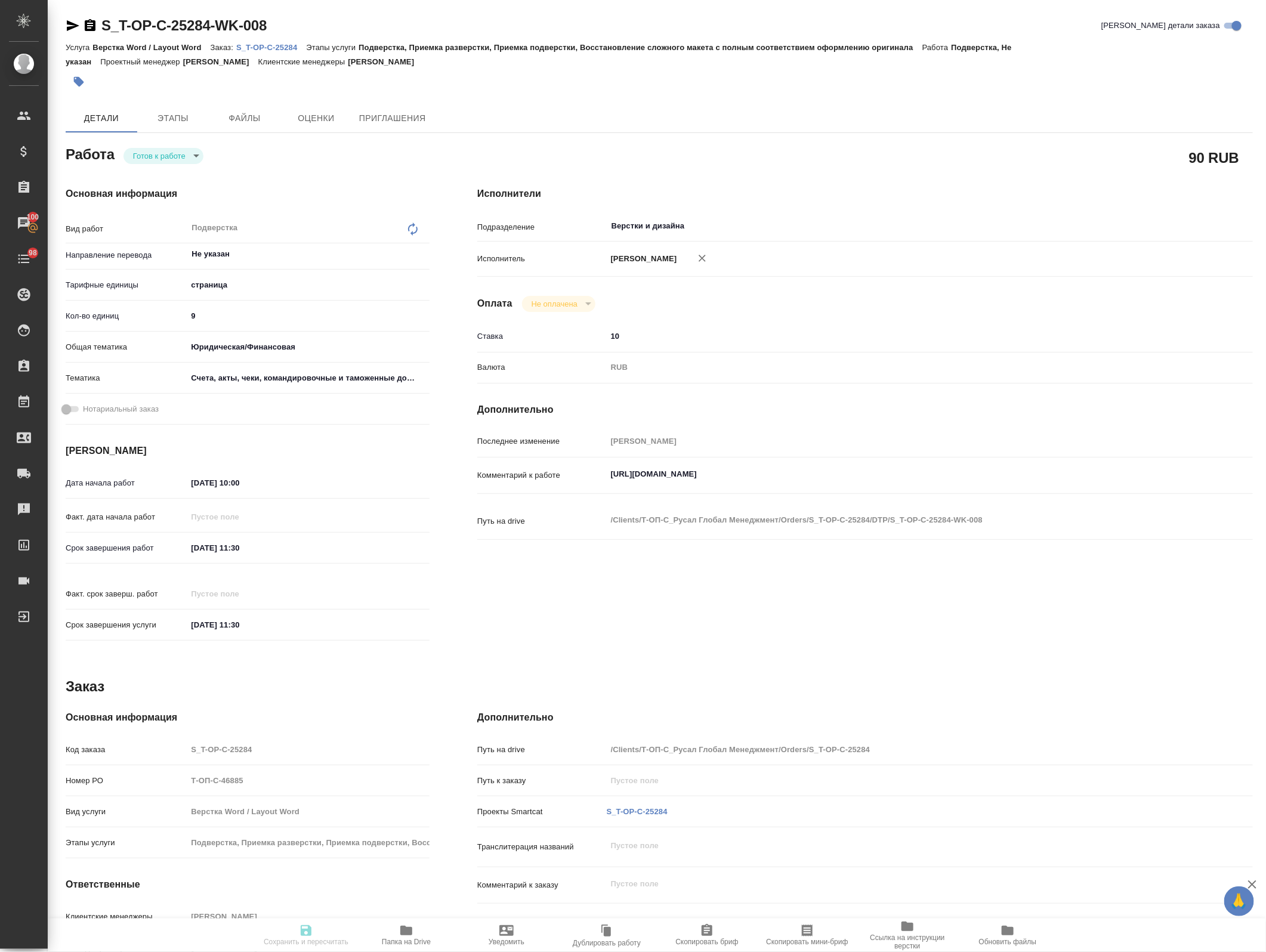
type input "[PERSON_NAME]"
type input "/Clients/Т-ОП-С_Русал Глобал Менеджмент/Orders/S_T-OP-C-25284"
type textarea "x"
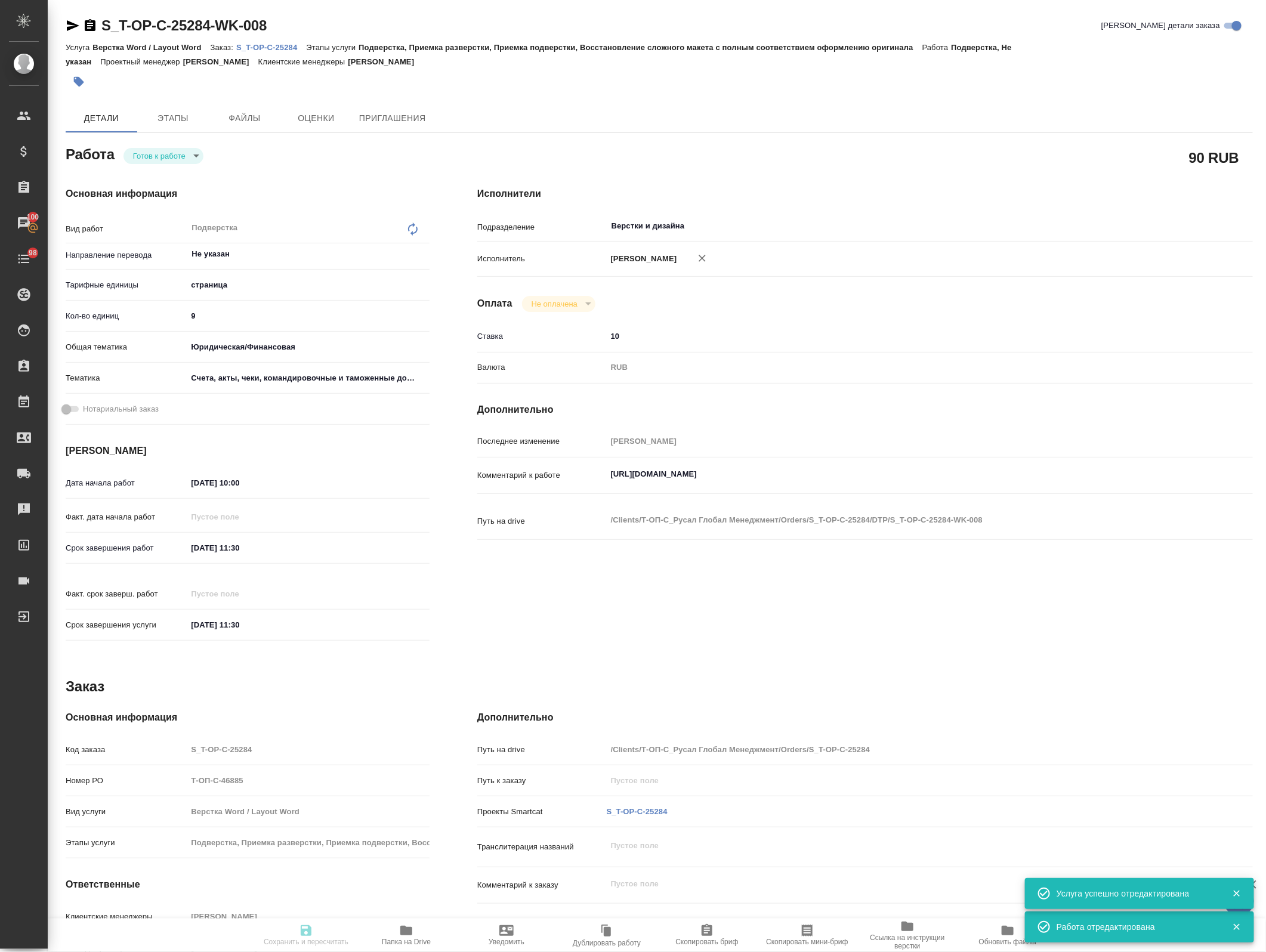
type textarea "x"
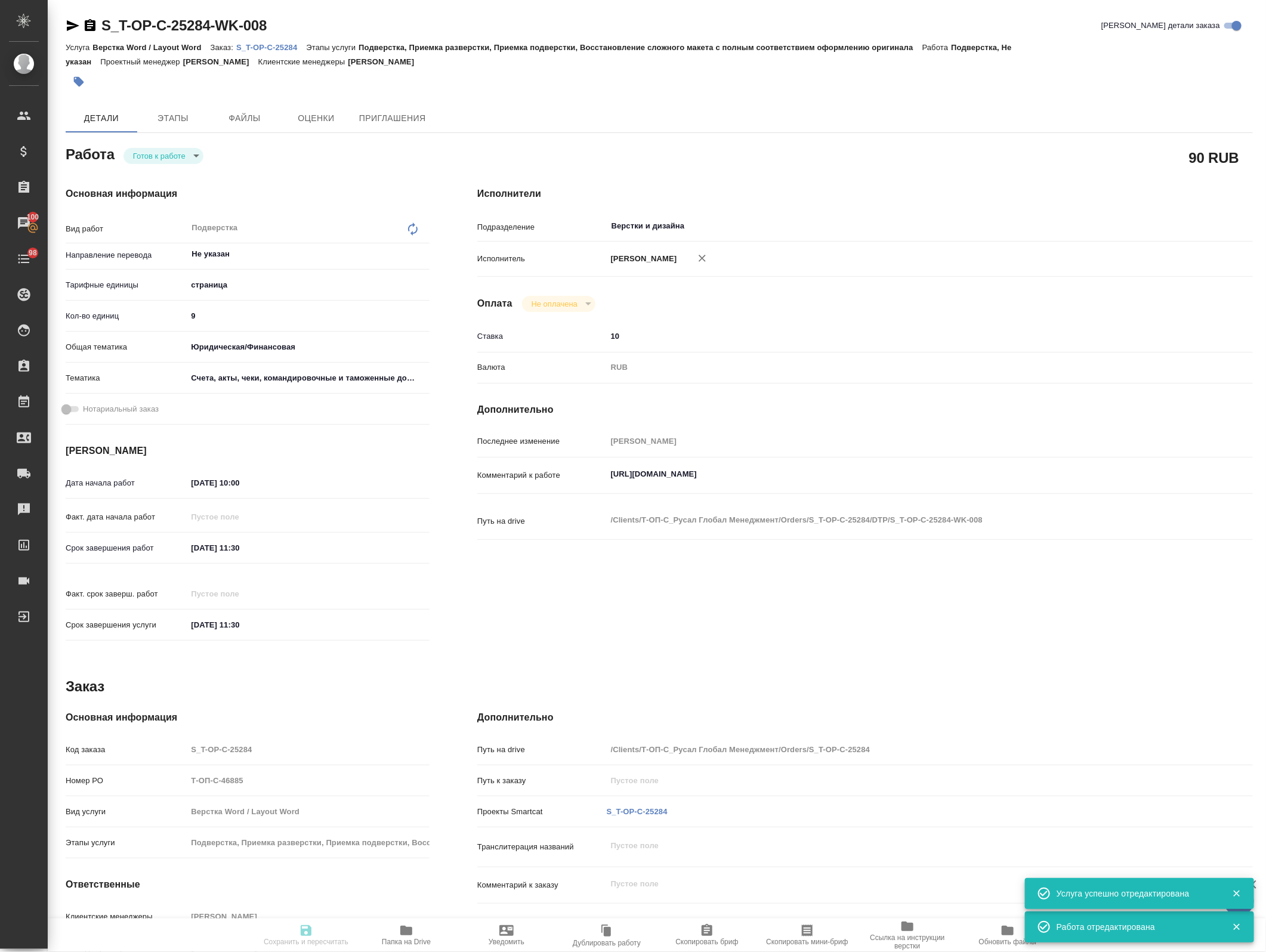
type textarea "x"
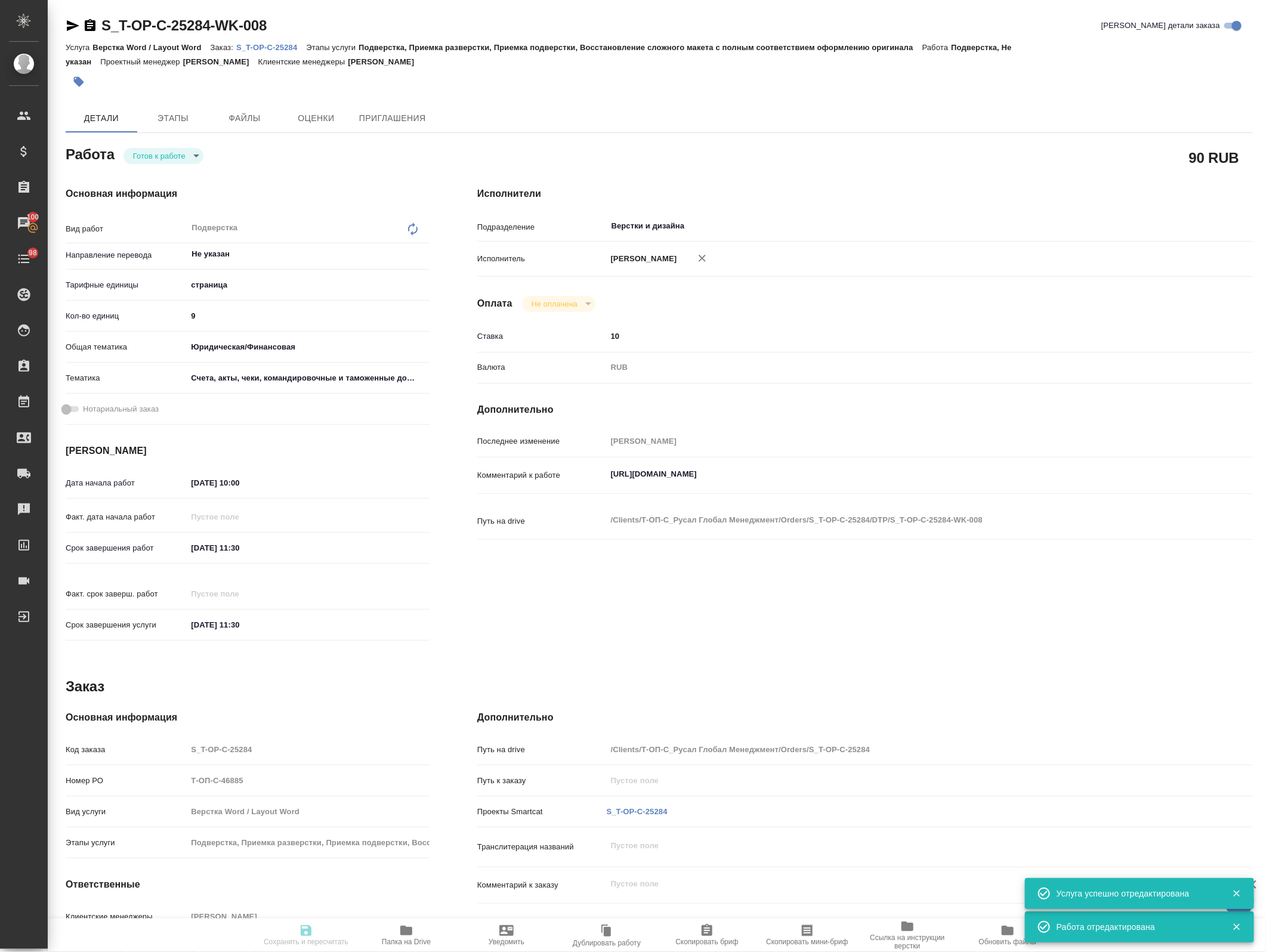
type textarea "x"
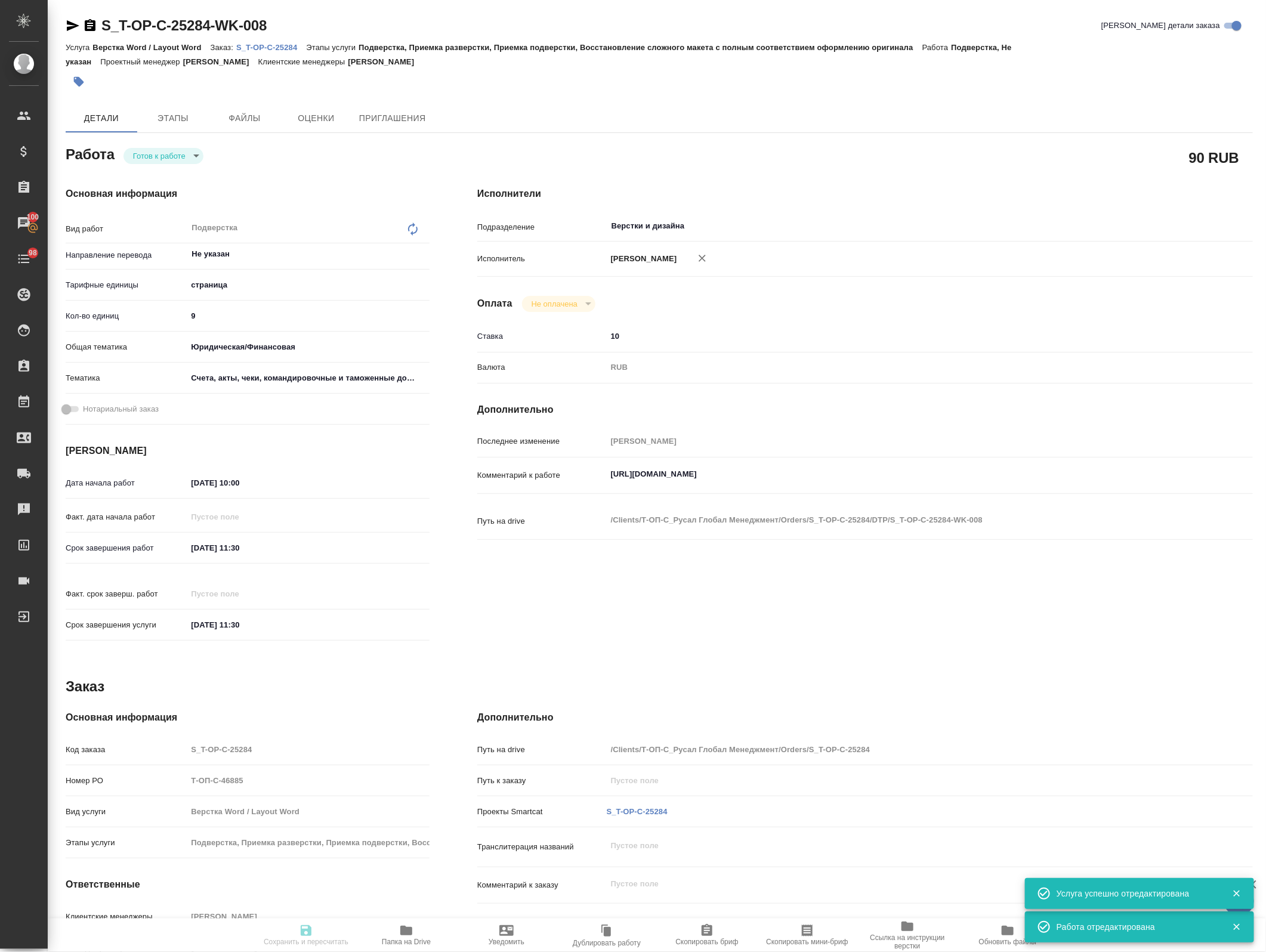
type textarea "x"
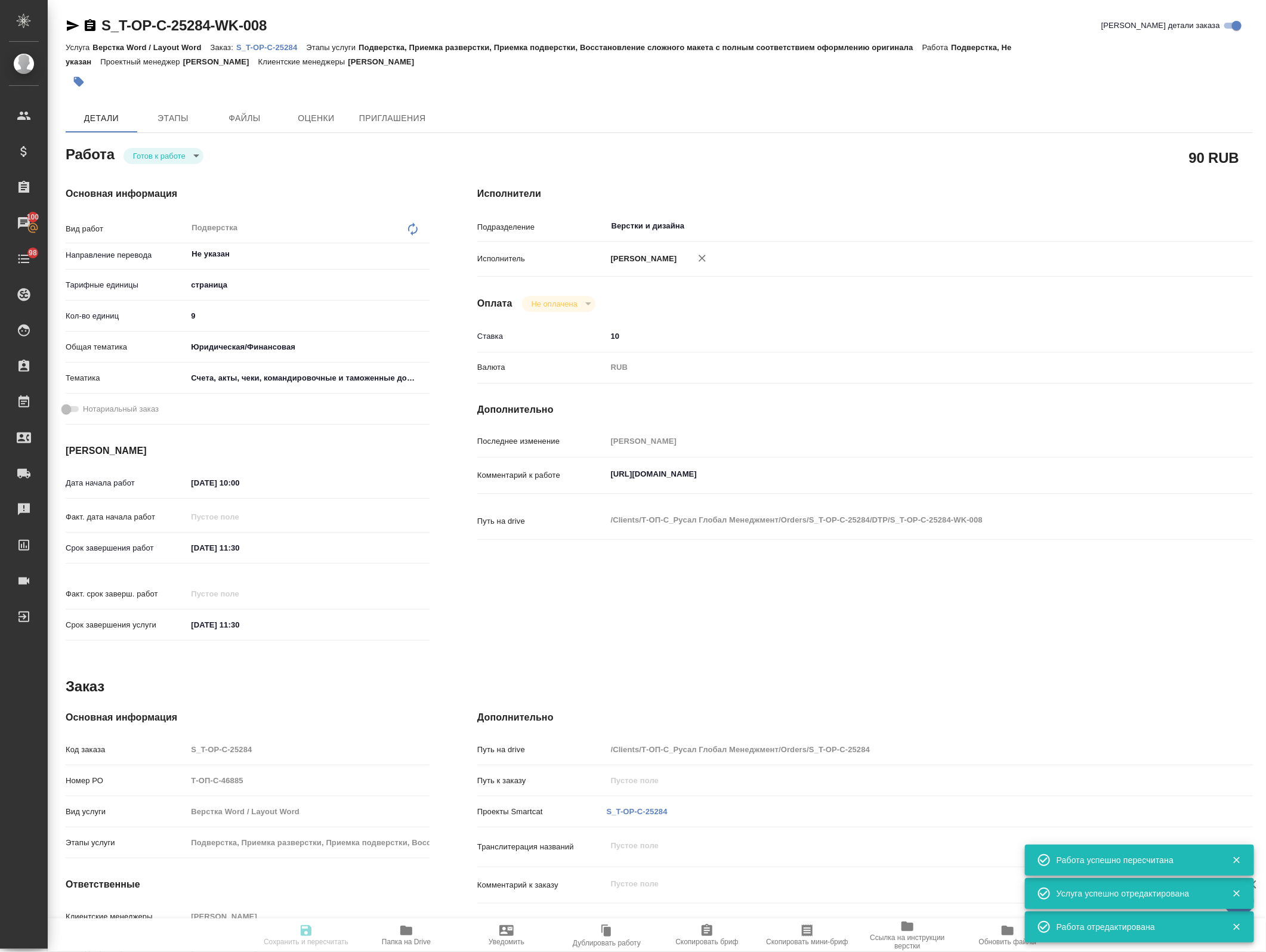
type input "readyForWork"
type textarea "Подверстка"
type textarea "x"
type input "Не указан"
type input "5a8b1489cc6b4906c91bfdb2"
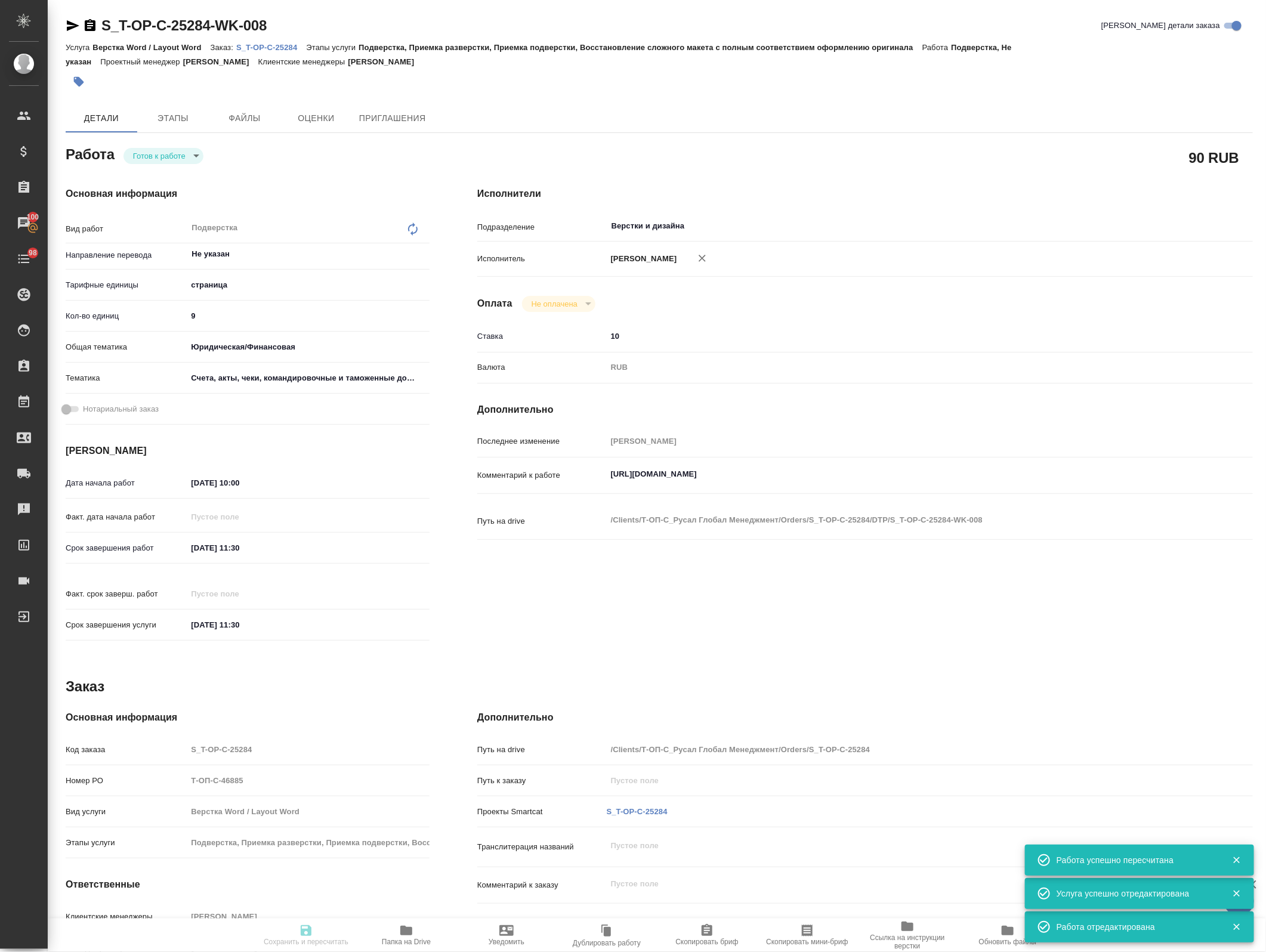
type input "9"
type input "yr-fn"
type input "5f647205b73bc97568ca66c0"
type input "29.09.2025 10:00"
type input "[DATE] 11:30"
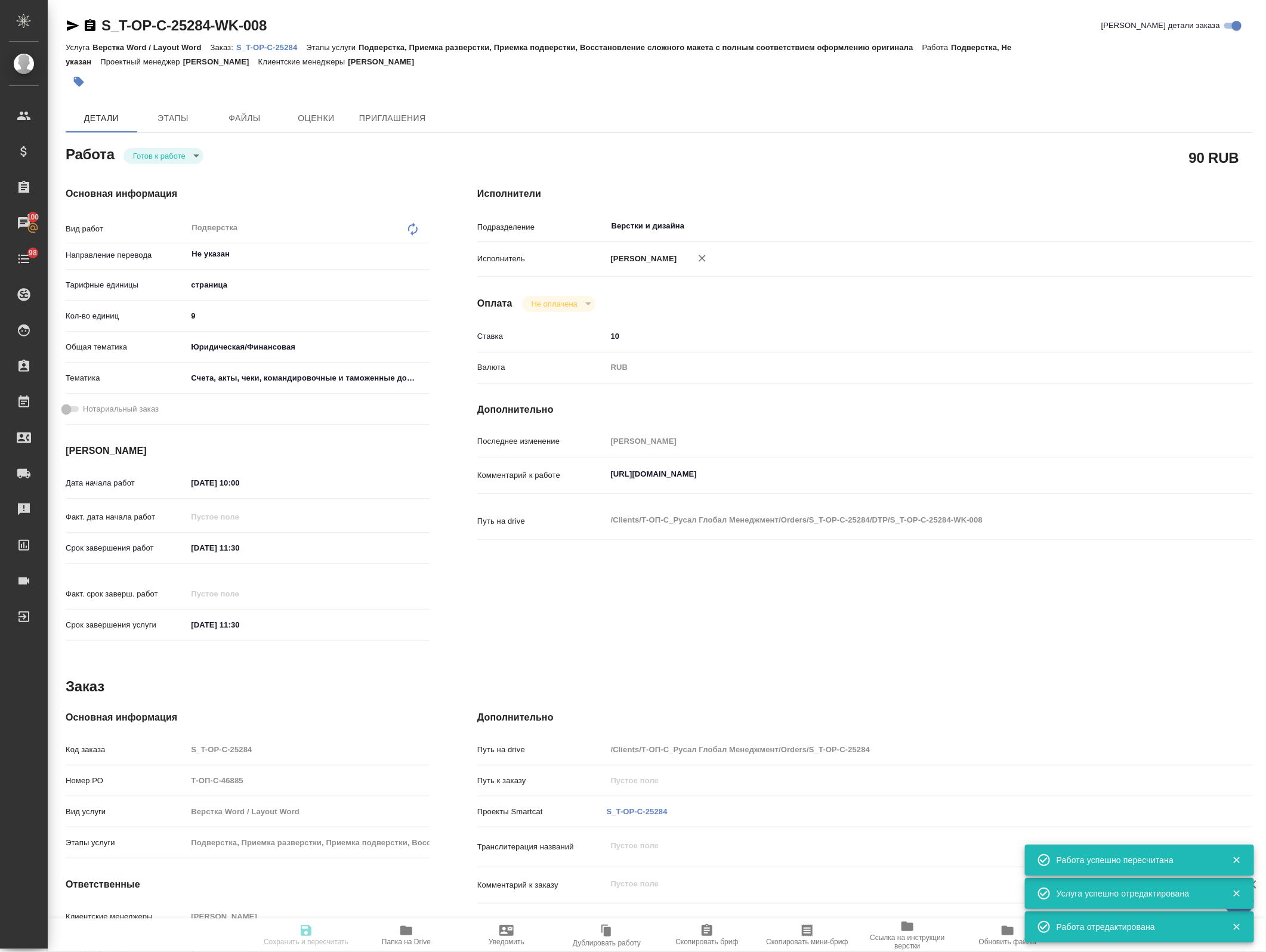
type input "[DATE] 11:30"
type input "Верстки и дизайна"
type input "notPayed"
type input "10"
type input "RUB"
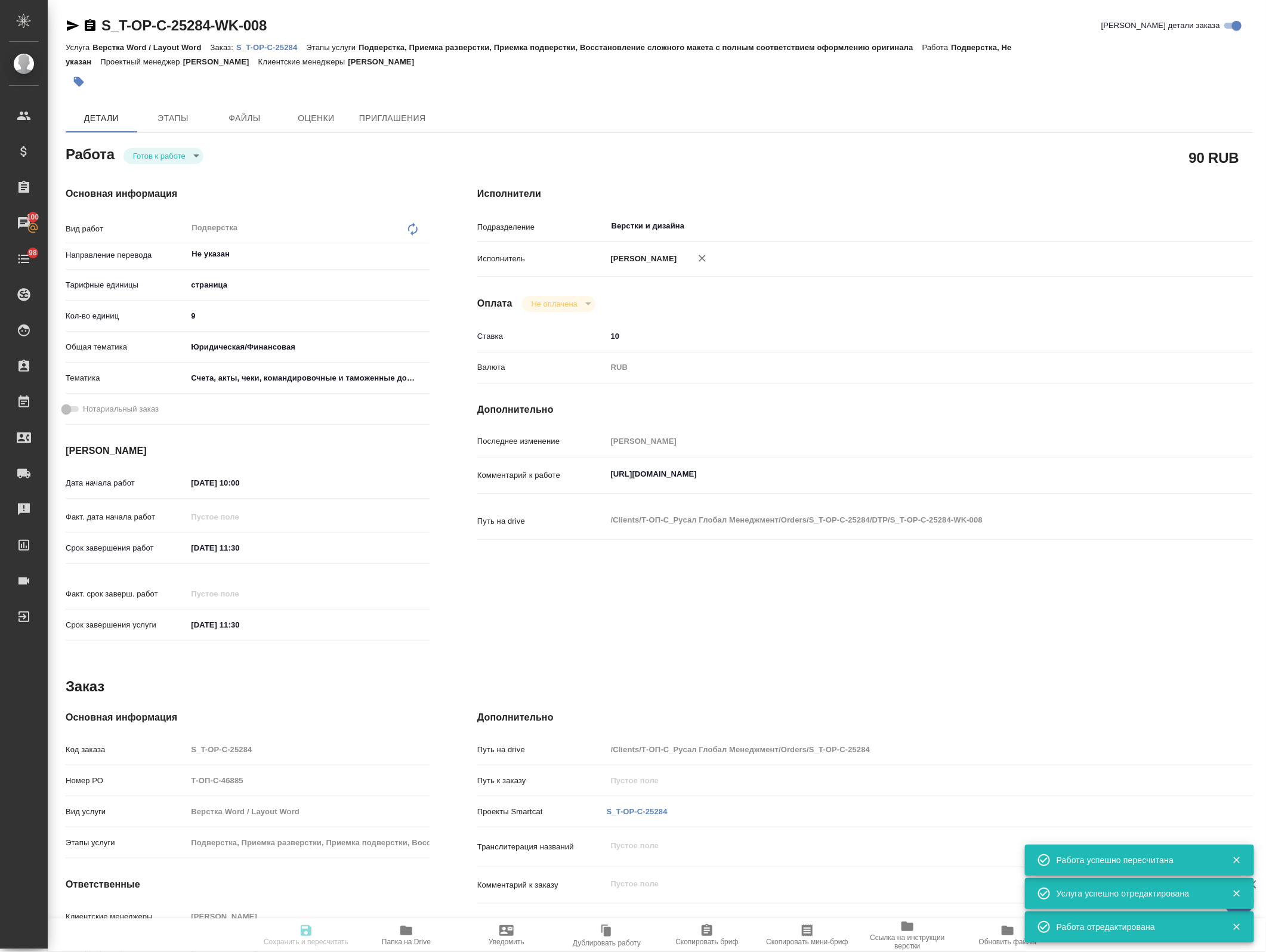
type input "[PERSON_NAME]"
type textarea "https://drive.awatera.com/s/SMWoqPNq7mYDQjj"
type textarea "x"
type textarea "/Clients/Т-ОП-С_Русал Глобал Менеджмент/Orders/S_T-OP-C-25284/DTP/S_T-OP-C-2528…"
type textarea "x"
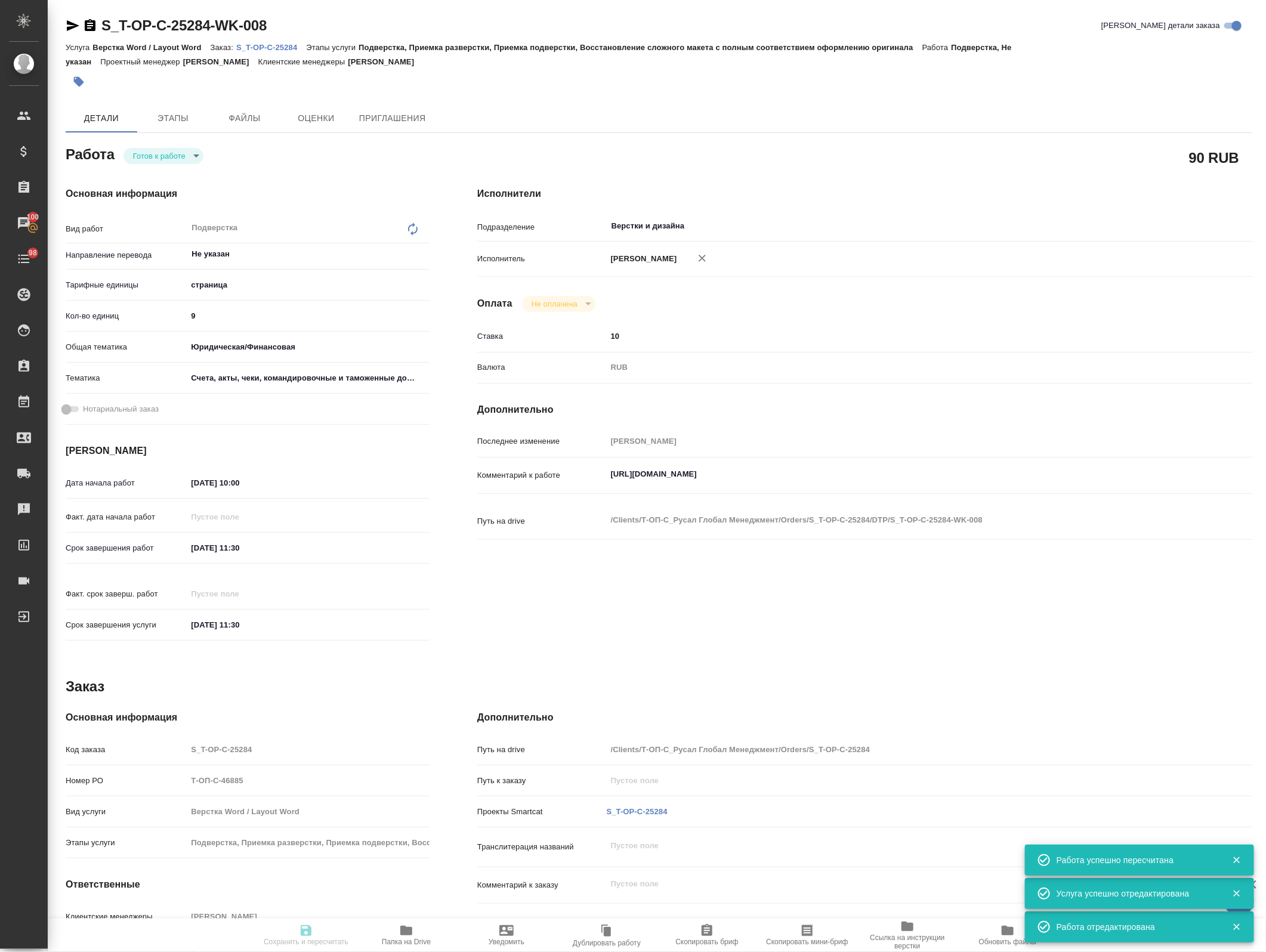
type input "S_T-OP-C-25284"
type input "Т-ОП-С-46885"
type input "Верстка Word / Layout Word"
type input "Подверстка, Приемка разверстки, Приемка подверстки, Восстановление сложного мак…"
type input "[PERSON_NAME]"
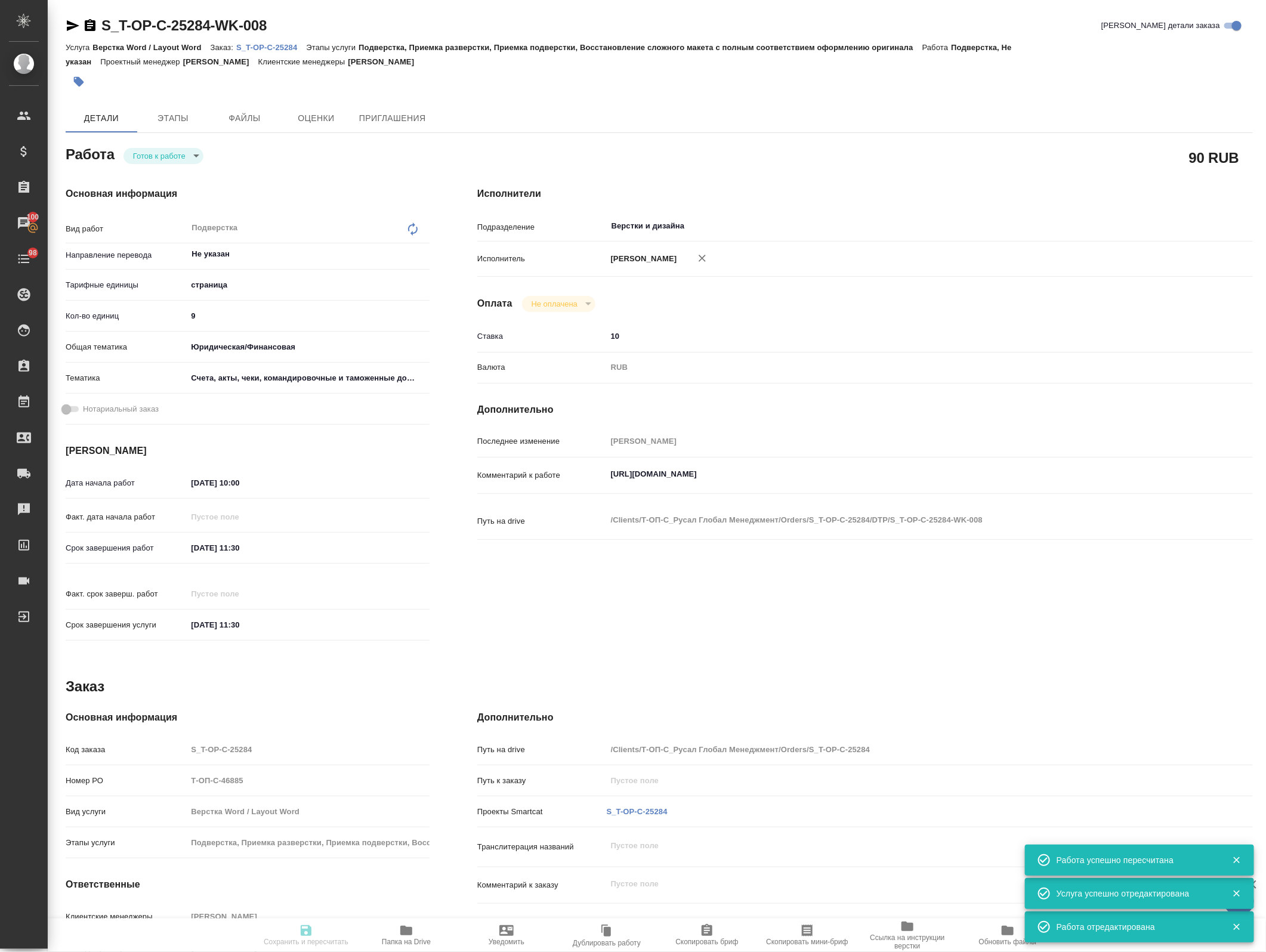
type input "[PERSON_NAME]"
type input "/Clients/Т-ОП-С_Русал Глобал Менеджмент/Orders/S_T-OP-C-25284"
type textarea "x"
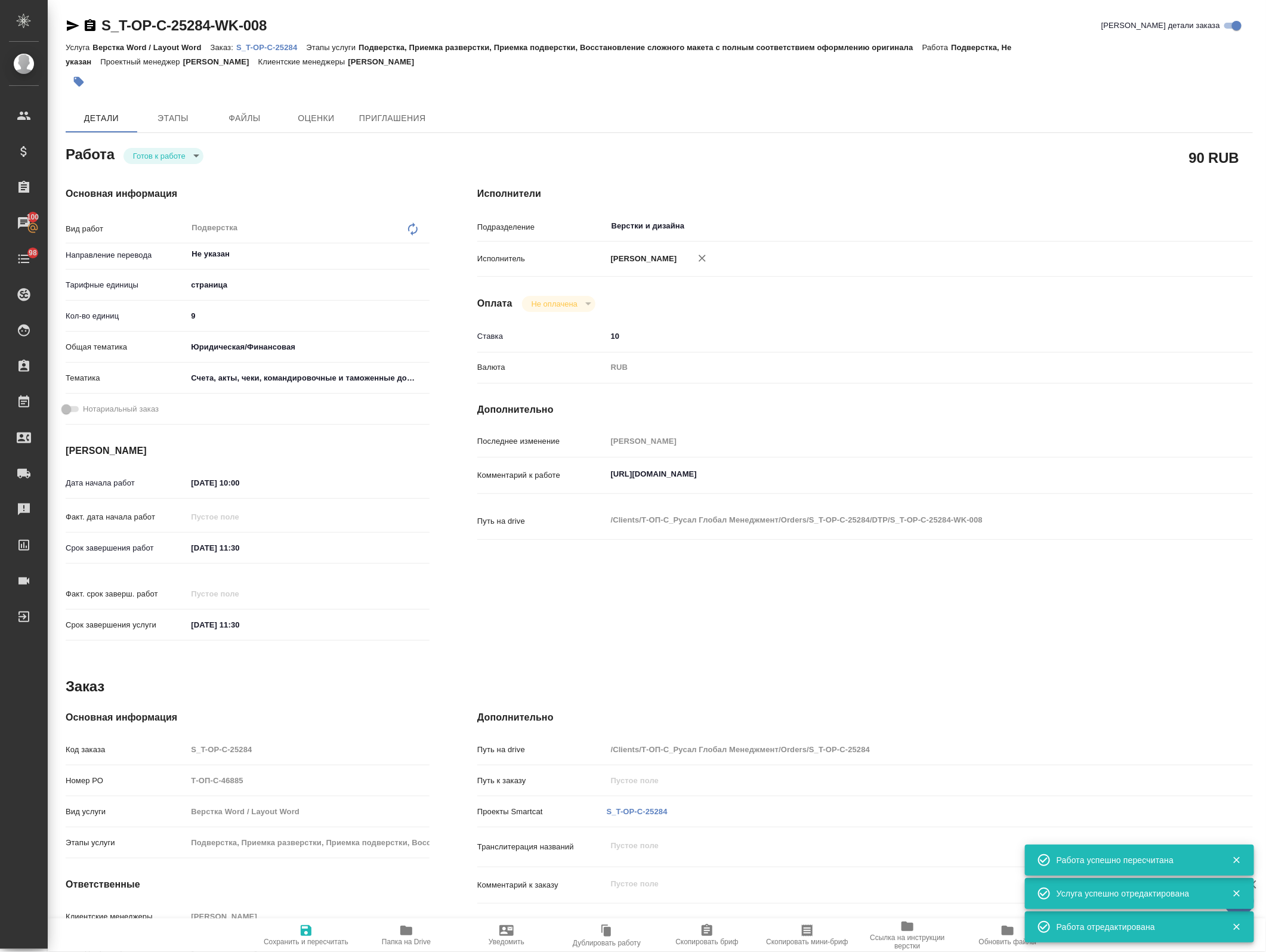
type textarea "x"
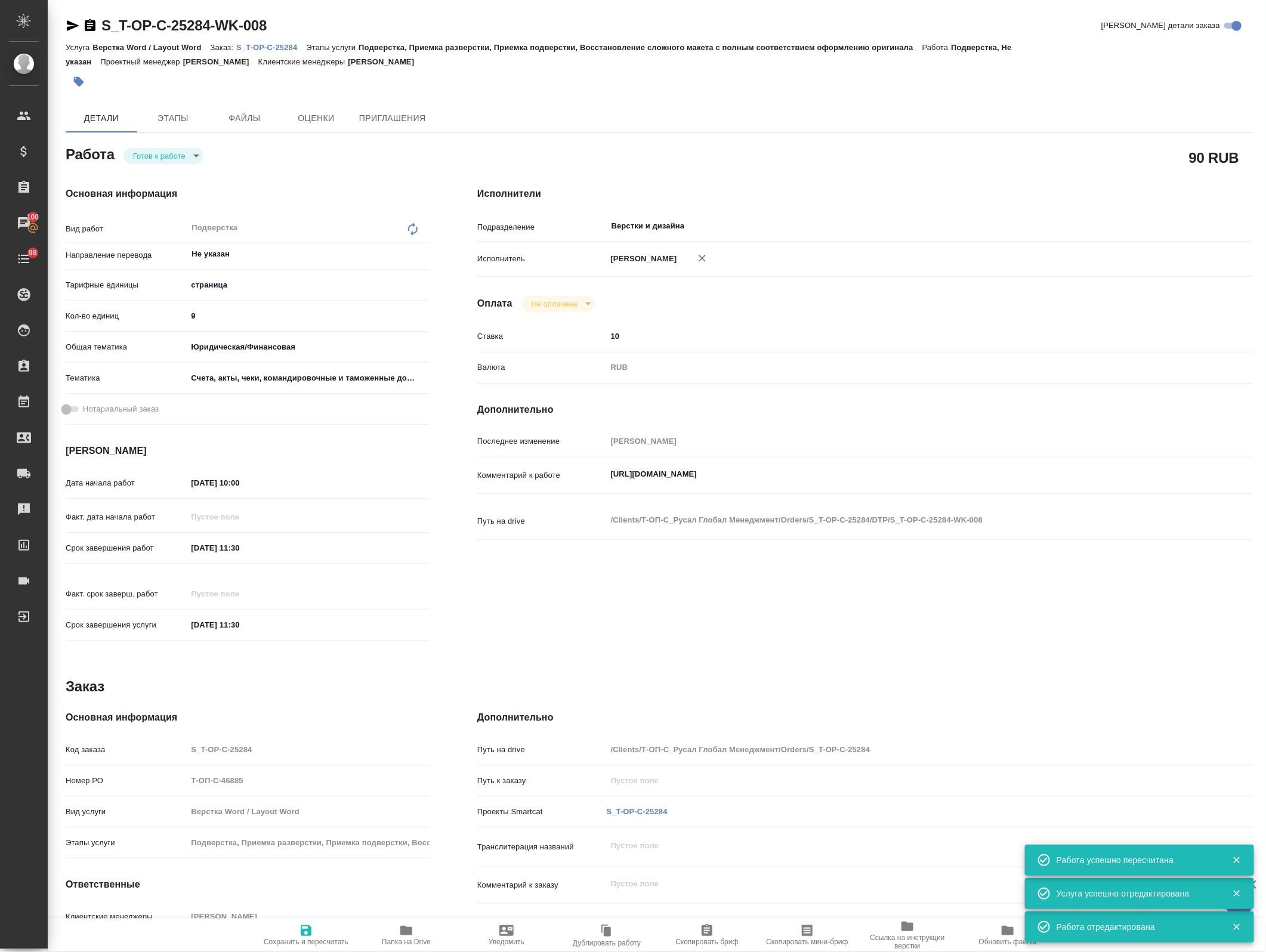
type textarea "x"
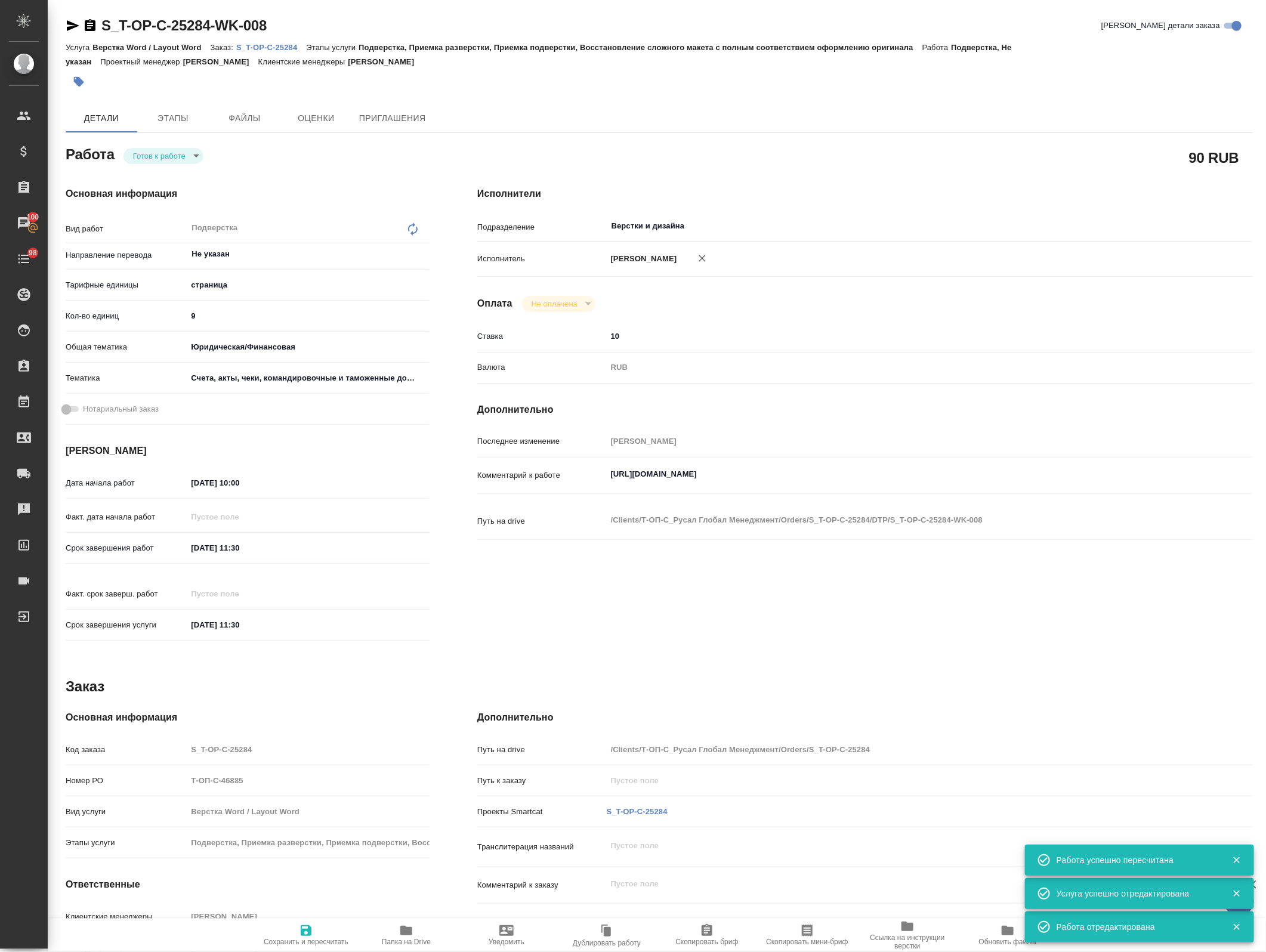
type textarea "x"
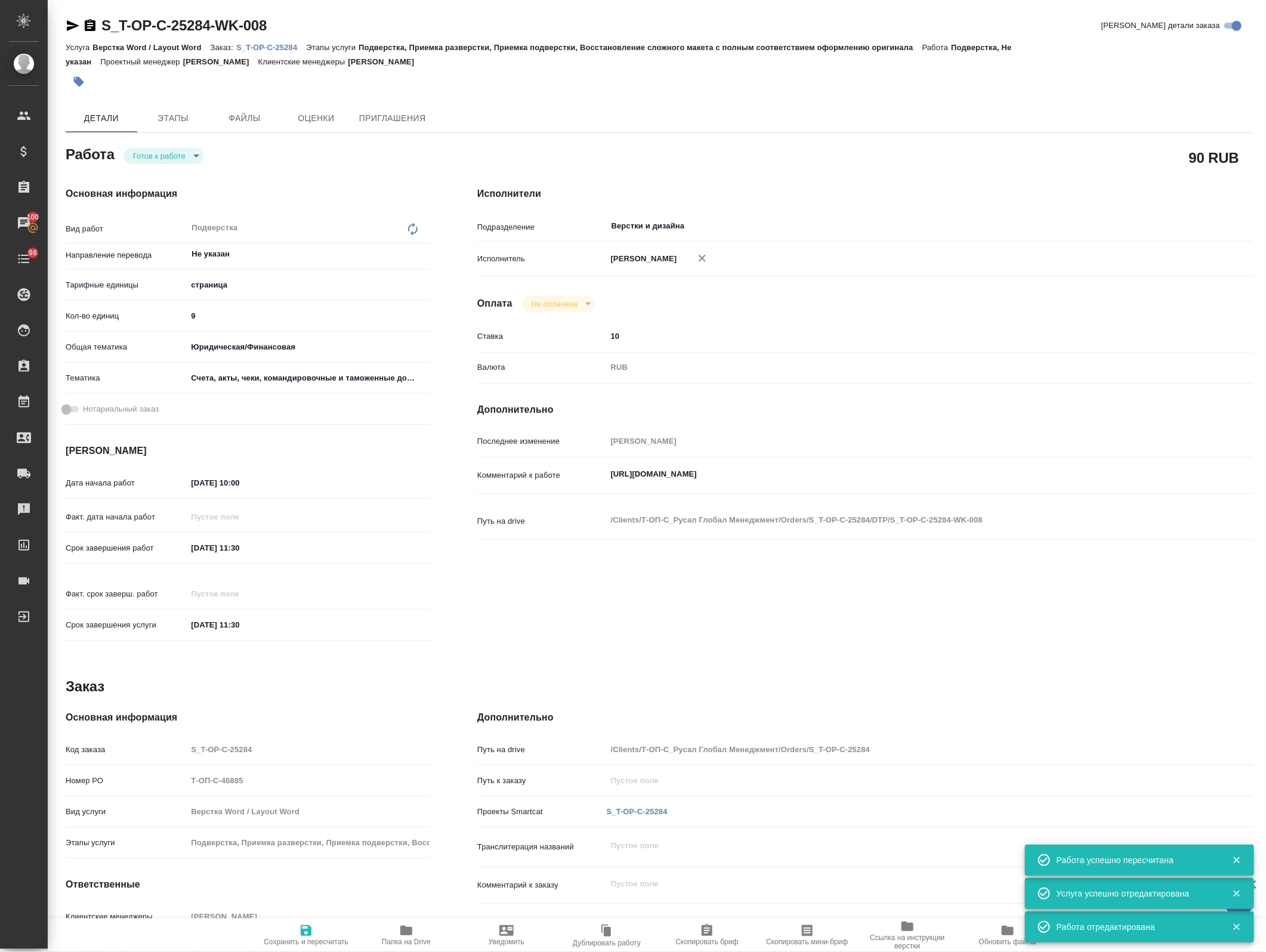
type textarea "x"
click at [100, 121] on span "Детали" at bounding box center [102, 119] width 57 height 15
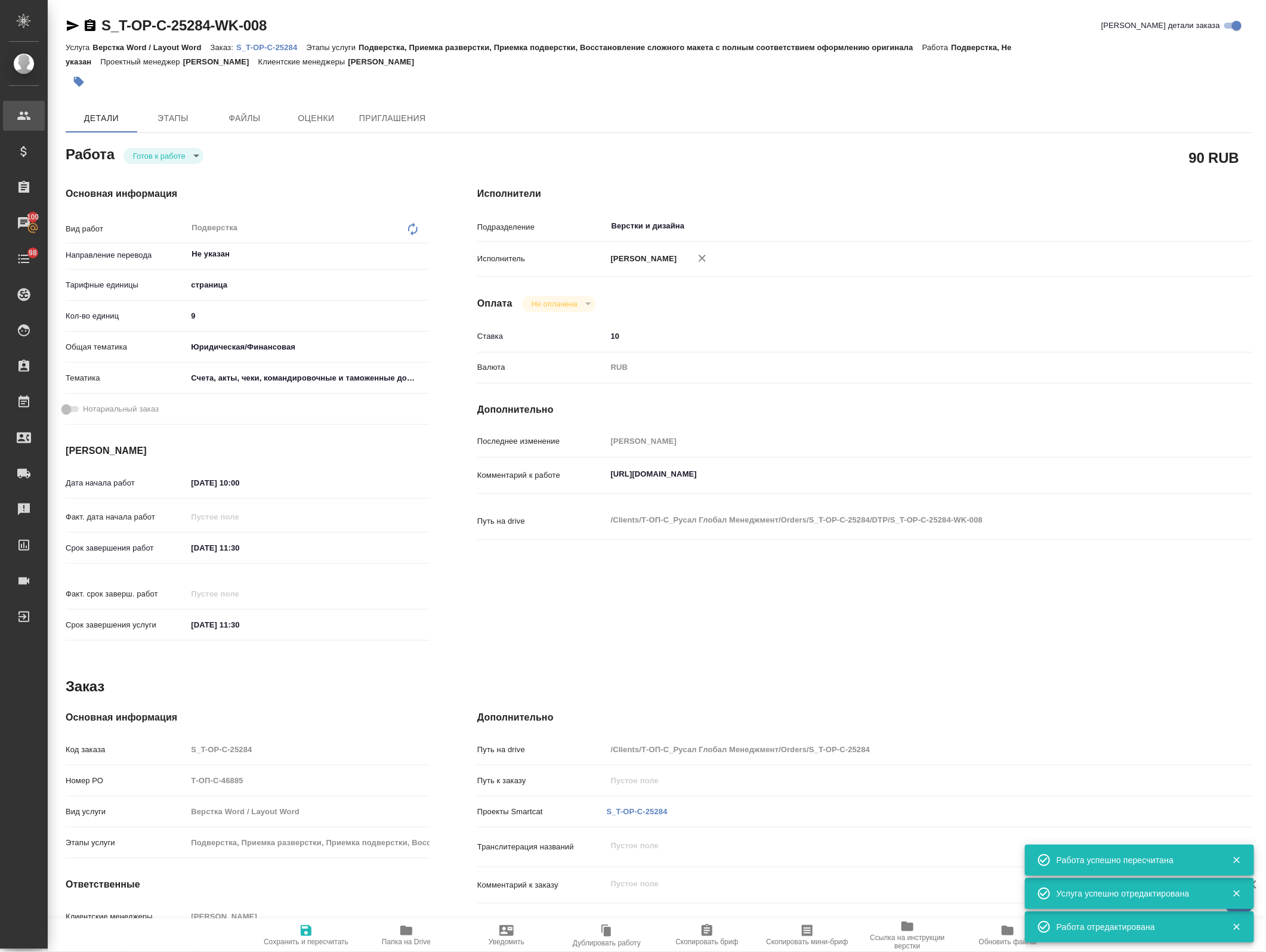
type textarea "x"
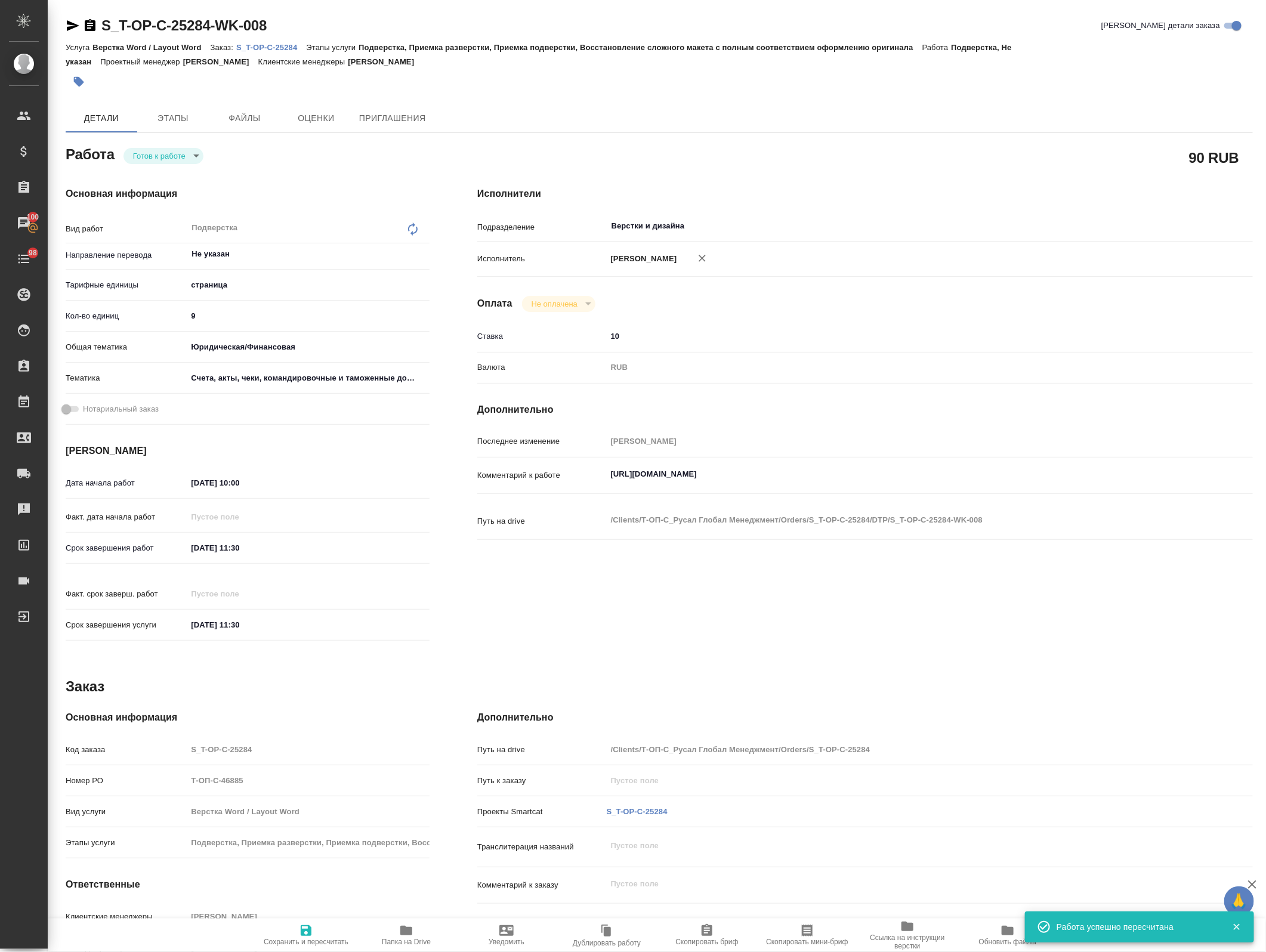
type textarea "x"
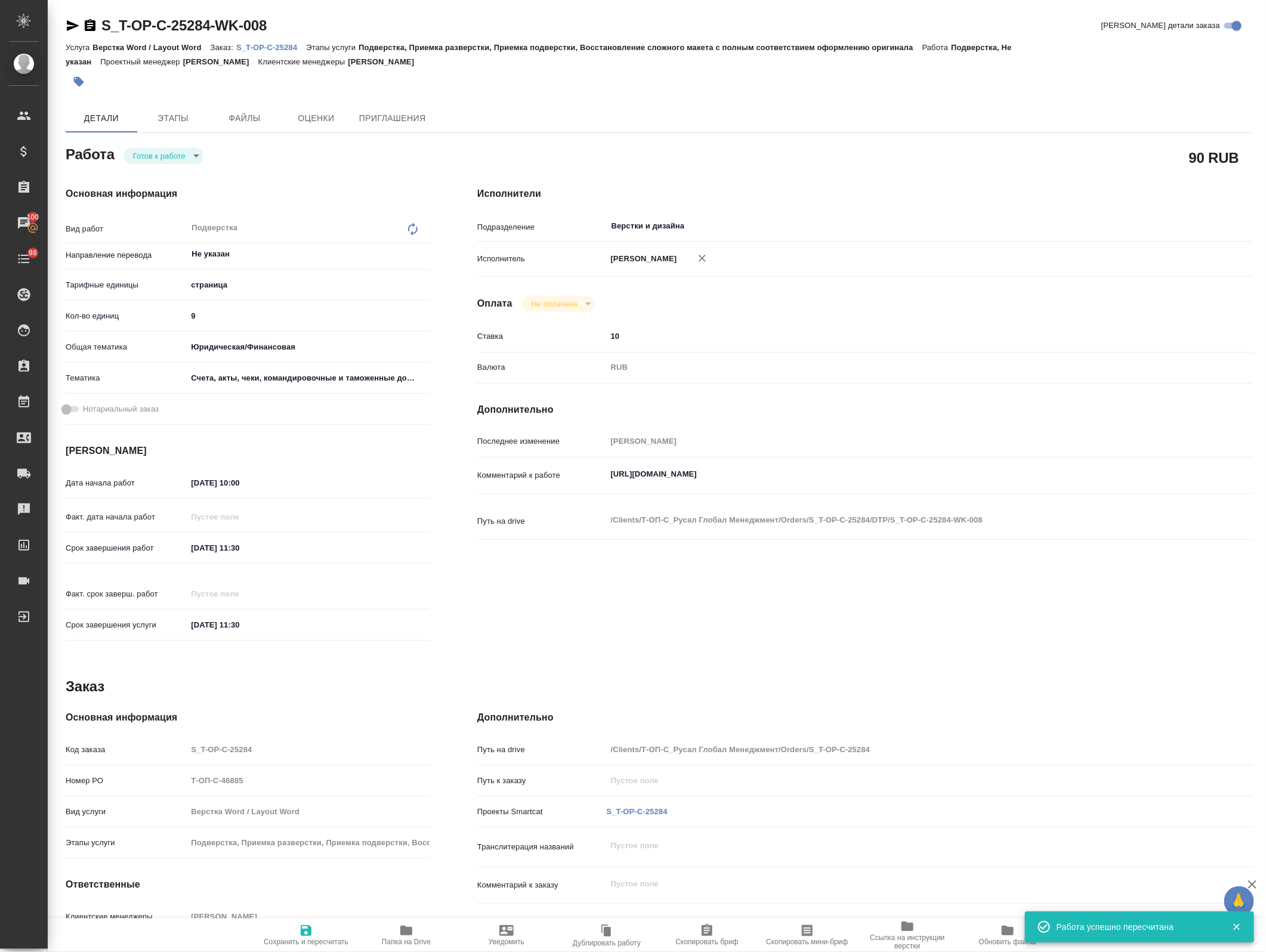
type textarea "x"
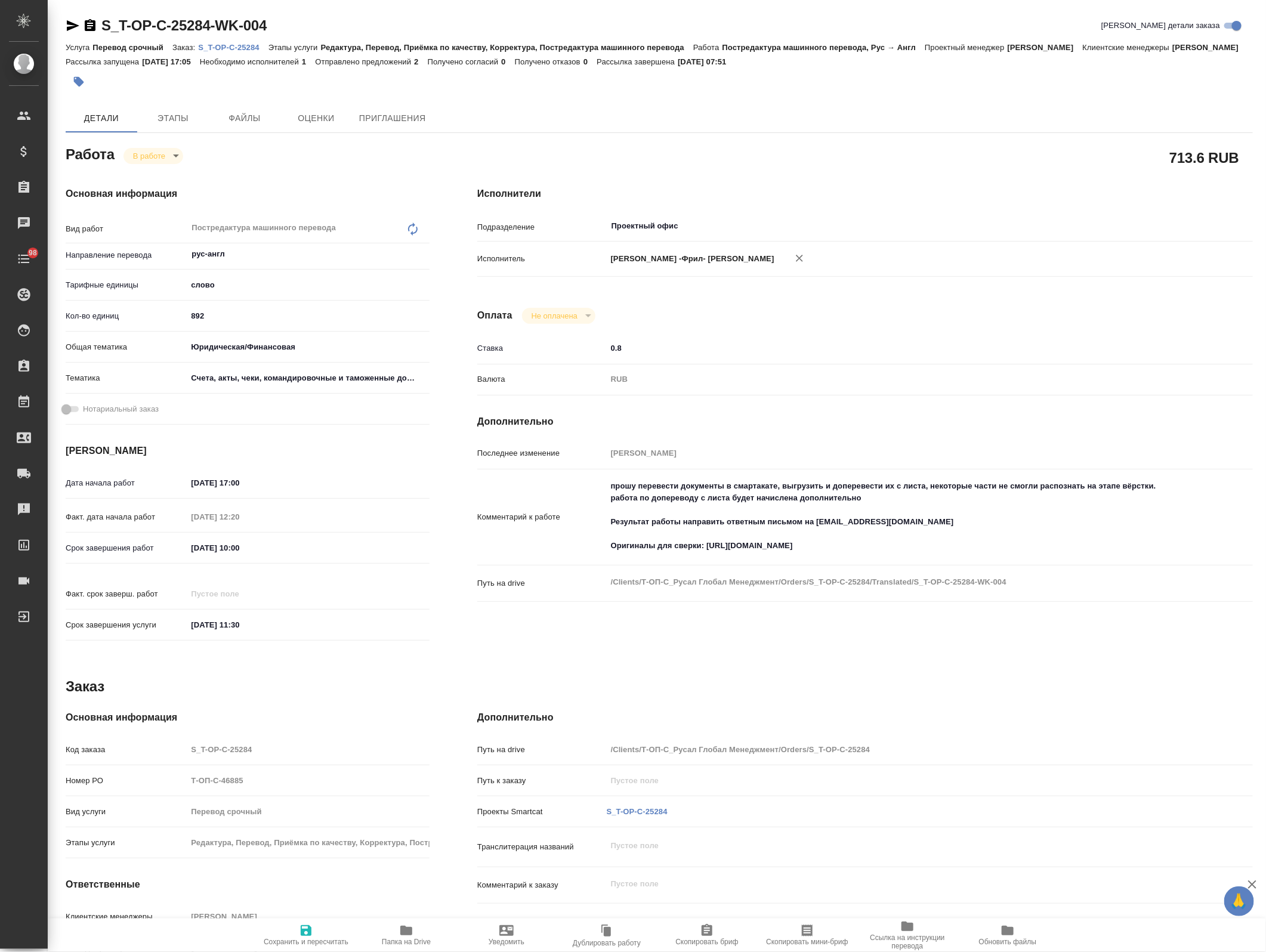
type textarea "x"
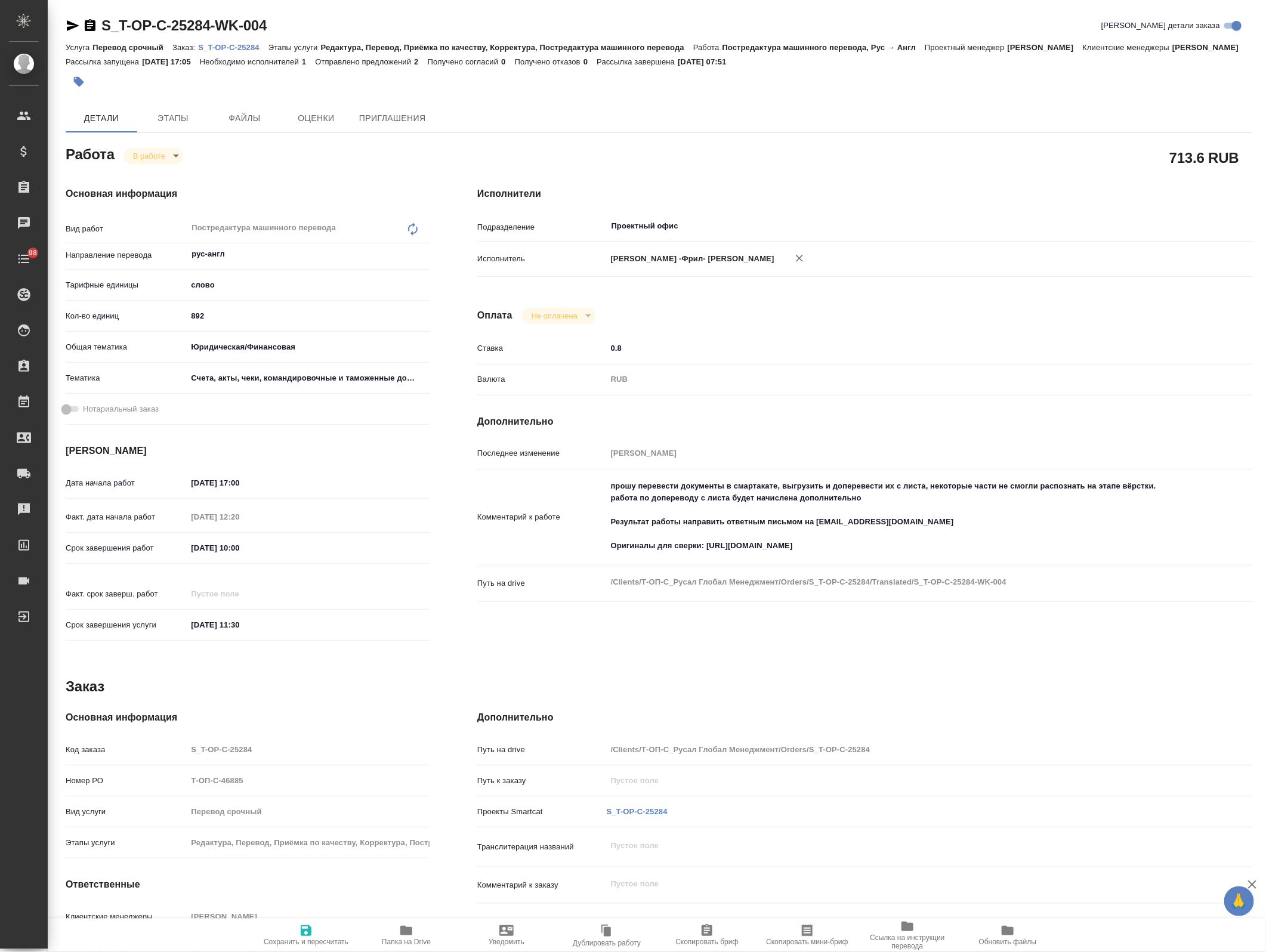
type textarea "x"
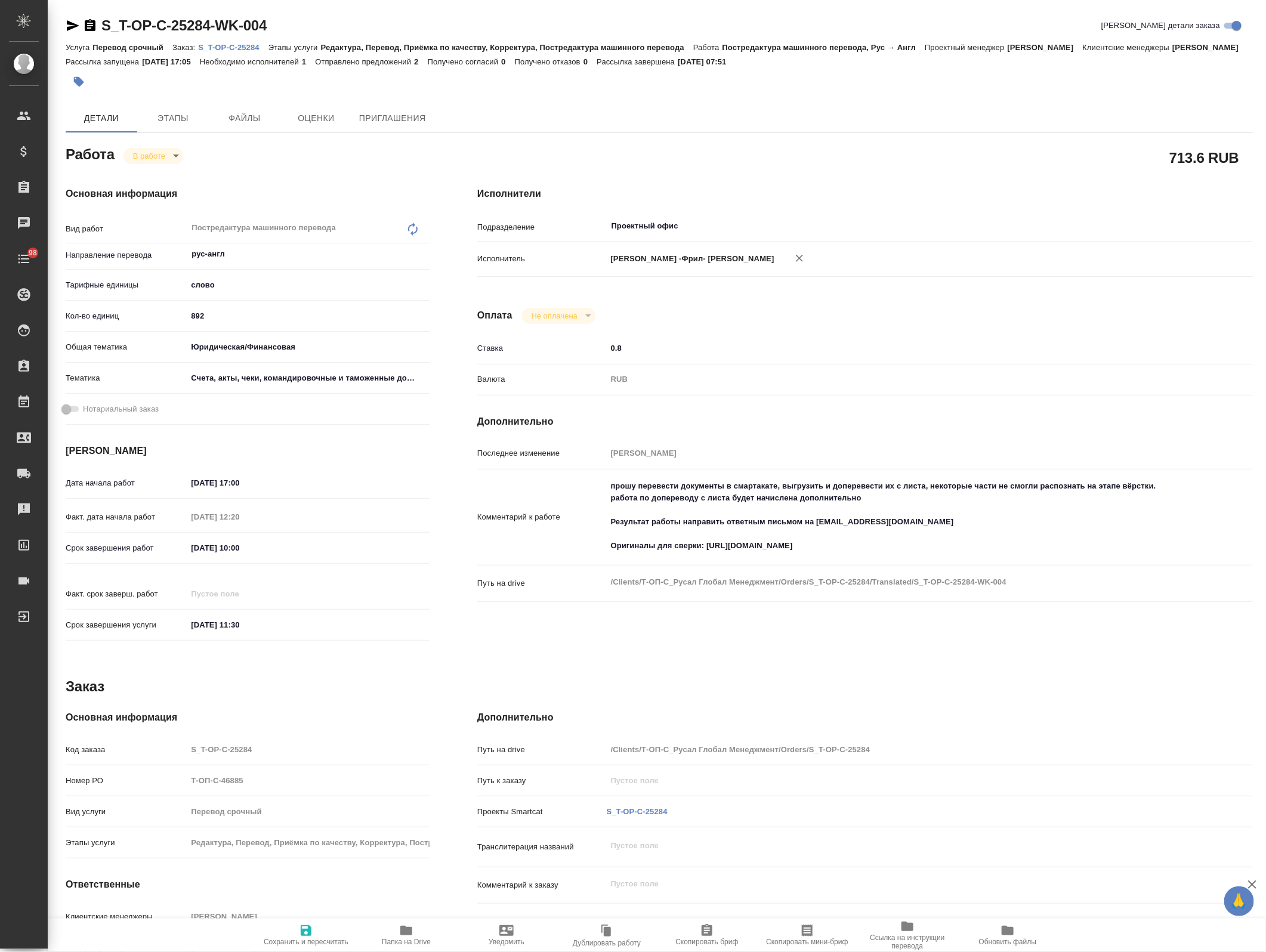
type textarea "x"
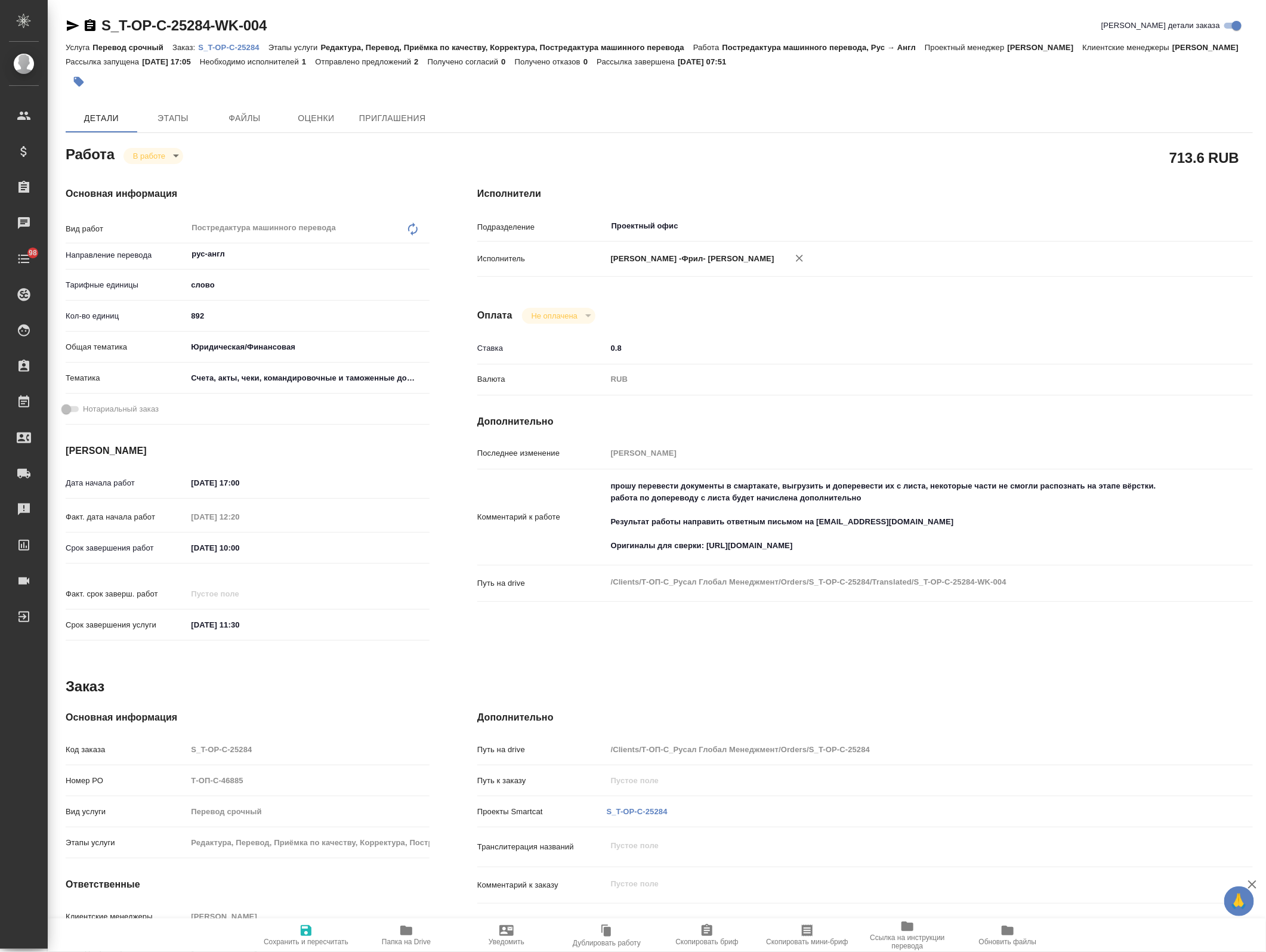
click at [400, 925] on icon "button" at bounding box center [406, 931] width 14 height 14
type textarea "x"
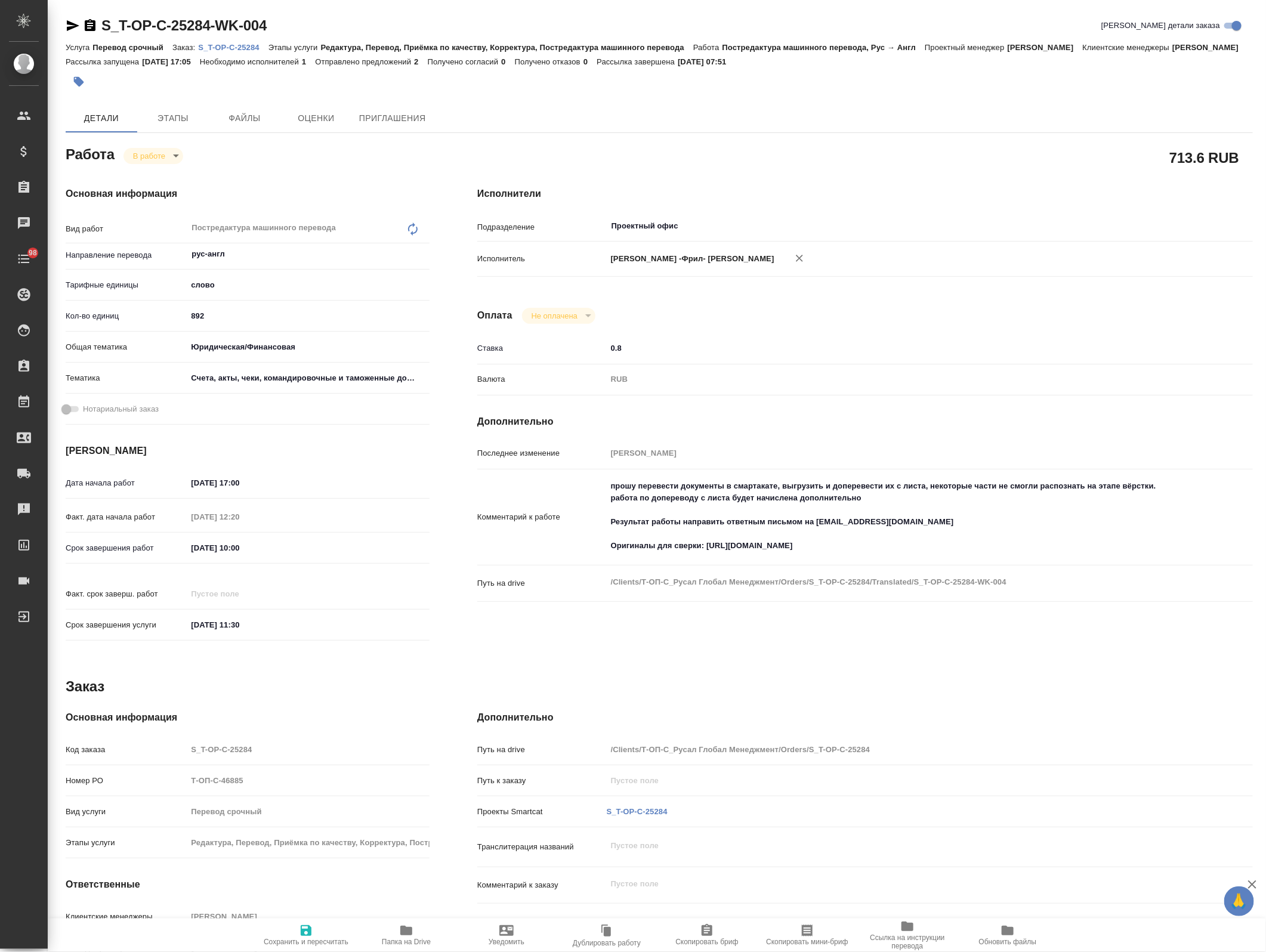
type textarea "x"
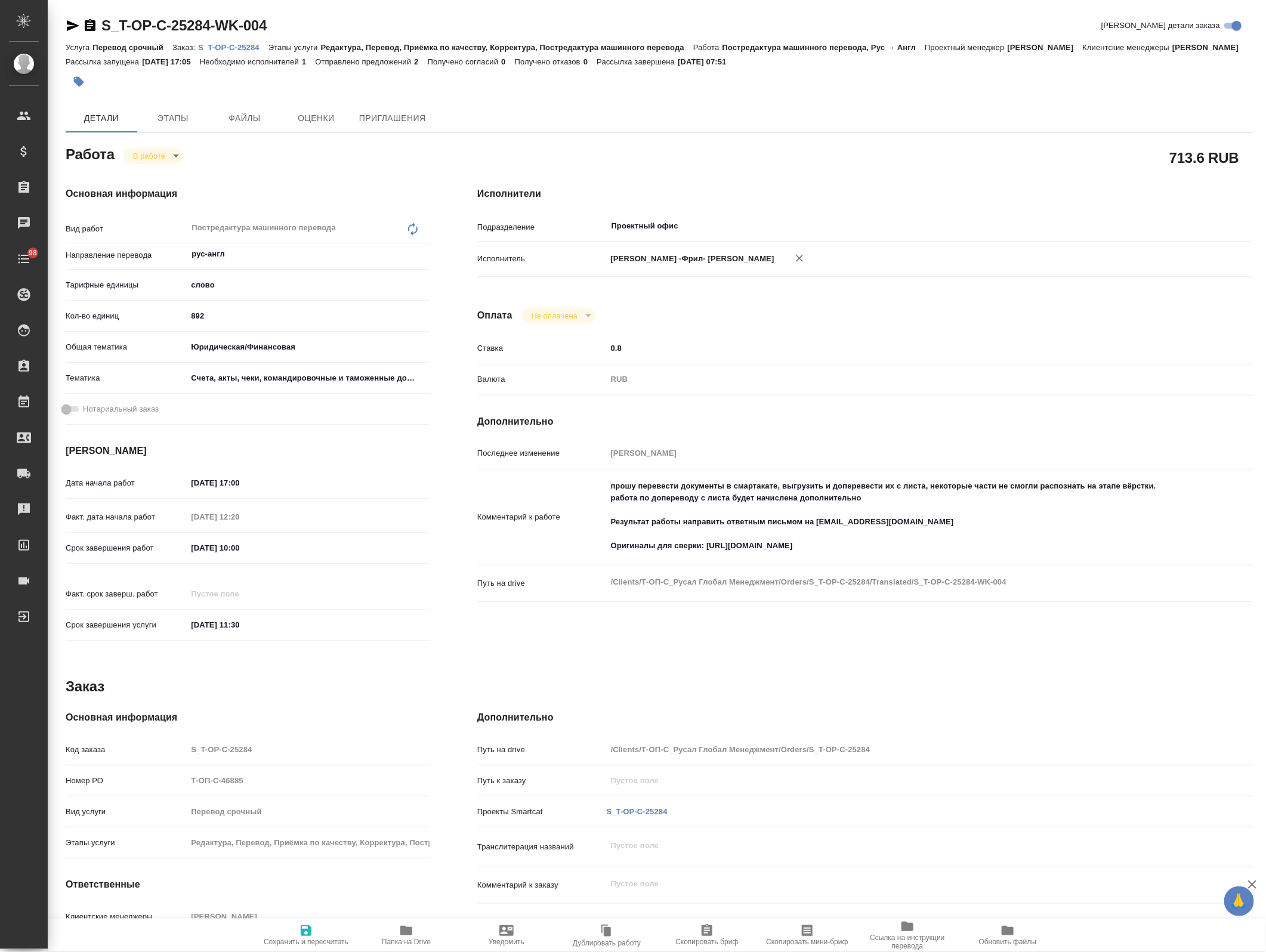
type textarea "x"
